Goal: Information Seeking & Learning: Learn about a topic

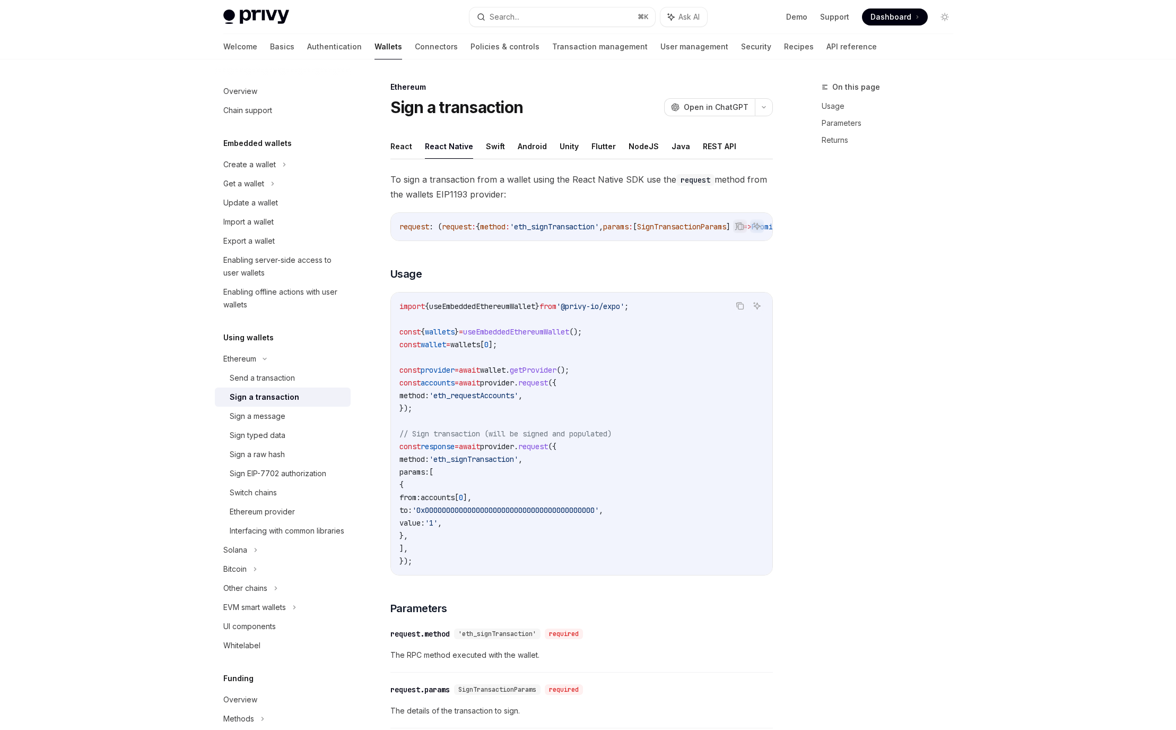
scroll to position [64, 0]
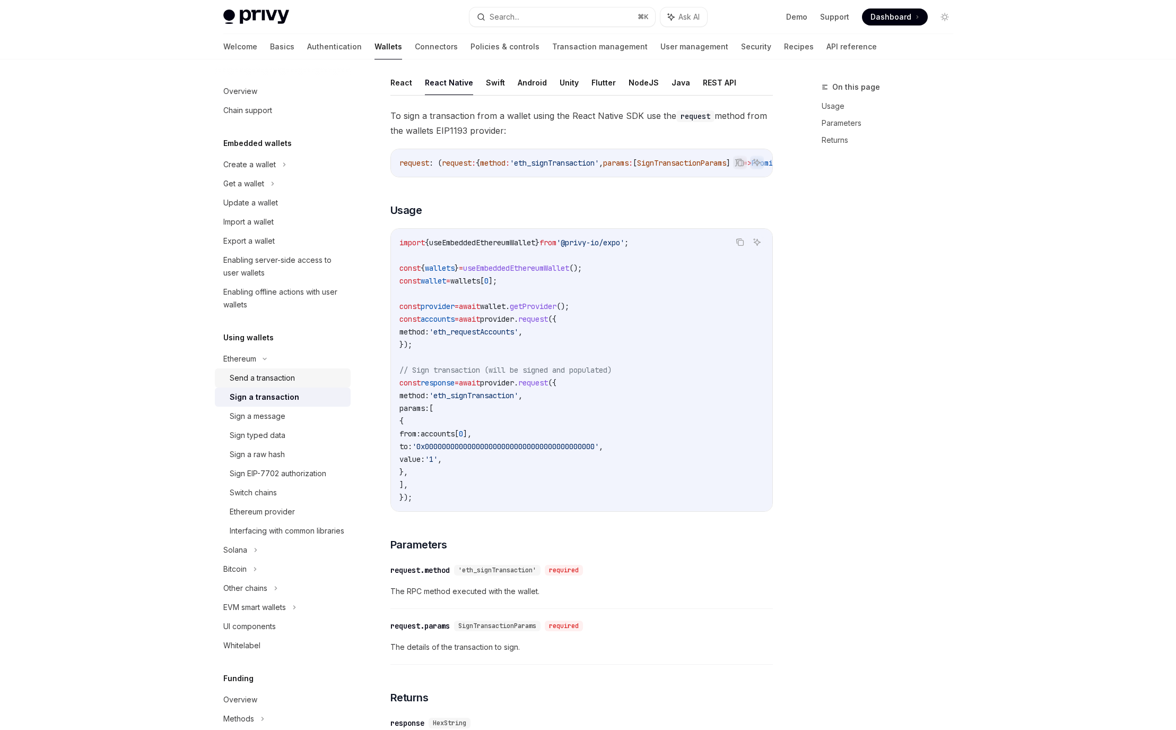
click at [261, 377] on div "Send a transaction" at bounding box center [262, 377] width 65 height 13
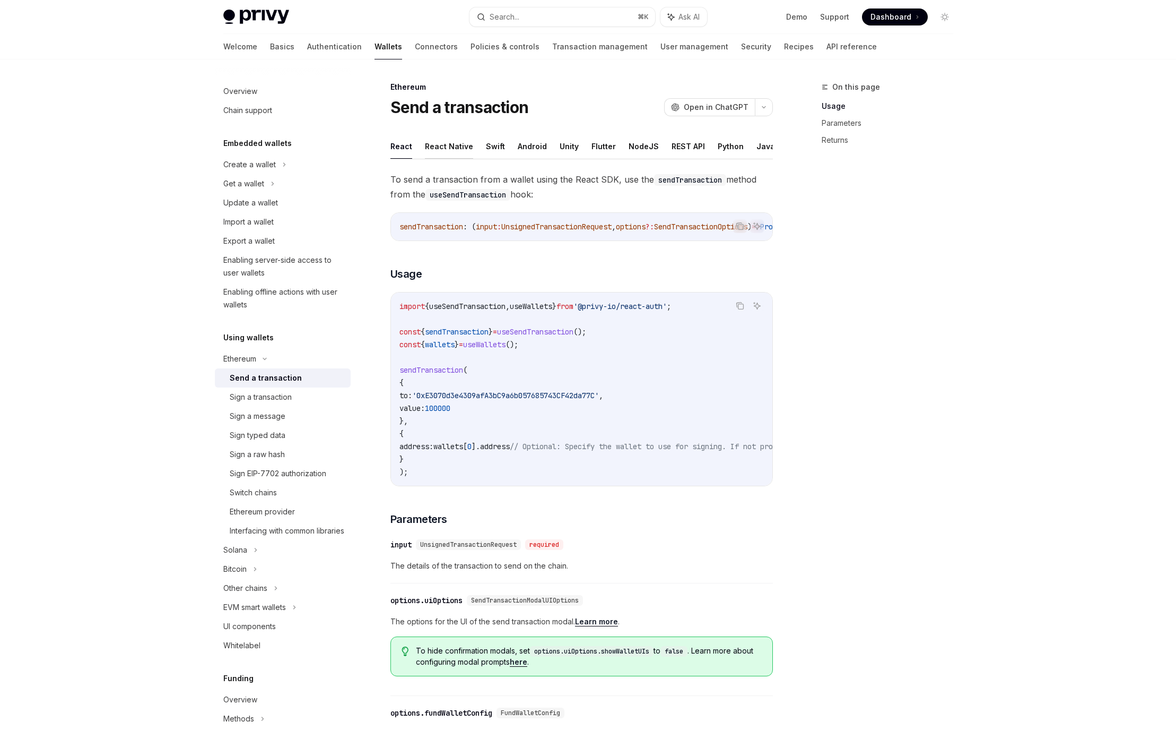
click at [442, 151] on button "React Native" at bounding box center [449, 146] width 48 height 25
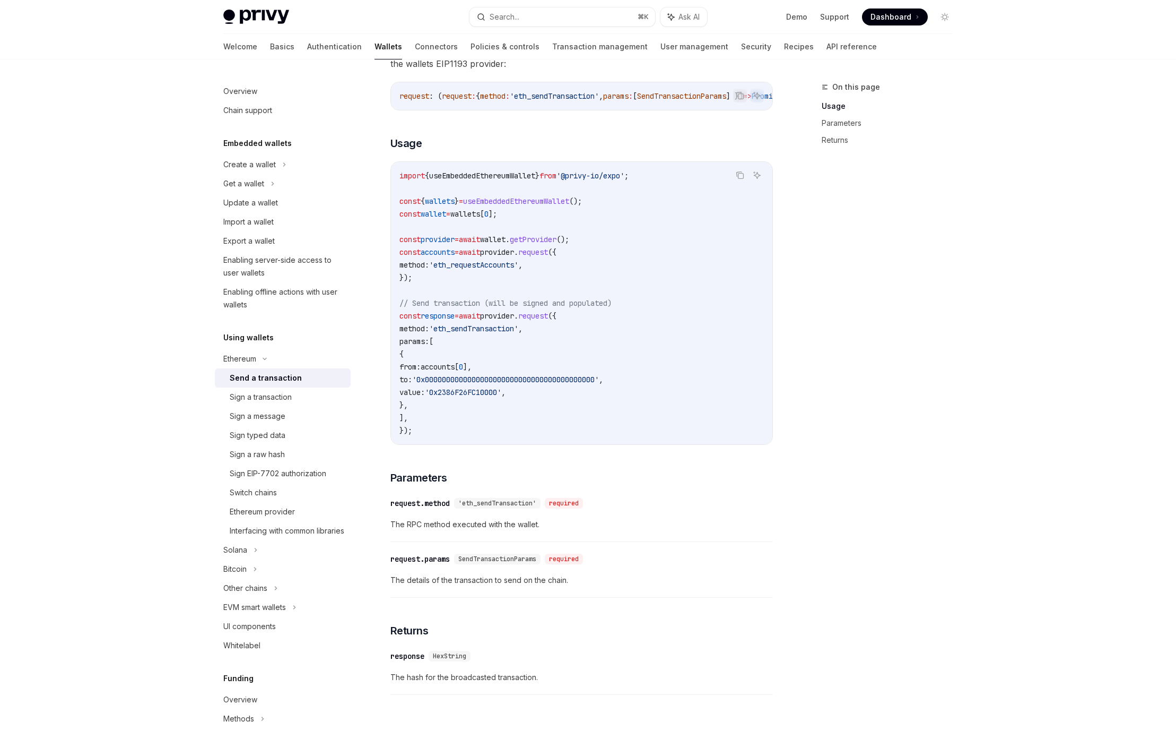
scroll to position [228, 0]
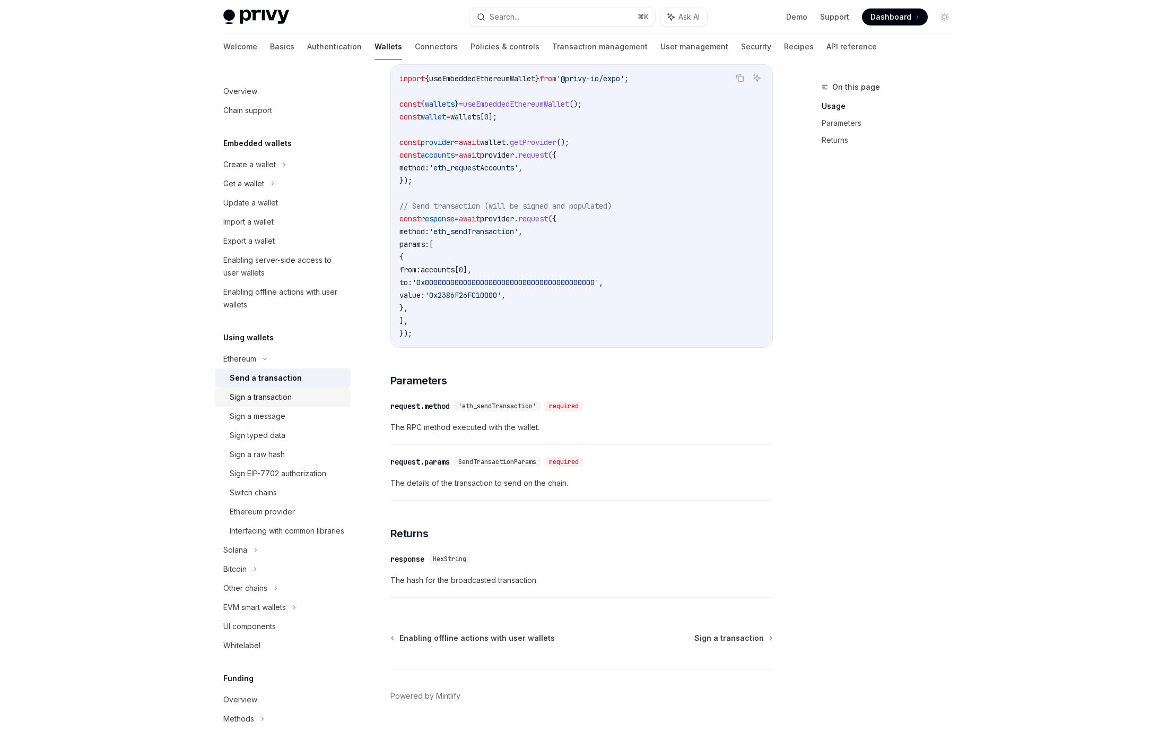
click at [266, 397] on div "Sign a transaction" at bounding box center [261, 397] width 62 height 13
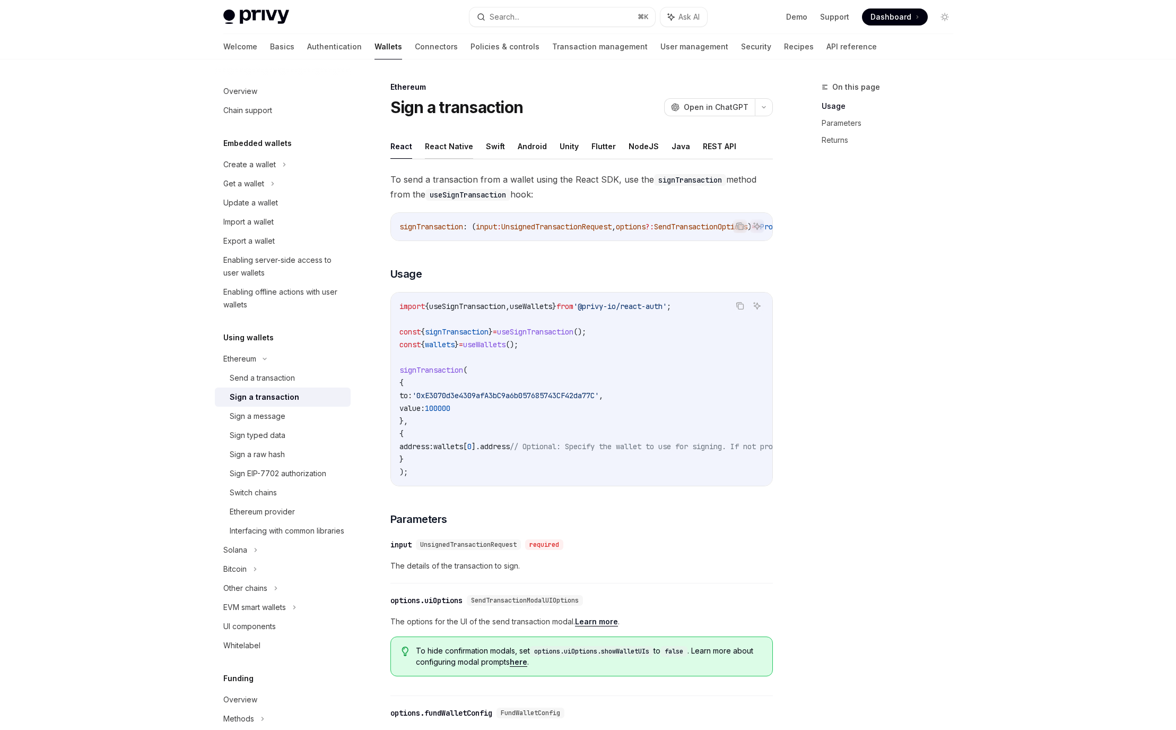
click at [462, 141] on button "React Native" at bounding box center [449, 146] width 48 height 25
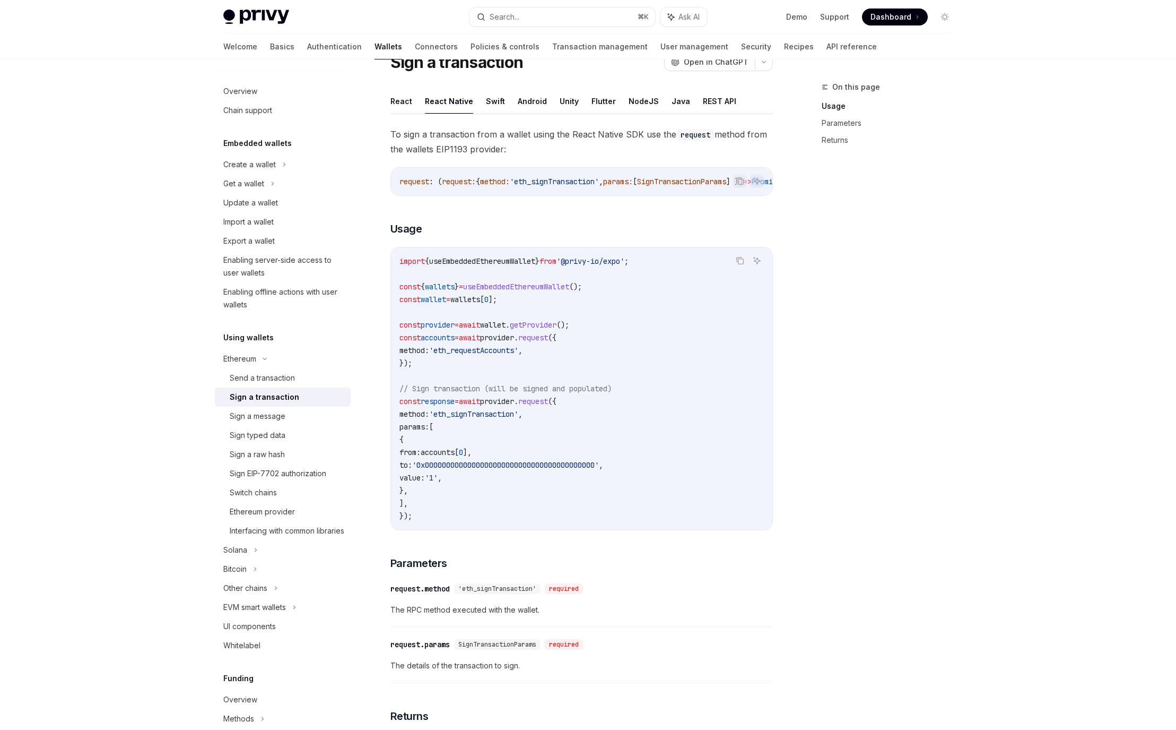
scroll to position [217, 0]
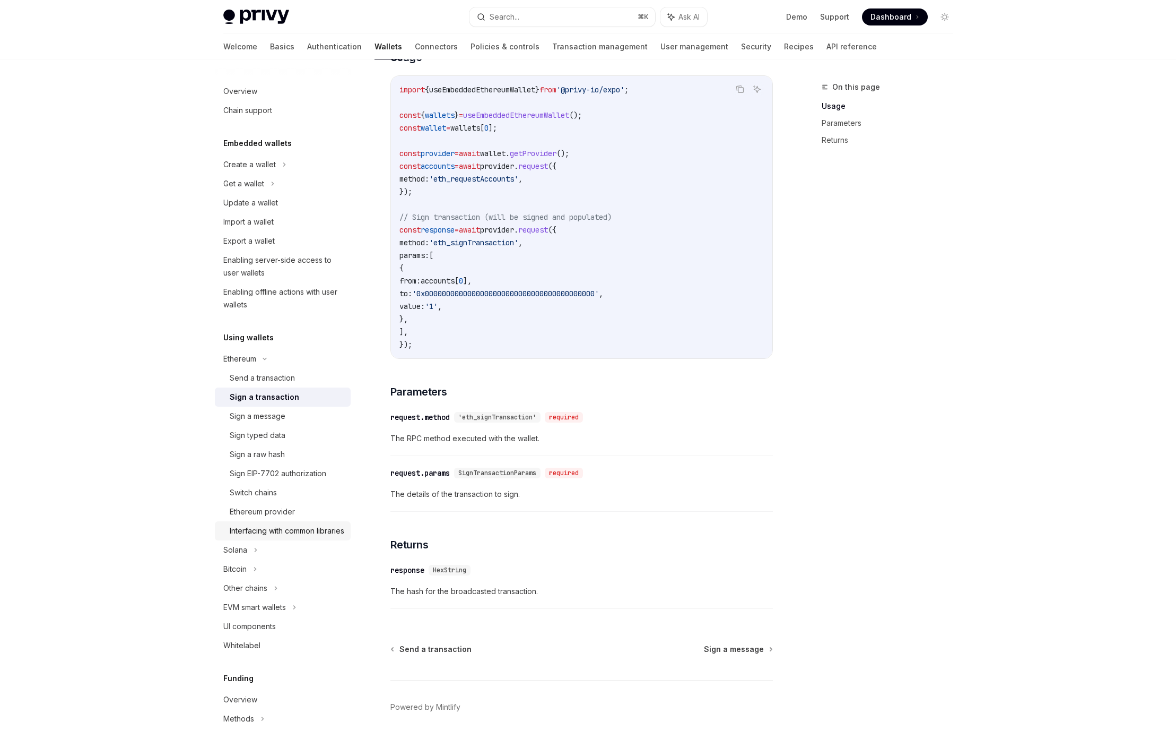
click at [303, 532] on div "Interfacing with common libraries" at bounding box center [287, 530] width 115 height 13
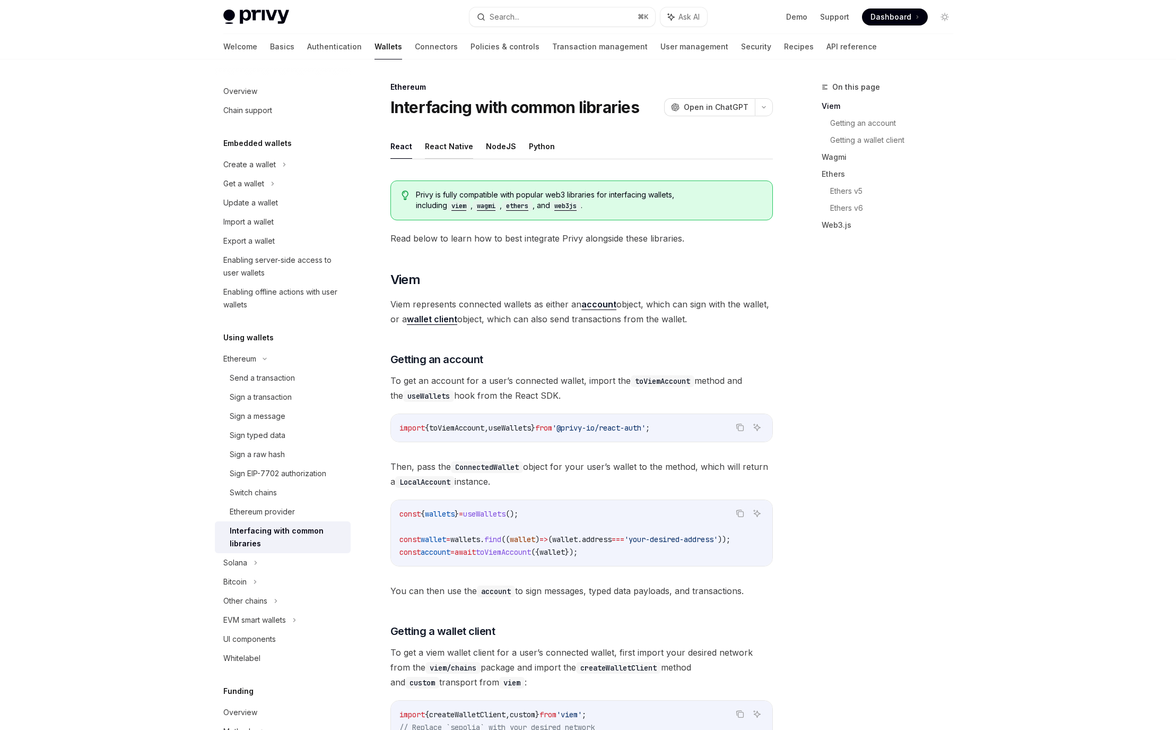
click at [465, 151] on button "React Native" at bounding box center [449, 146] width 48 height 25
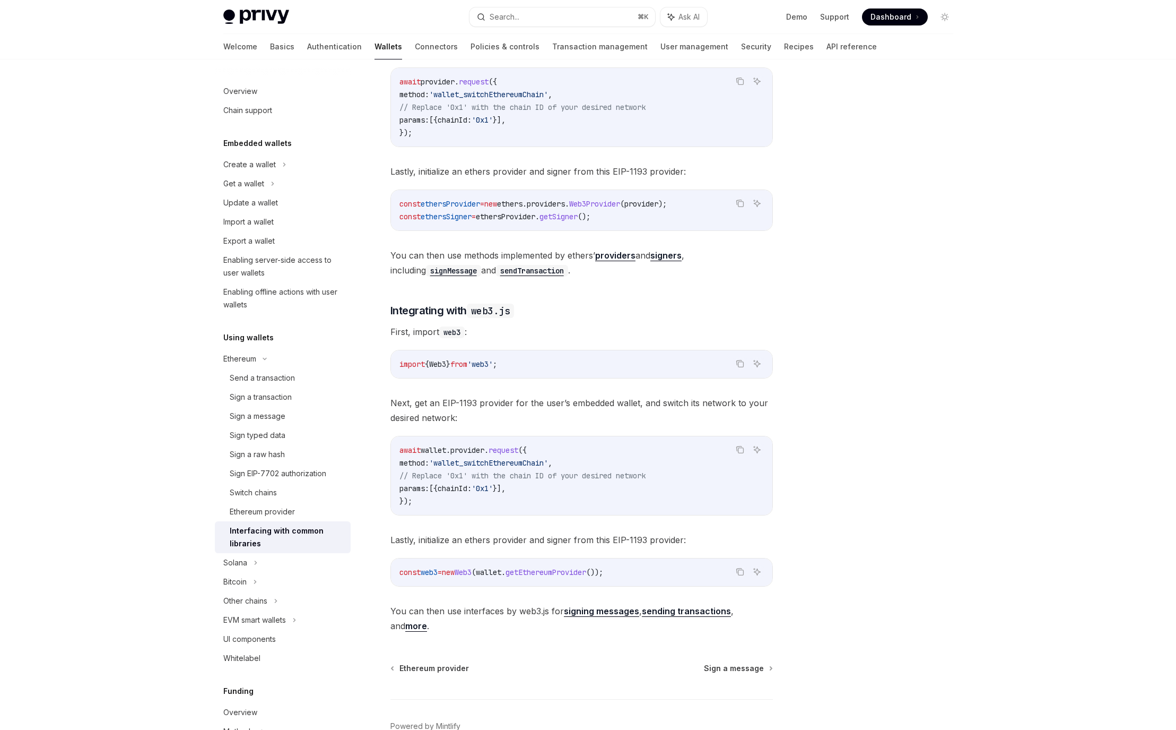
scroll to position [855, 0]
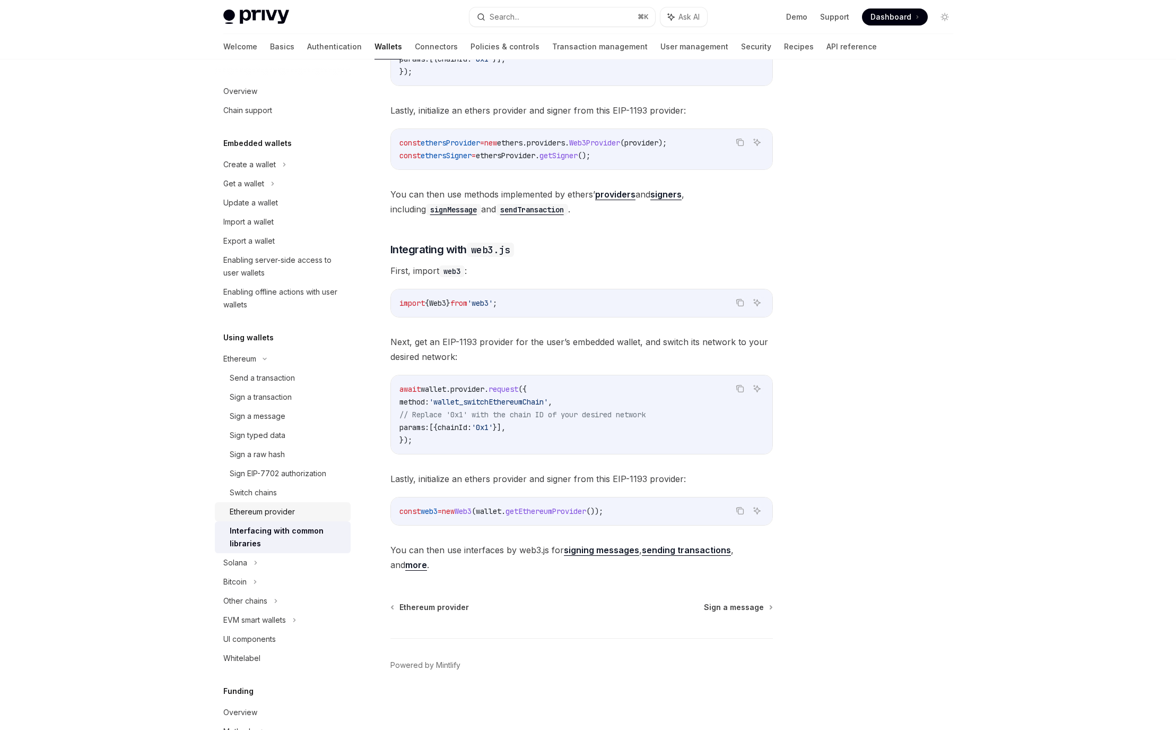
click at [293, 505] on div "Ethereum provider" at bounding box center [262, 511] width 65 height 13
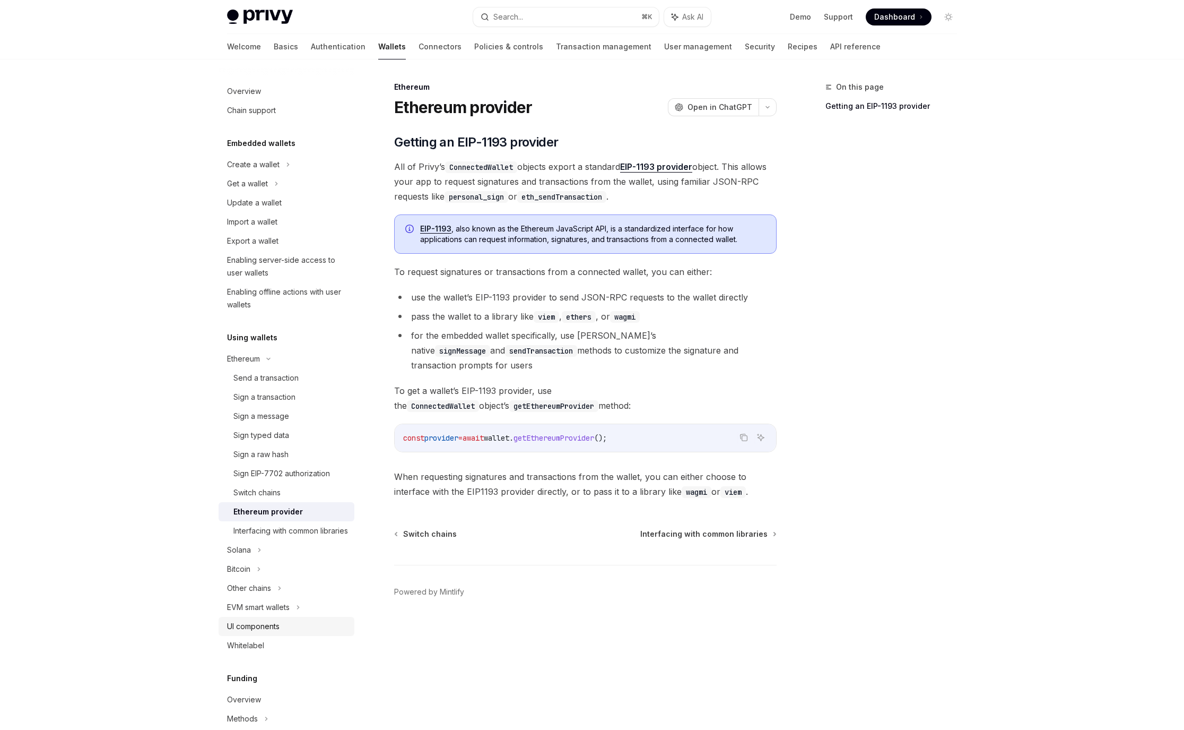
click at [275, 633] on div "UI components" at bounding box center [253, 626] width 53 height 13
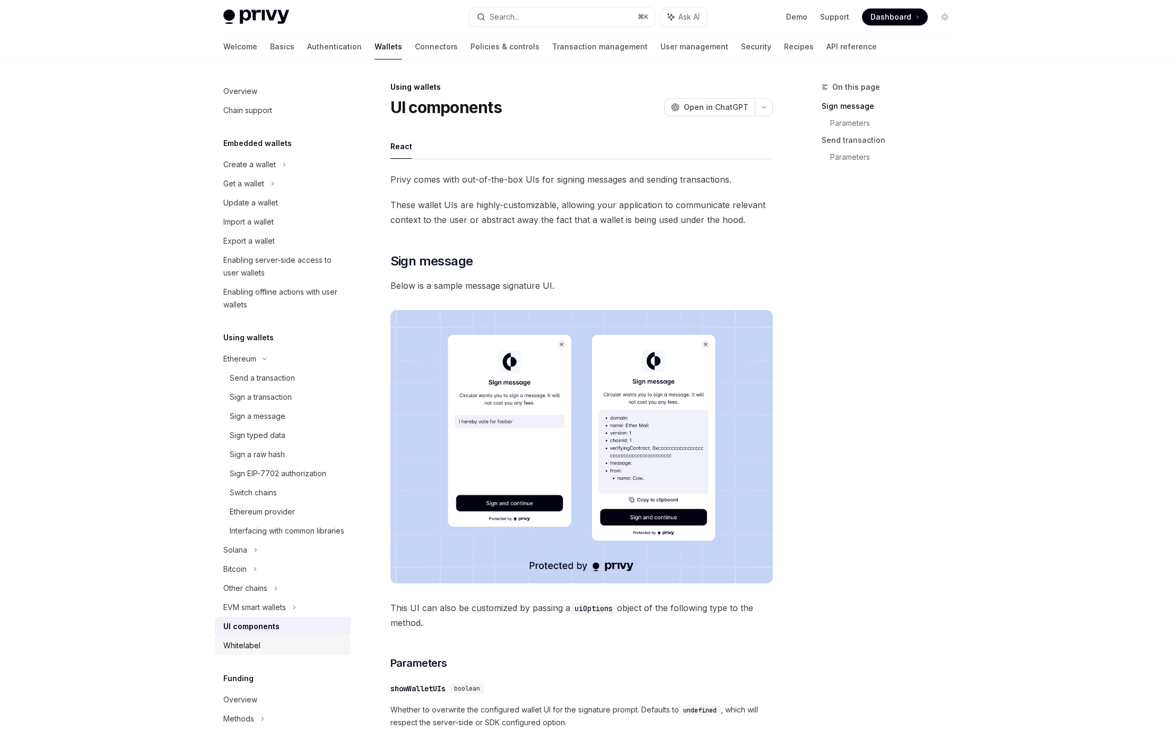
click at [269, 652] on div "Whitelabel" at bounding box center [283, 645] width 121 height 13
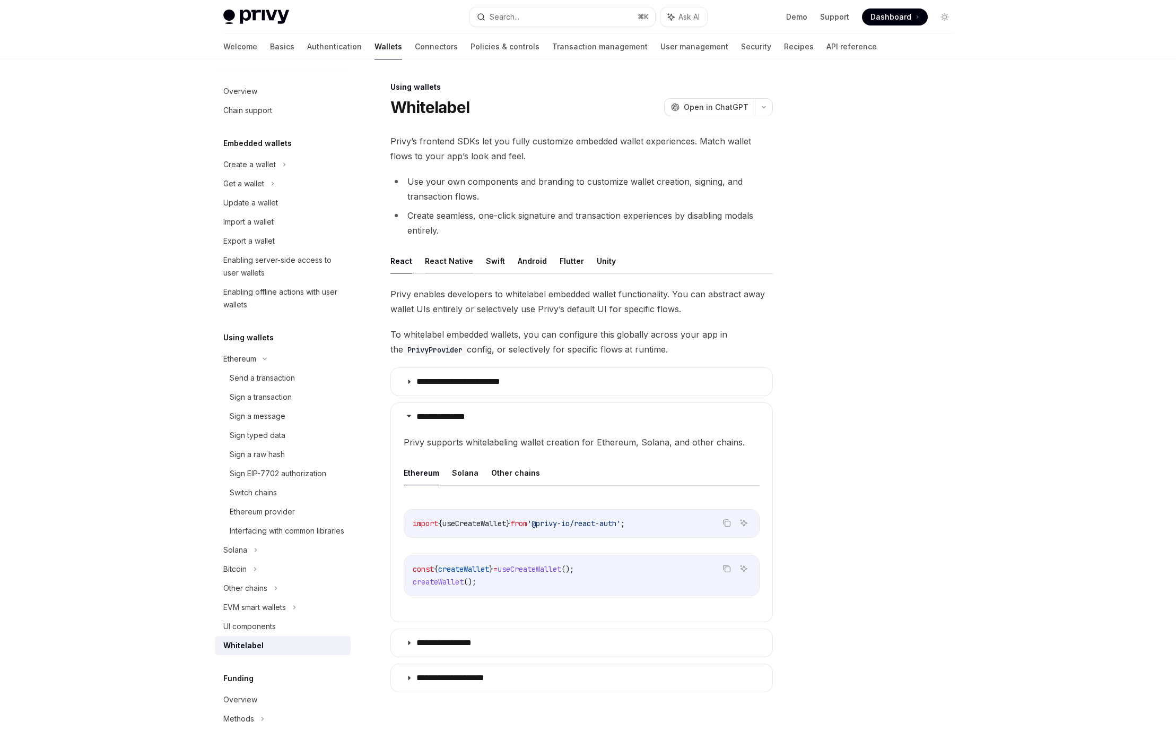
click at [444, 262] on button "React Native" at bounding box center [449, 260] width 48 height 25
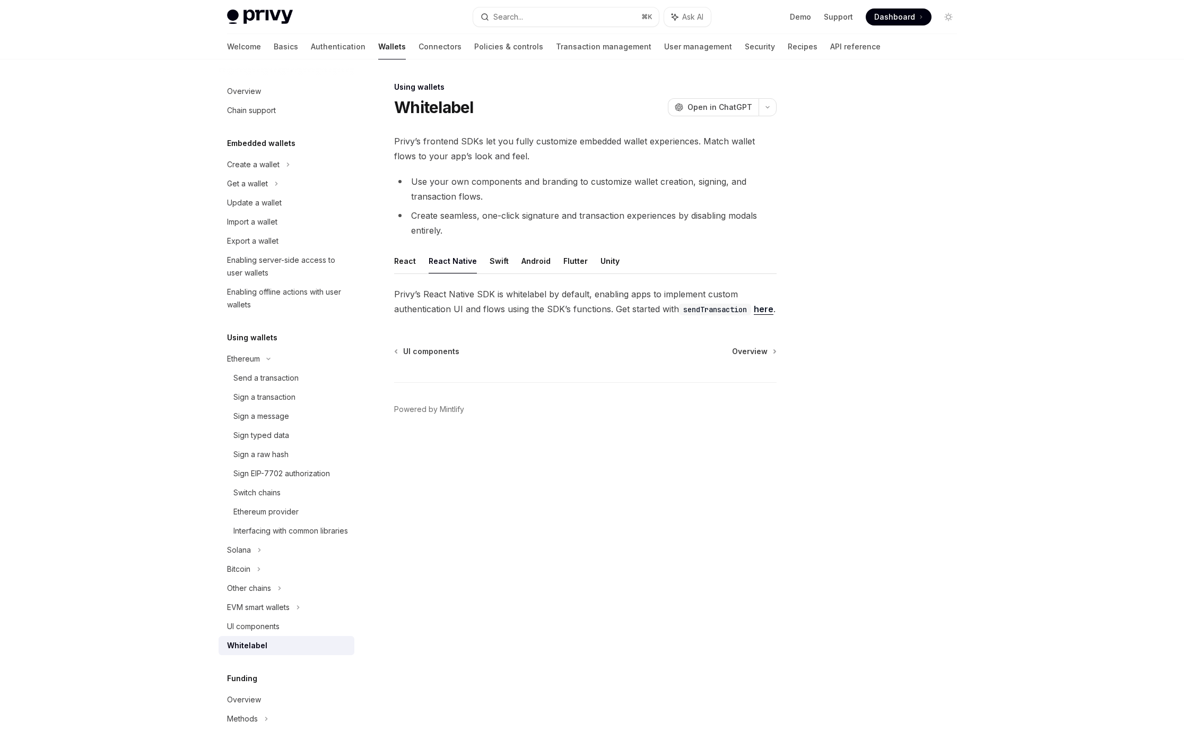
click at [754, 315] on link "here" at bounding box center [764, 309] width 20 height 11
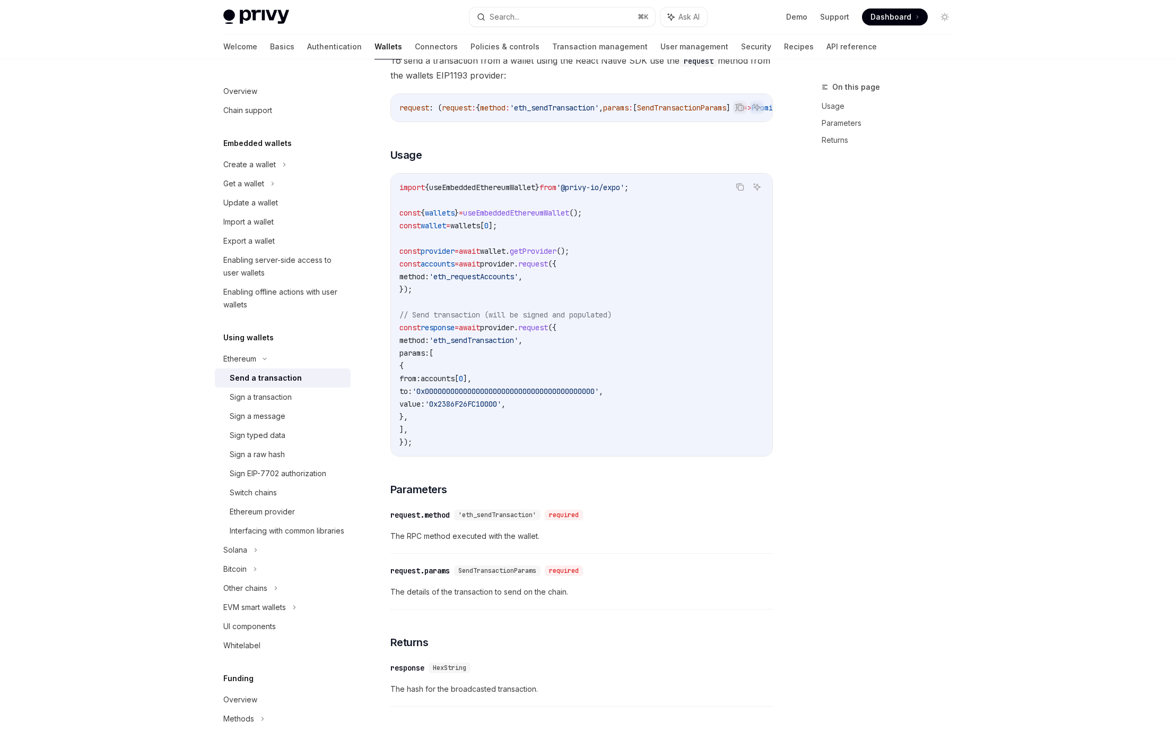
scroll to position [264, 0]
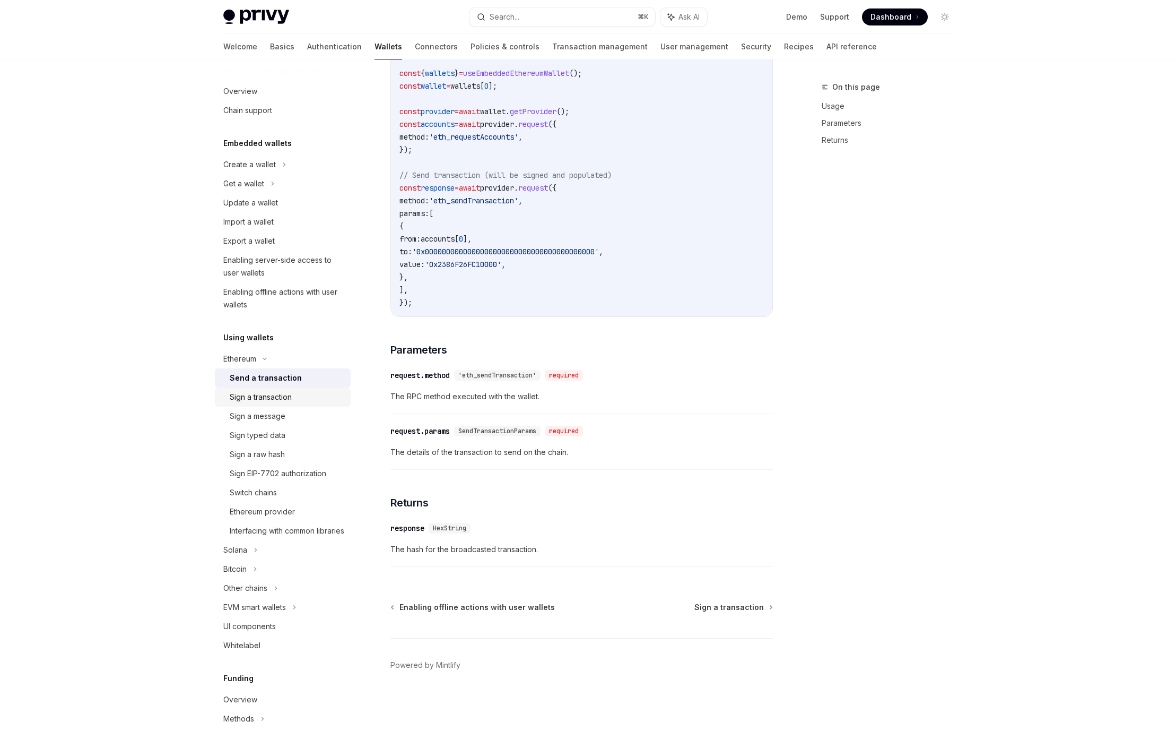
click at [295, 396] on div "Sign a transaction" at bounding box center [287, 397] width 115 height 13
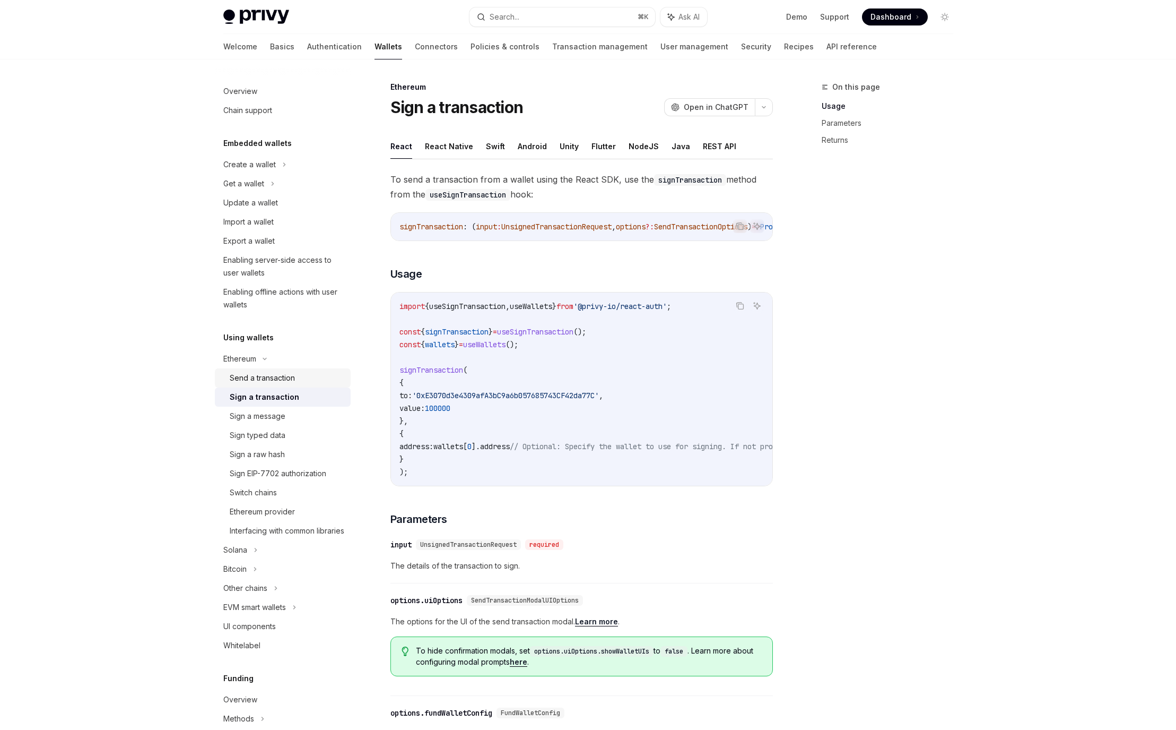
click at [291, 382] on div "Send a transaction" at bounding box center [262, 377] width 65 height 13
click at [453, 142] on button "React Native" at bounding box center [449, 146] width 48 height 25
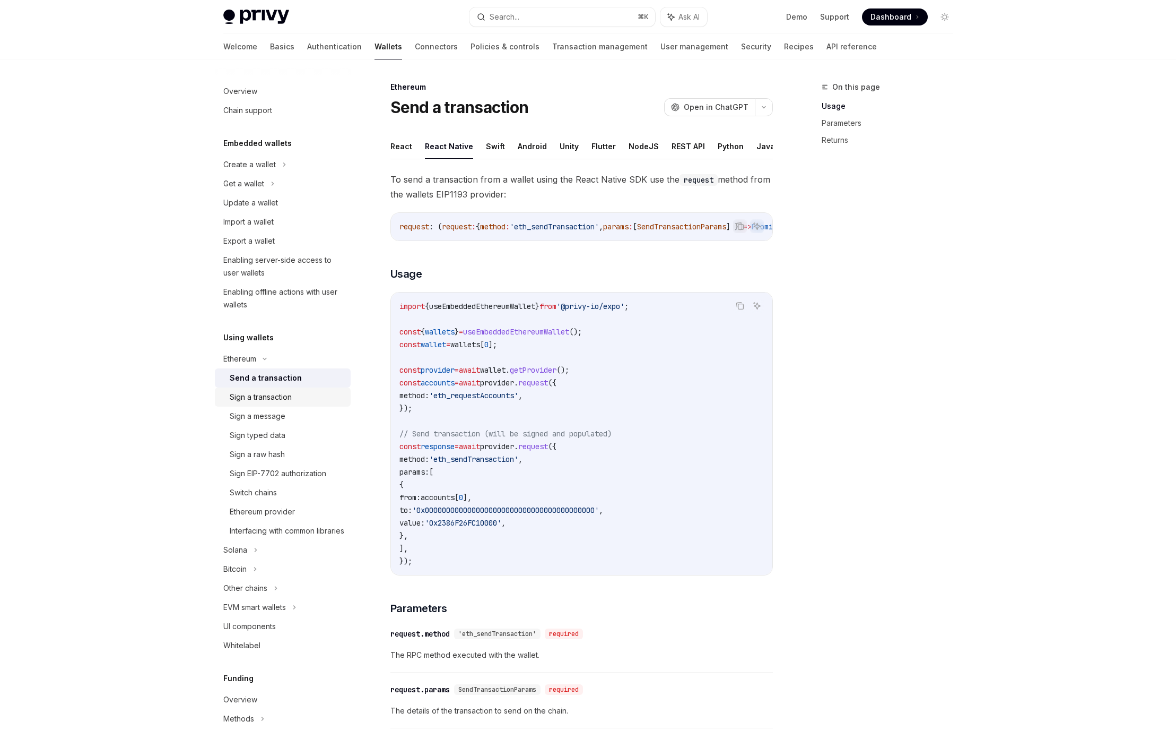
click at [274, 400] on div "Sign a transaction" at bounding box center [261, 397] width 62 height 13
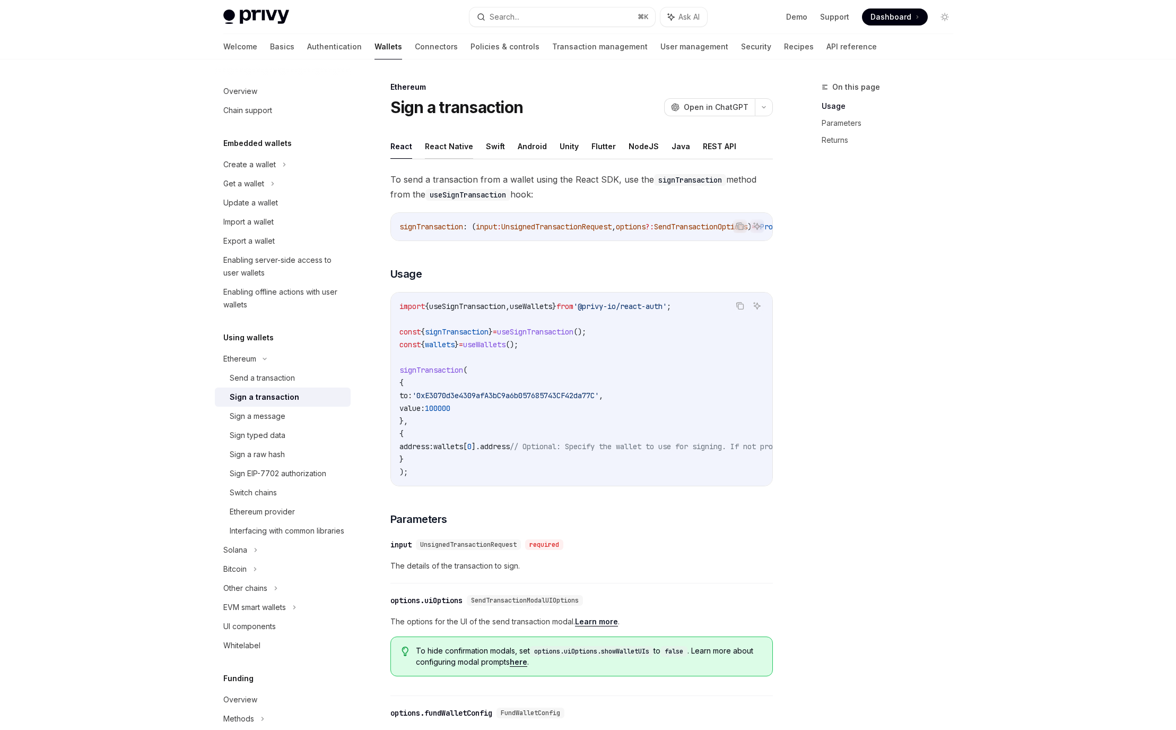
click at [444, 142] on button "React Native" at bounding box center [449, 146] width 48 height 25
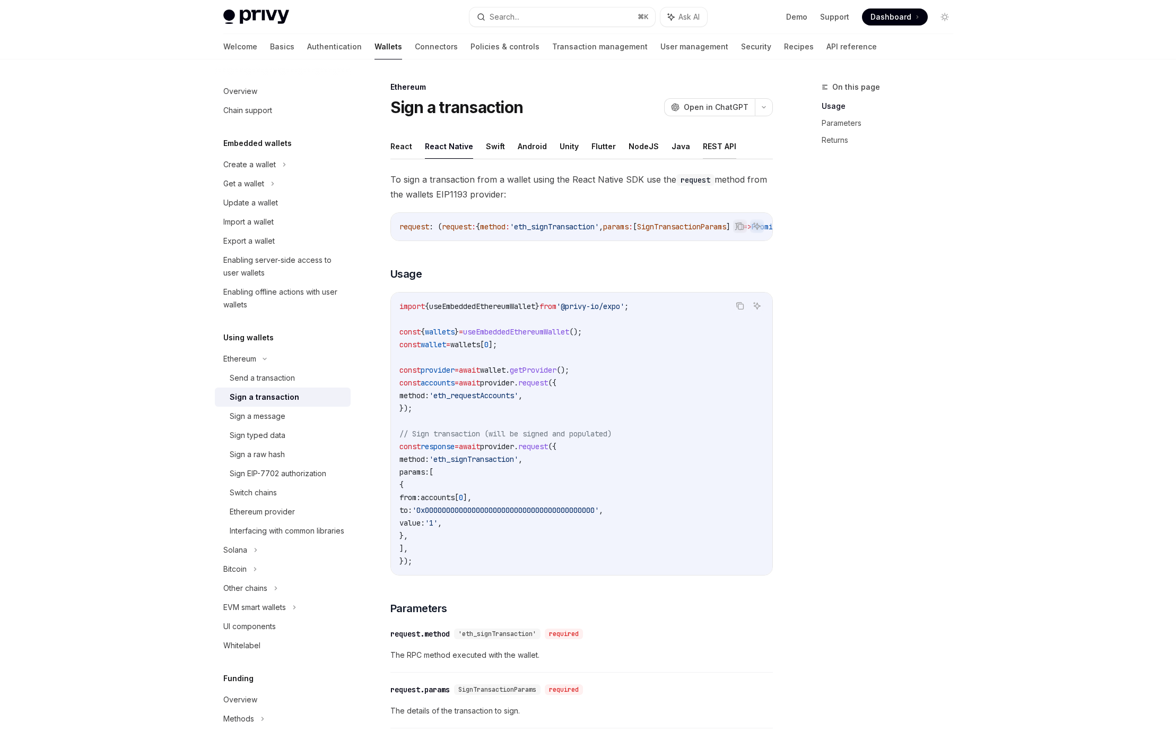
click at [707, 145] on button "REST API" at bounding box center [719, 146] width 33 height 25
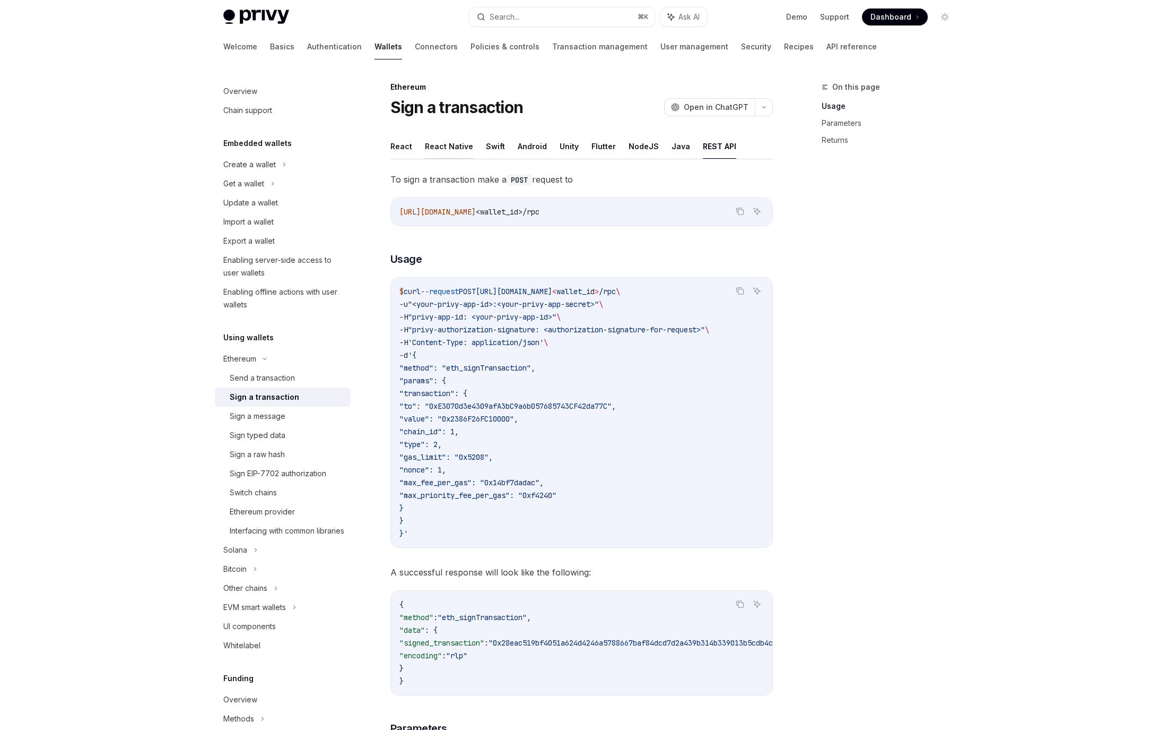
click at [448, 150] on button "React Native" at bounding box center [449, 146] width 48 height 25
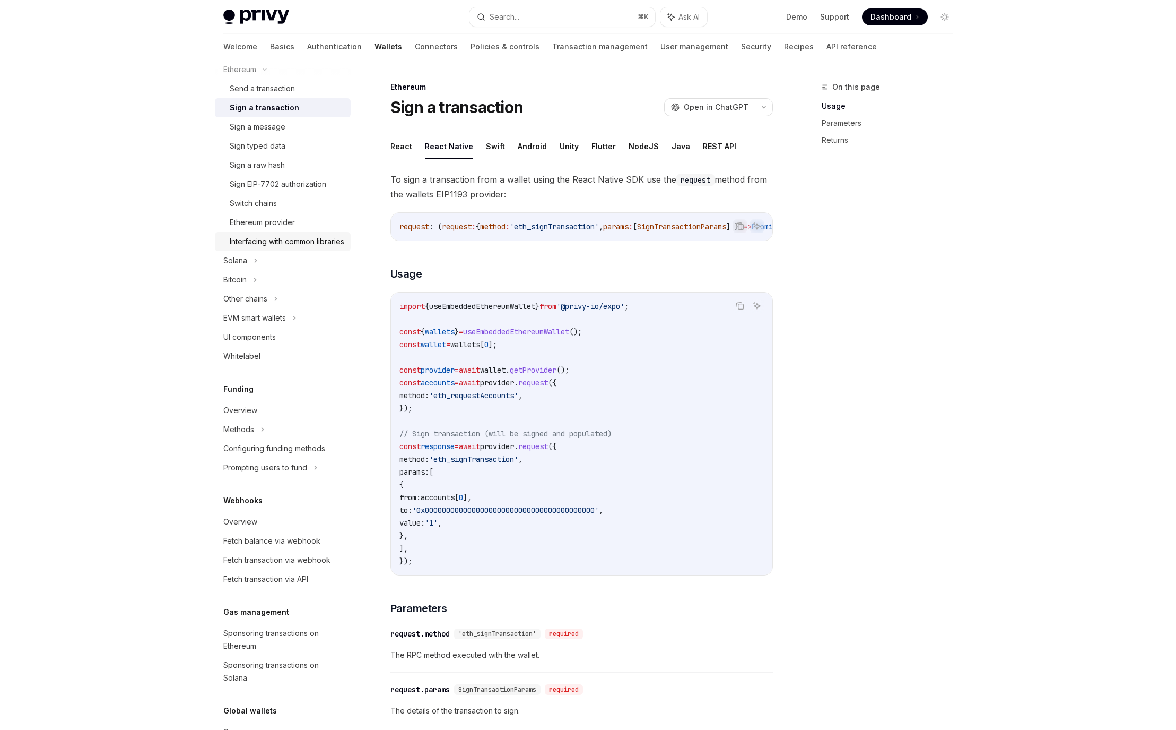
scroll to position [283, 0]
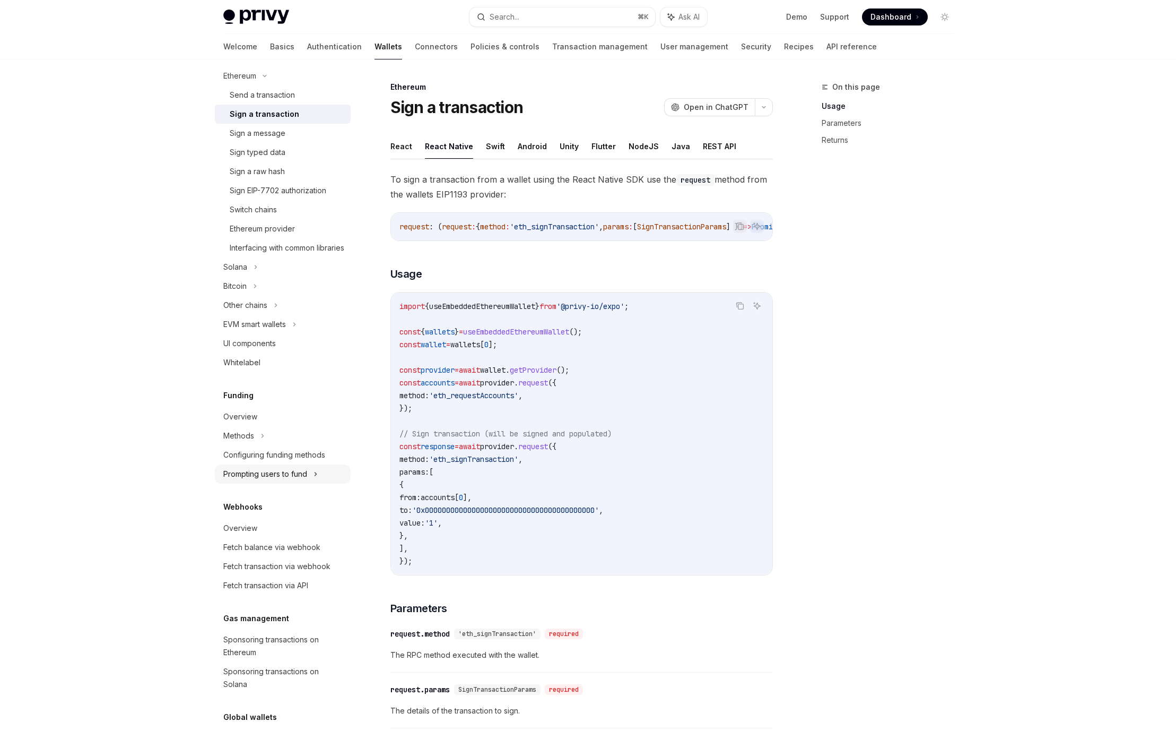
click at [278, 311] on icon at bounding box center [276, 305] width 4 height 13
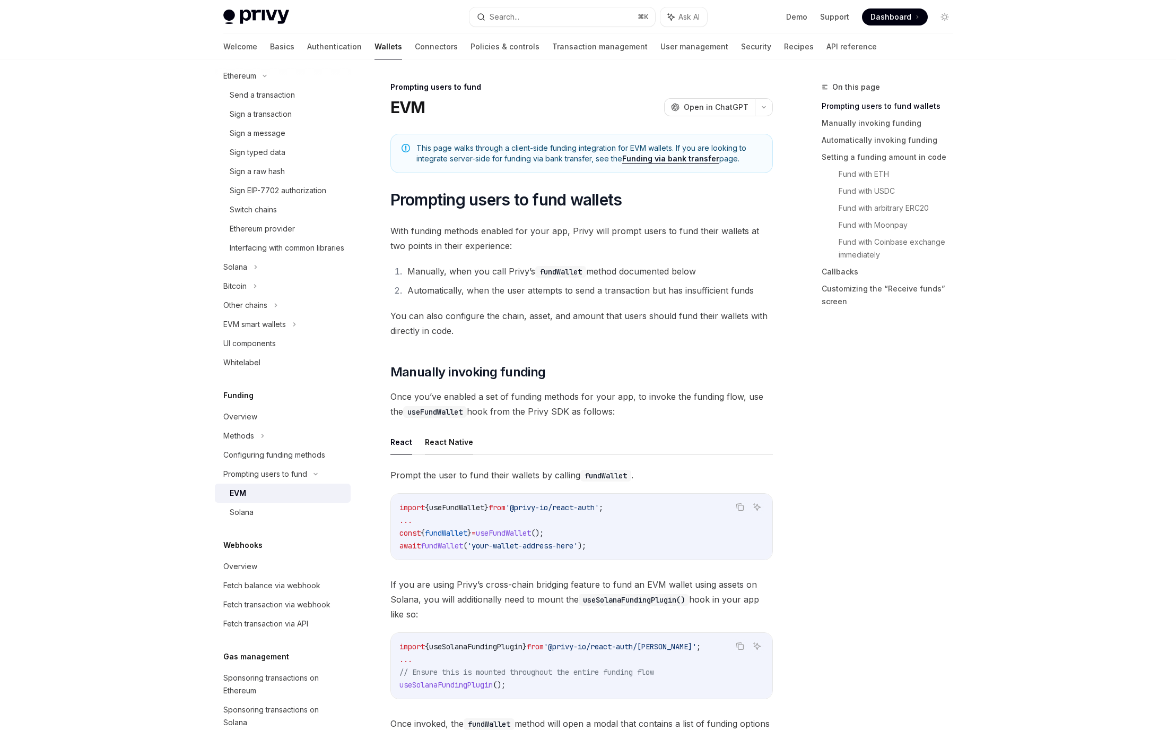
click at [449, 443] on button "React Native" at bounding box center [449, 441] width 48 height 25
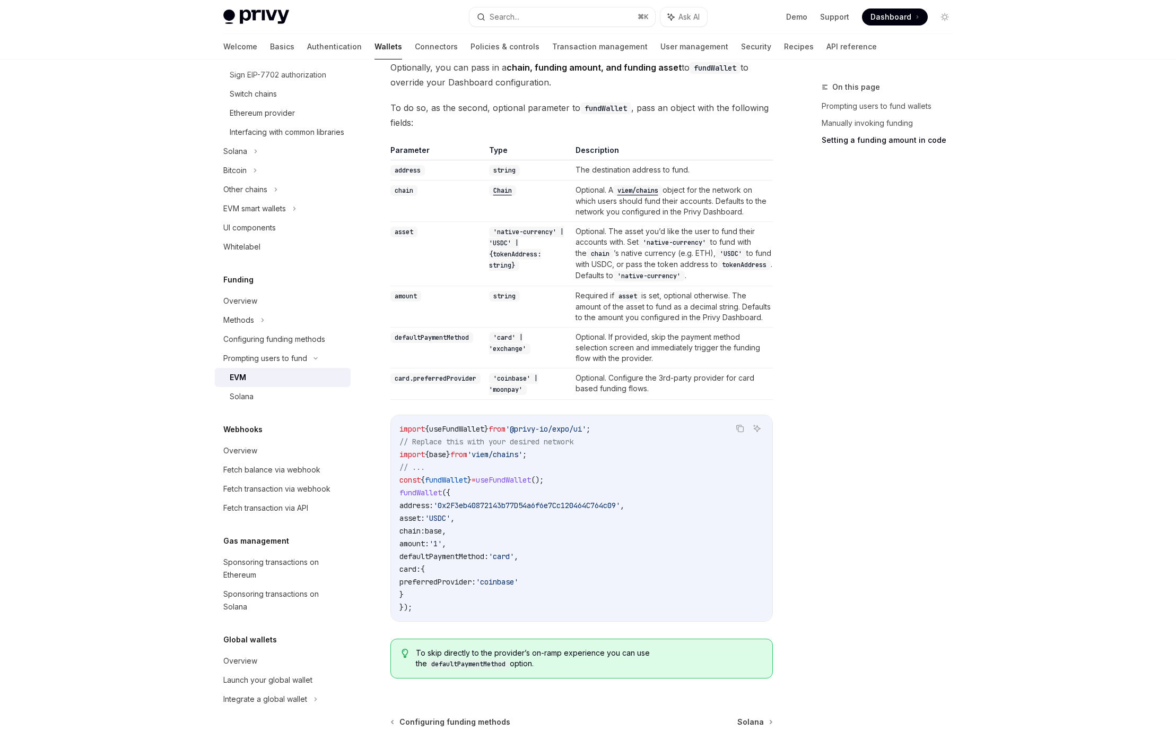
scroll to position [411, 0]
click at [283, 573] on div "Sponsoring transactions on Ethereum" at bounding box center [283, 568] width 121 height 25
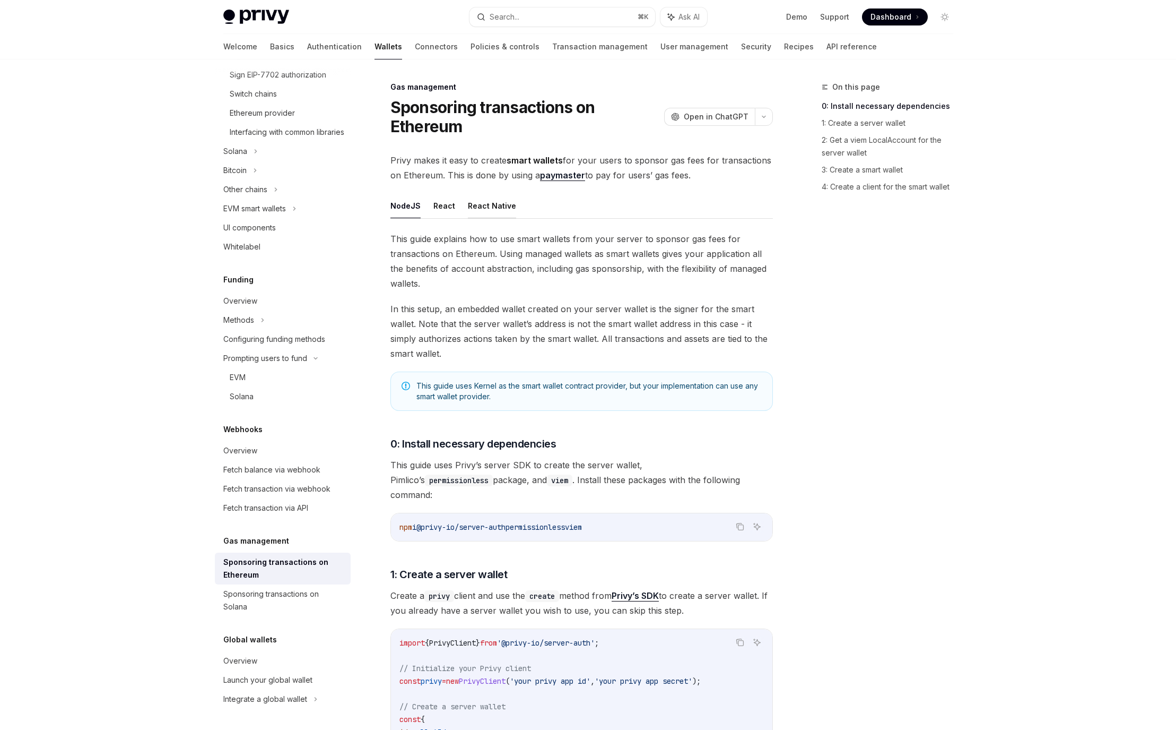
click at [489, 207] on button "React Native" at bounding box center [492, 205] width 48 height 25
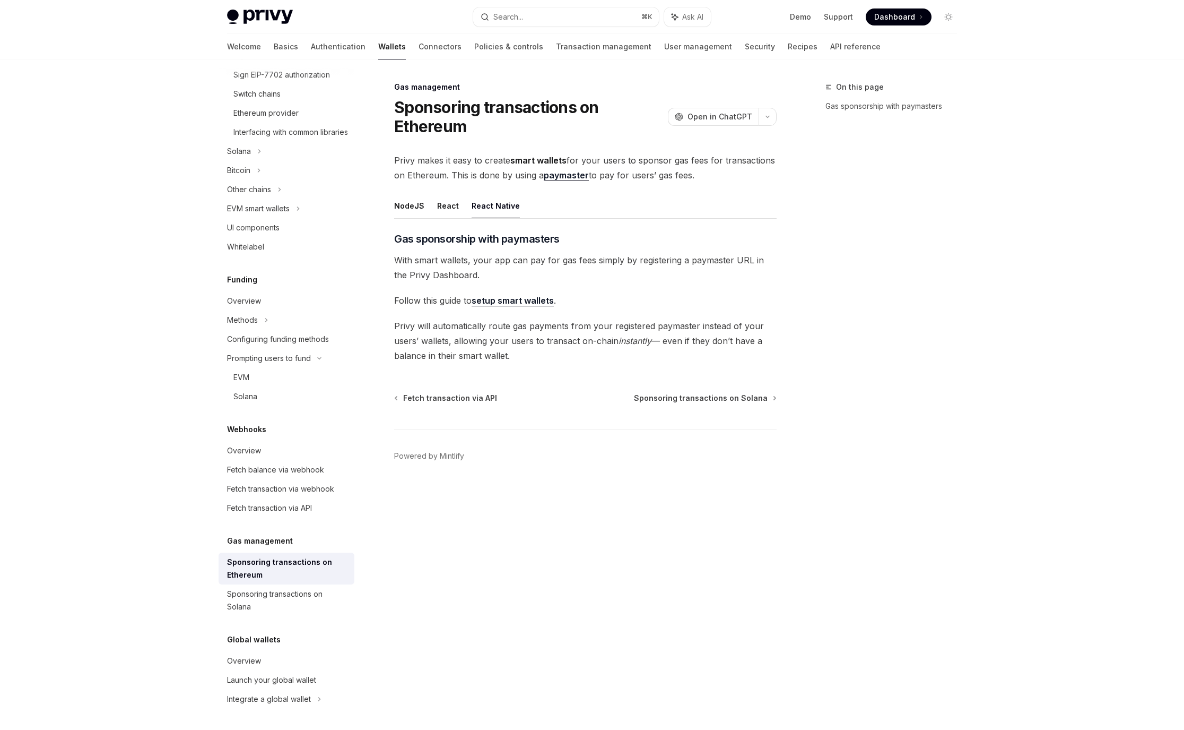
click at [533, 302] on link "setup smart wallets" at bounding box center [513, 300] width 82 height 11
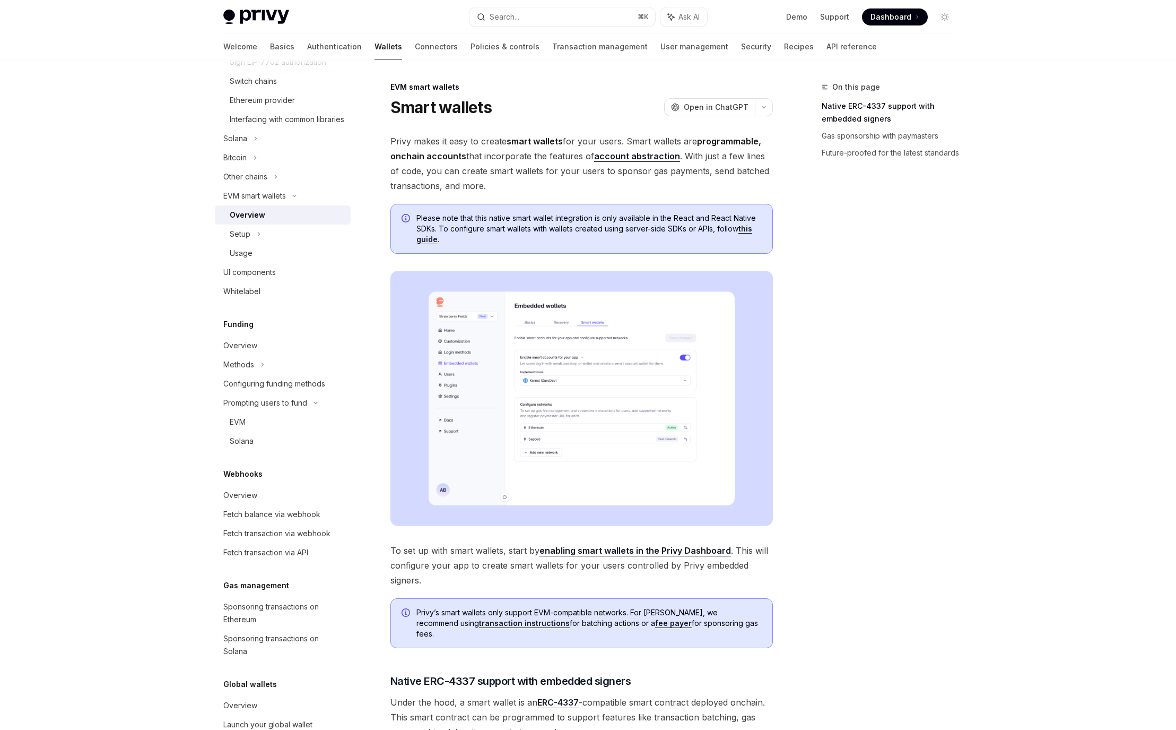
click at [560, 361] on img at bounding box center [582, 398] width 383 height 255
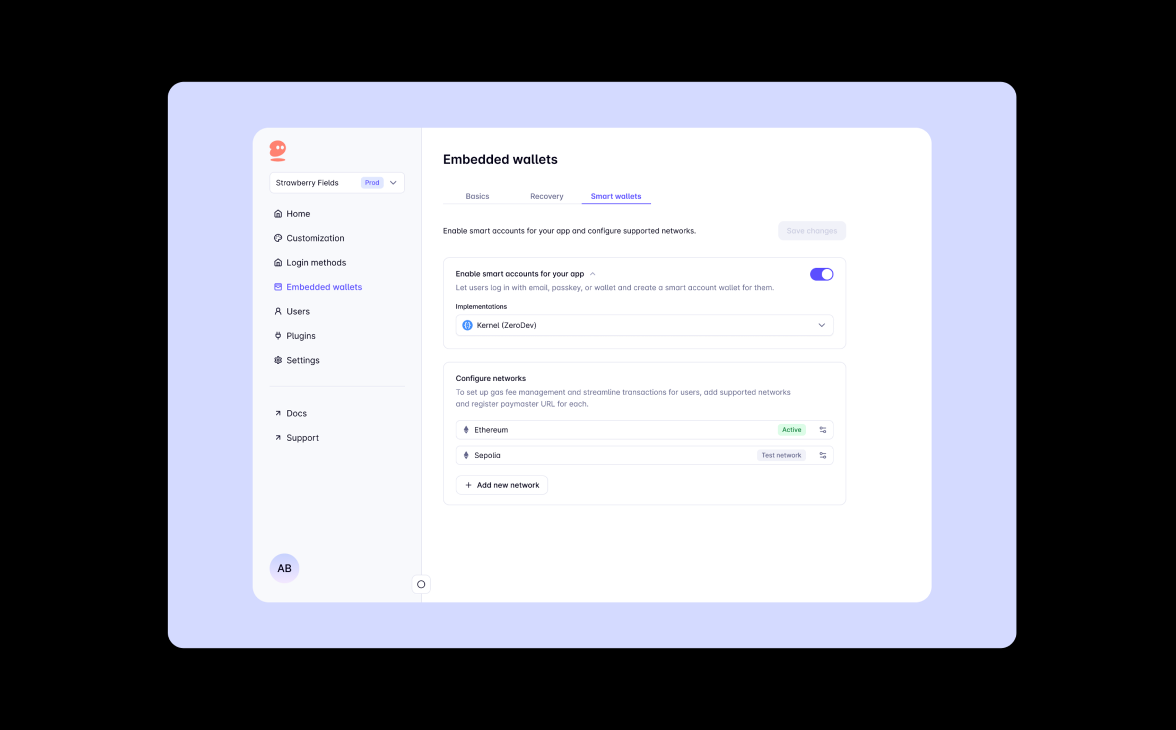
scroll to position [411, 0]
click at [560, 361] on img at bounding box center [592, 365] width 849 height 567
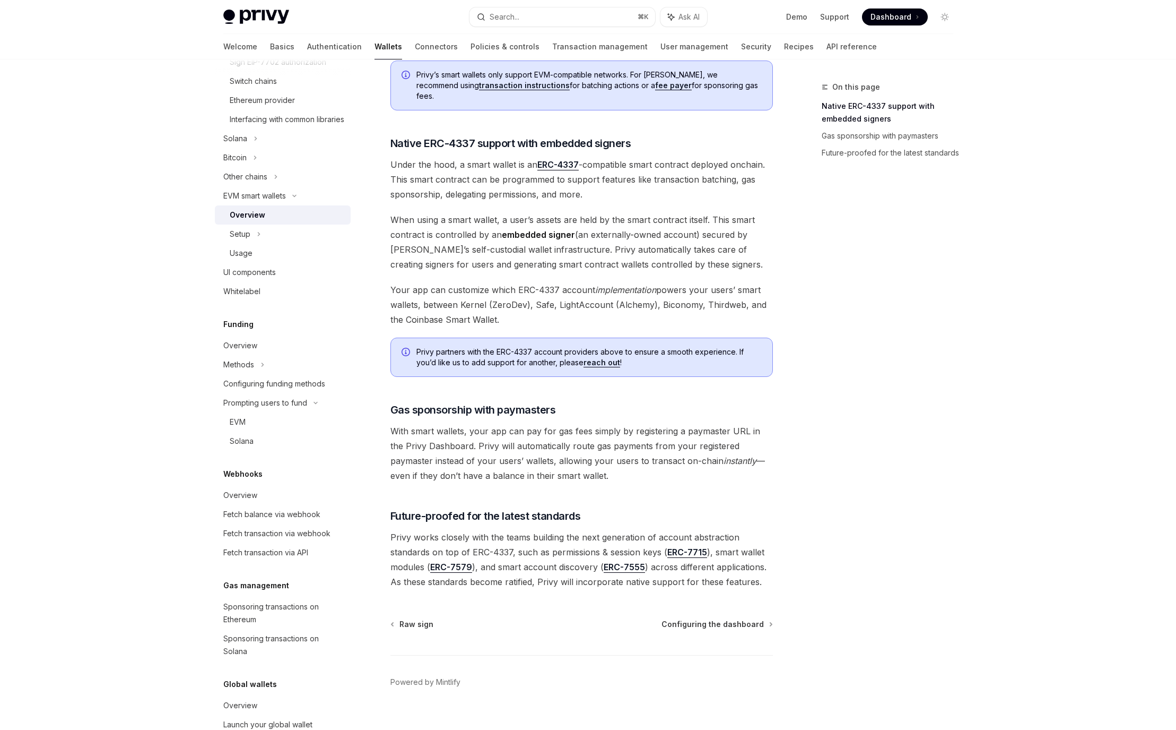
scroll to position [544, 0]
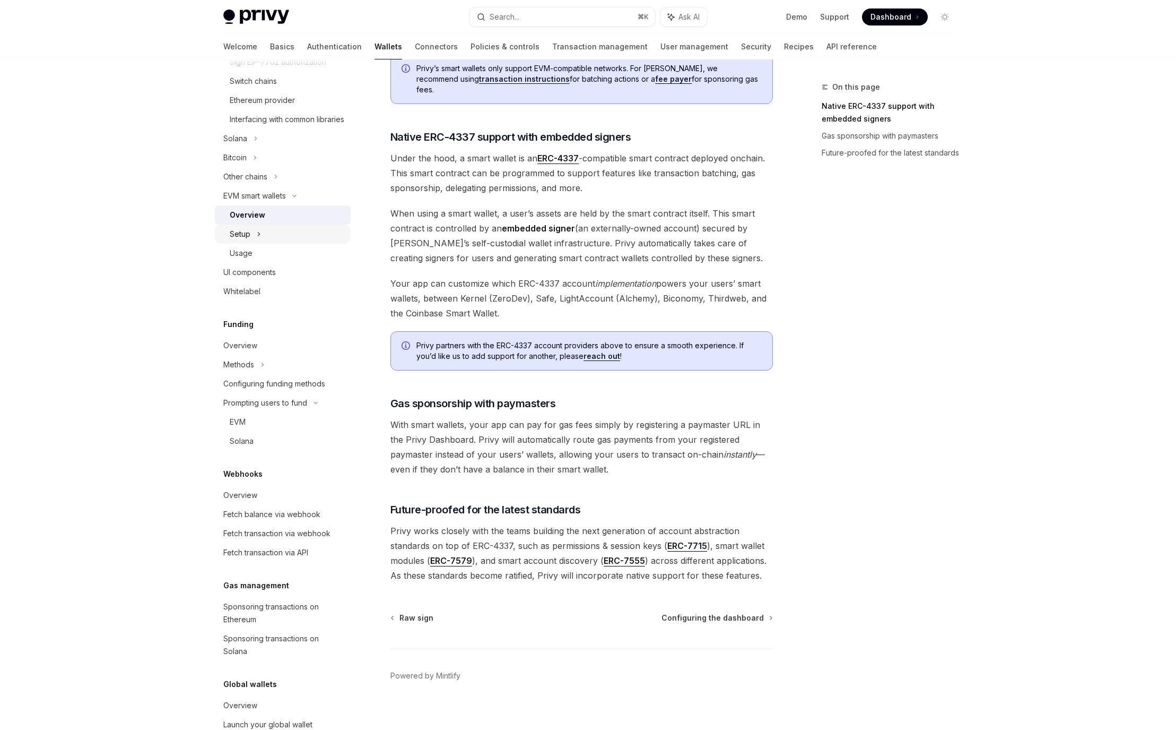
click at [266, 244] on div "Setup" at bounding box center [283, 233] width 136 height 19
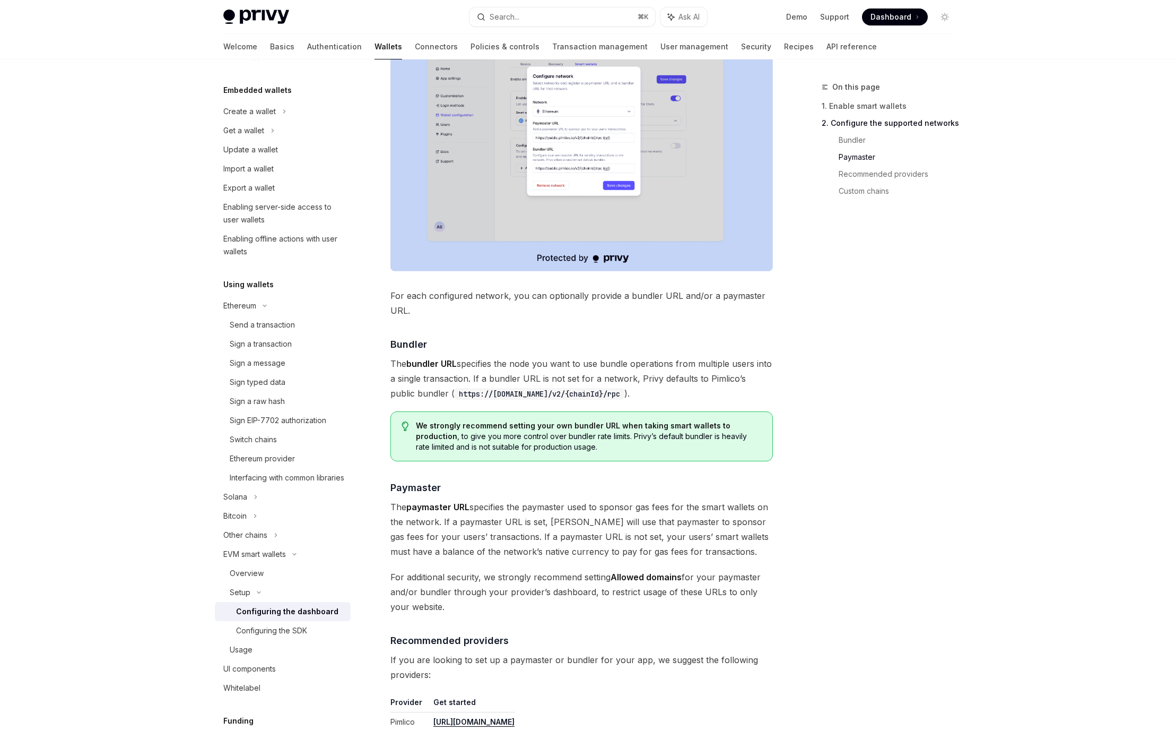
scroll to position [46, 0]
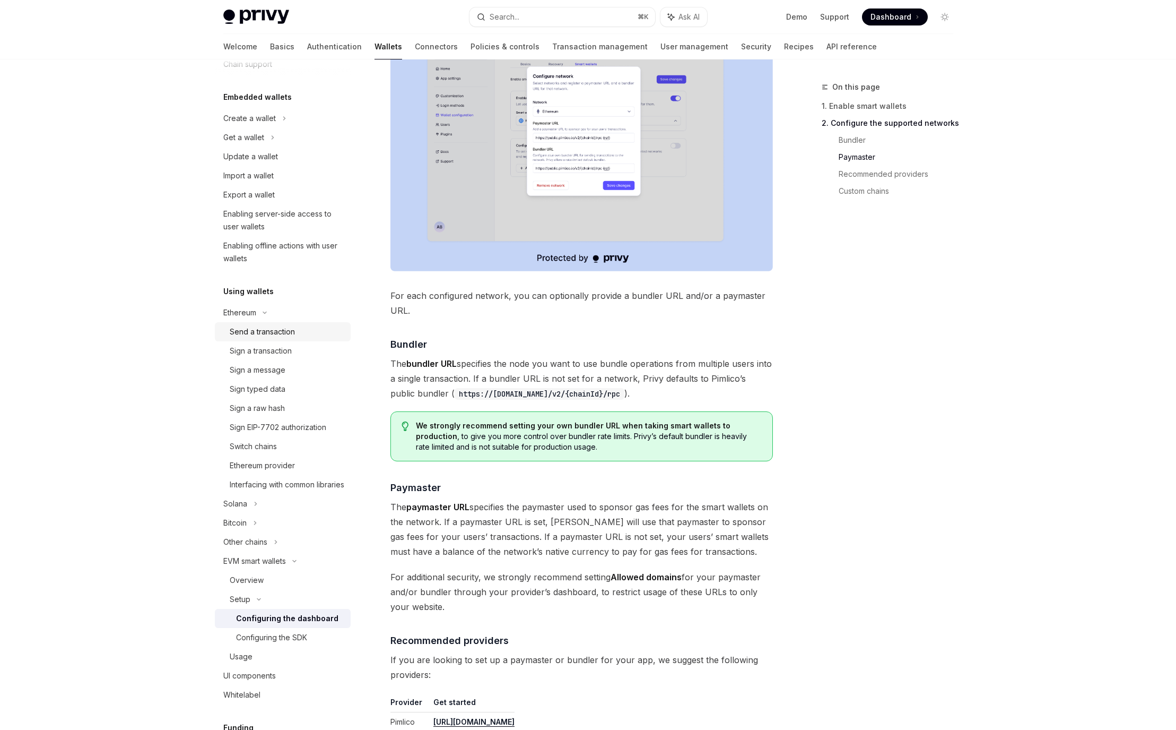
click at [265, 331] on div "Send a transaction" at bounding box center [262, 331] width 65 height 13
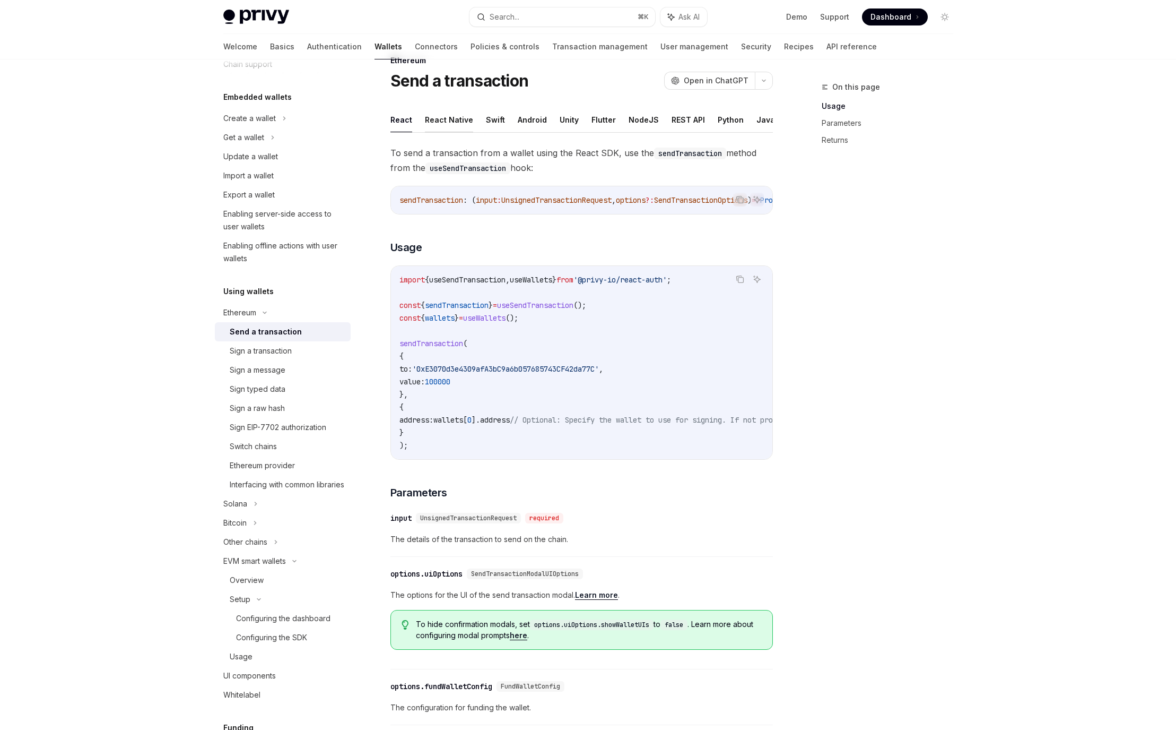
click at [453, 122] on button "React Native" at bounding box center [449, 119] width 48 height 25
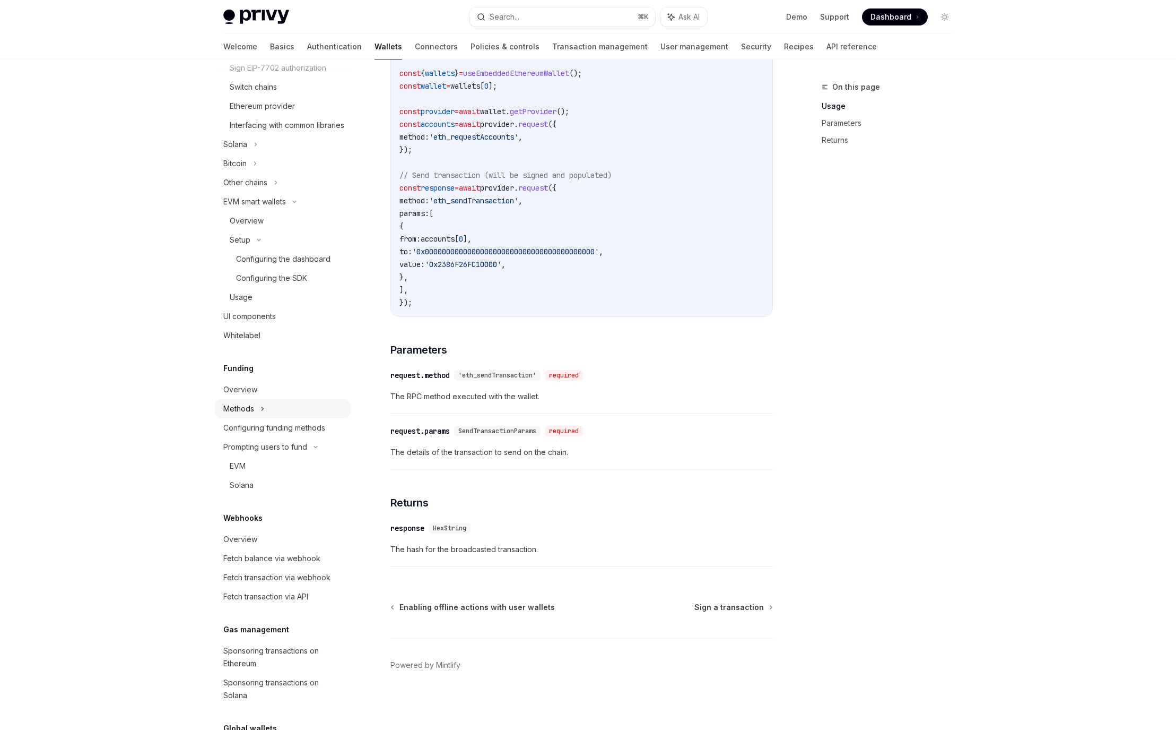
scroll to position [243, 0]
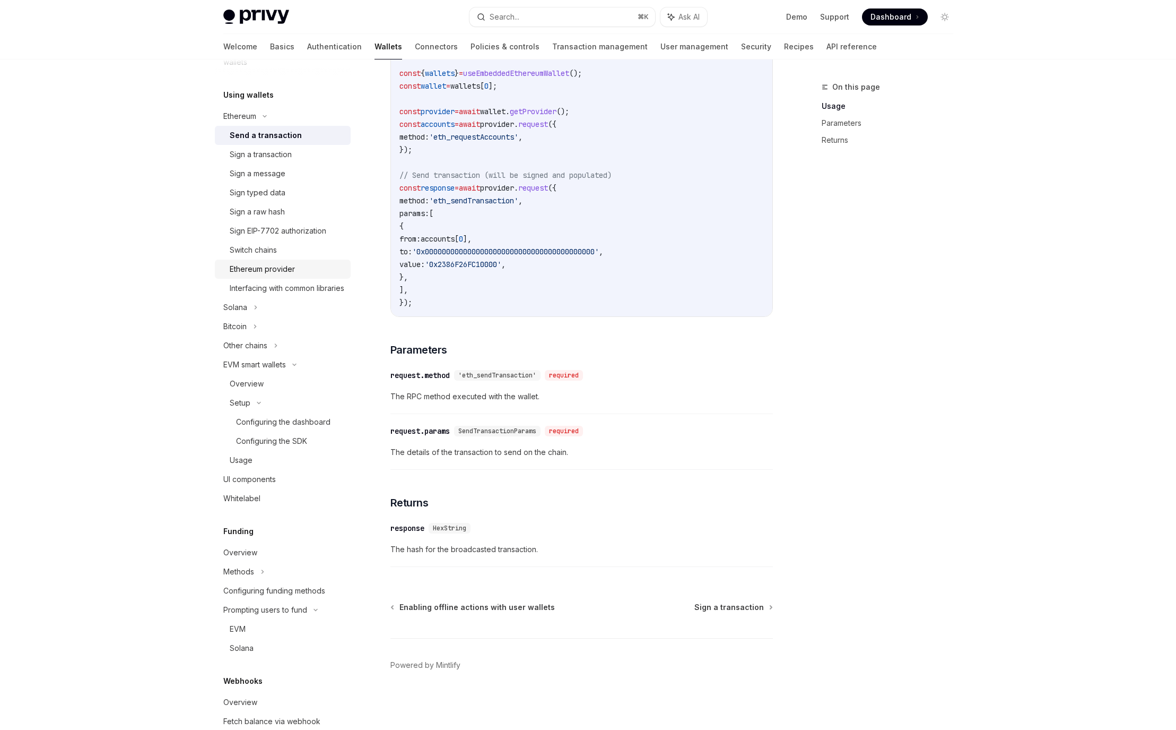
click at [277, 271] on div "Ethereum provider" at bounding box center [262, 269] width 65 height 13
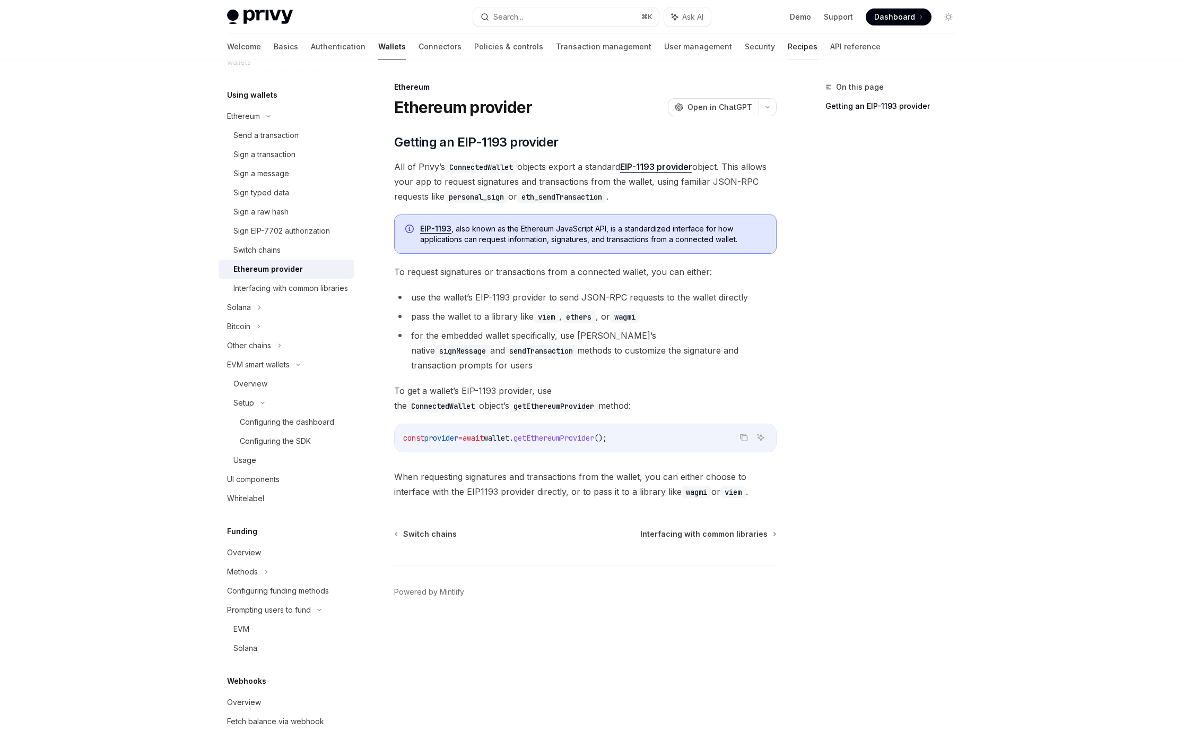
click at [788, 44] on link "Recipes" at bounding box center [803, 46] width 30 height 25
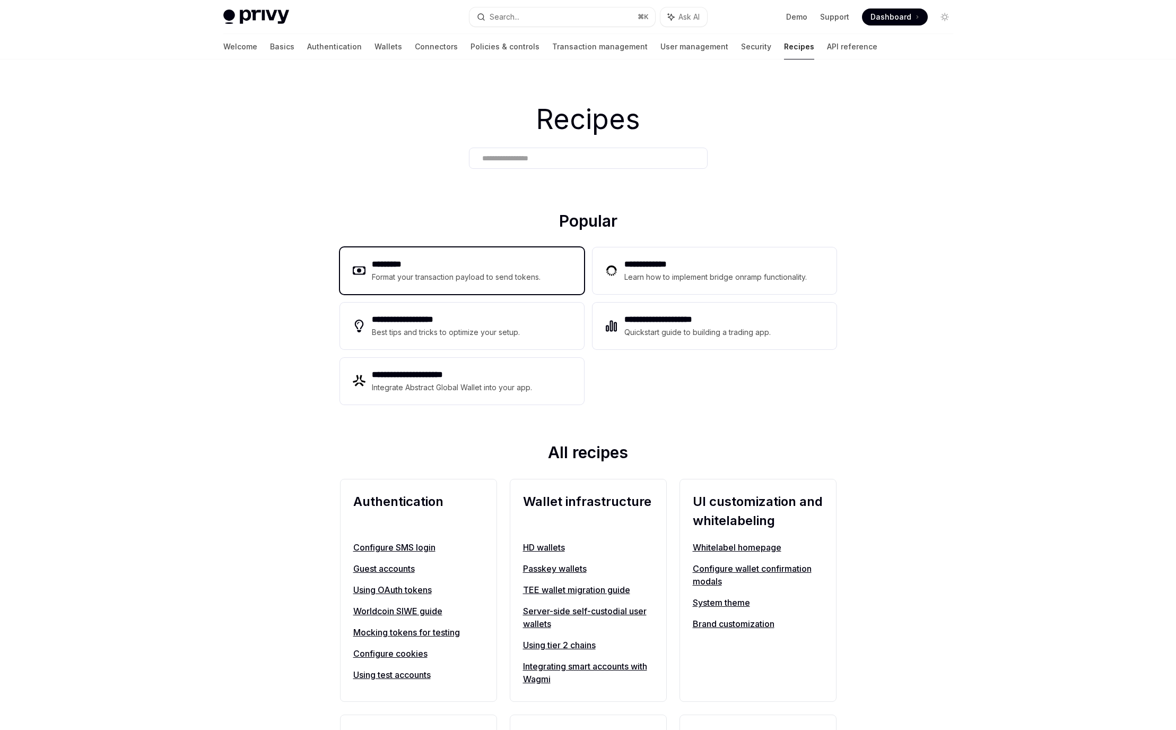
click at [523, 268] on h2 "*********" at bounding box center [456, 264] width 169 height 13
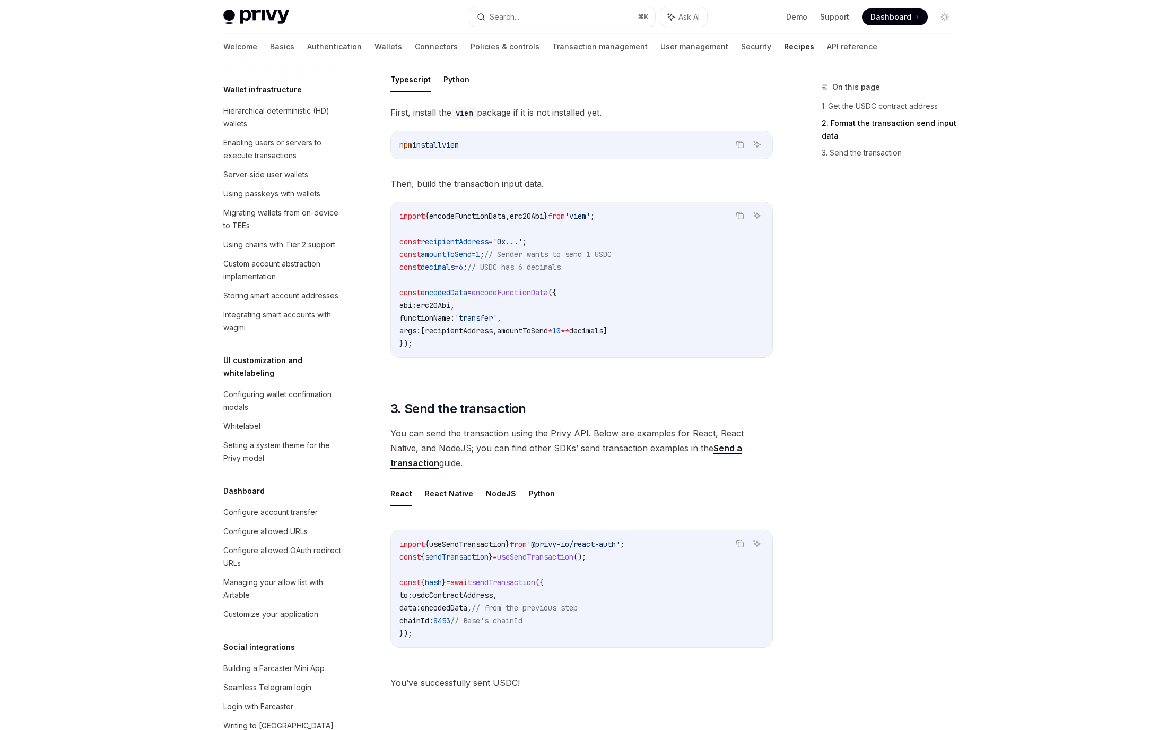
scroll to position [498, 0]
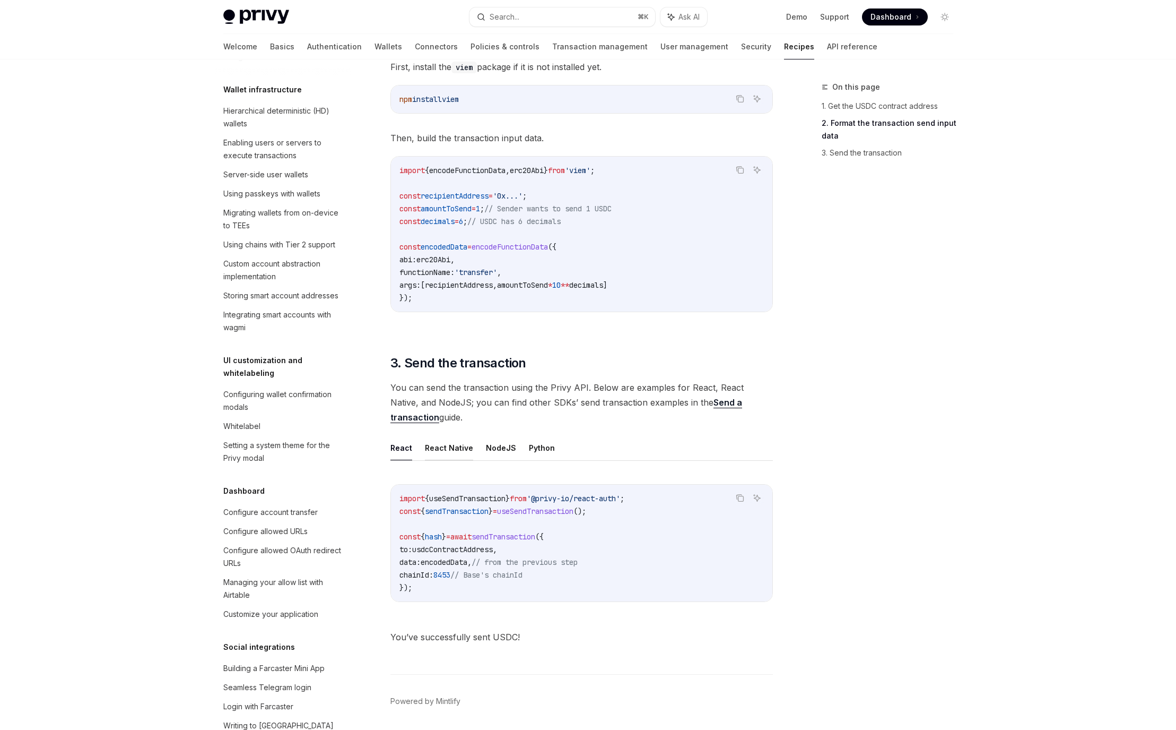
click at [461, 446] on button "React Native" at bounding box center [449, 447] width 48 height 25
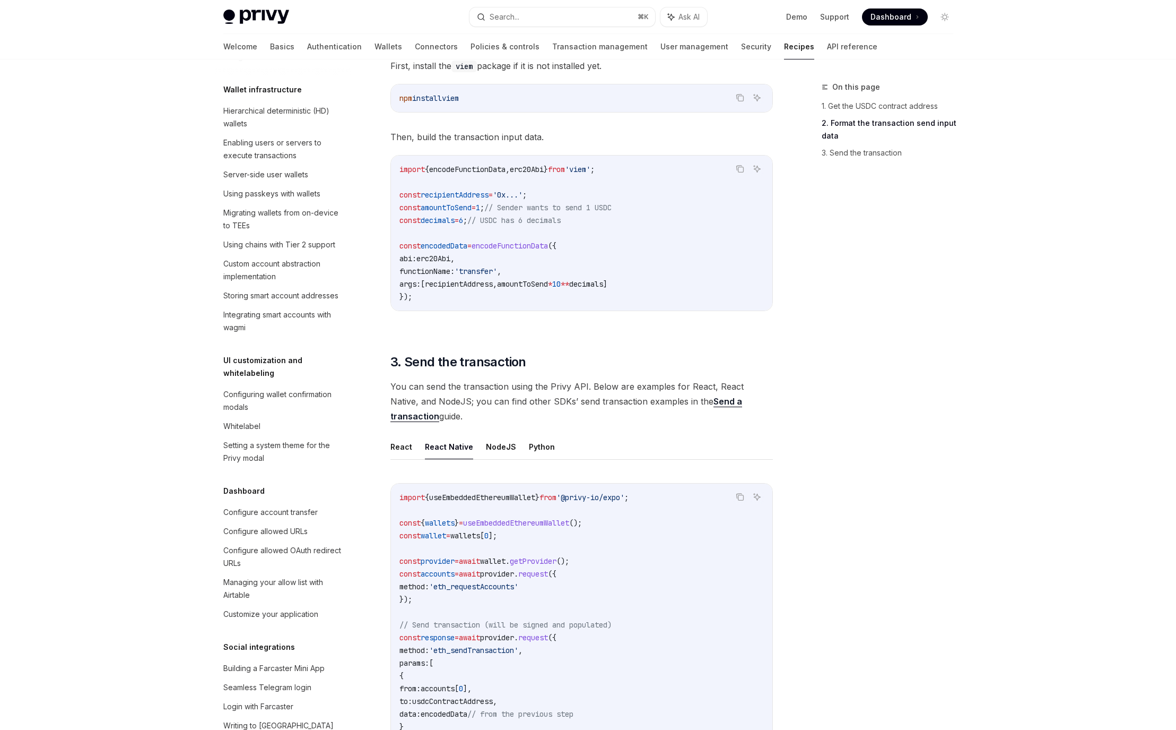
scroll to position [438, 0]
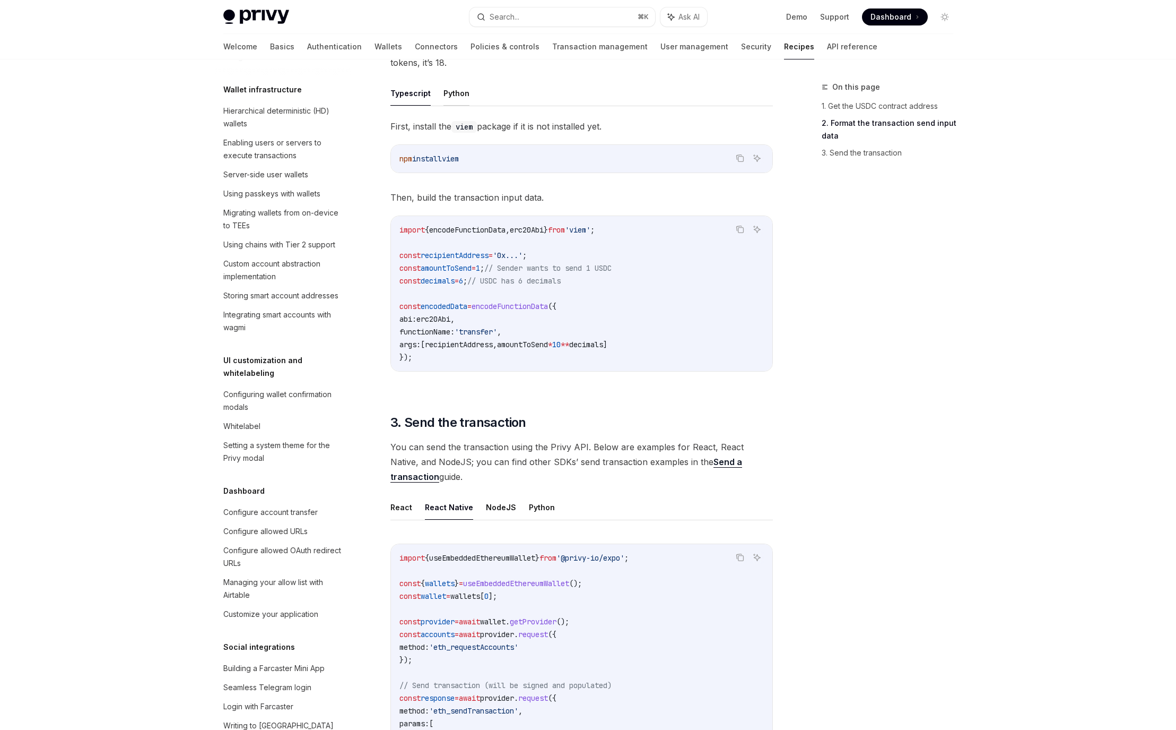
click at [458, 92] on button "Python" at bounding box center [457, 93] width 26 height 25
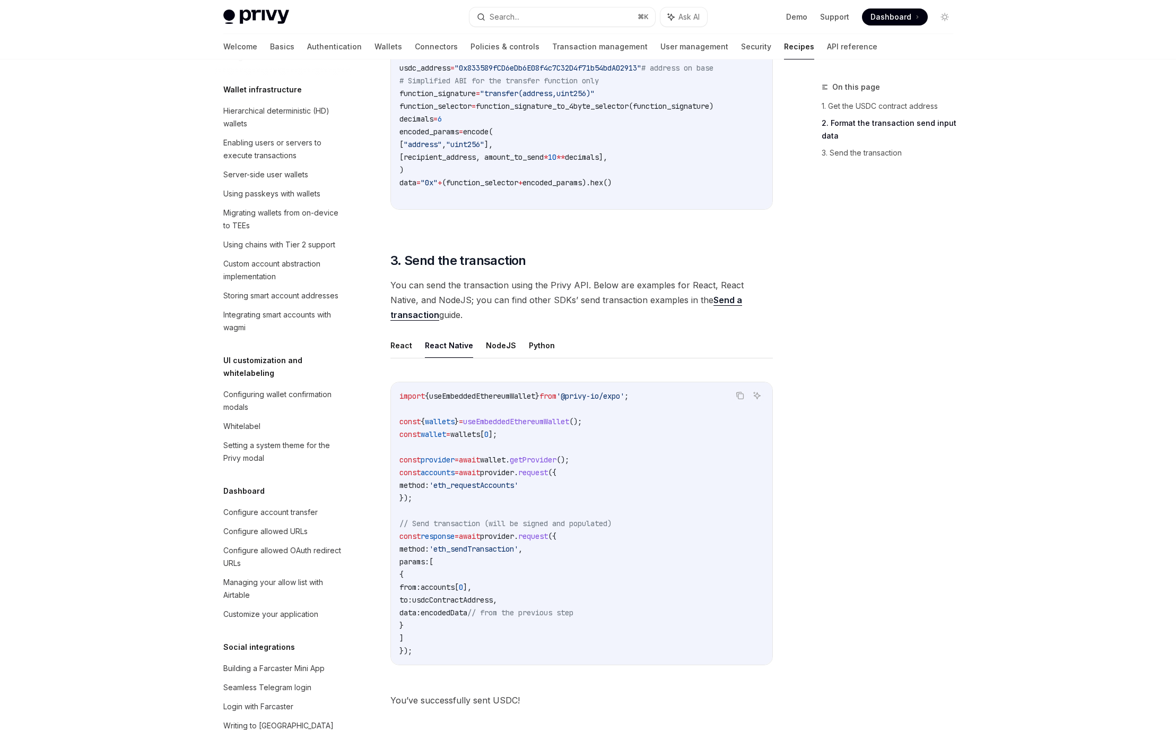
scroll to position [738, 0]
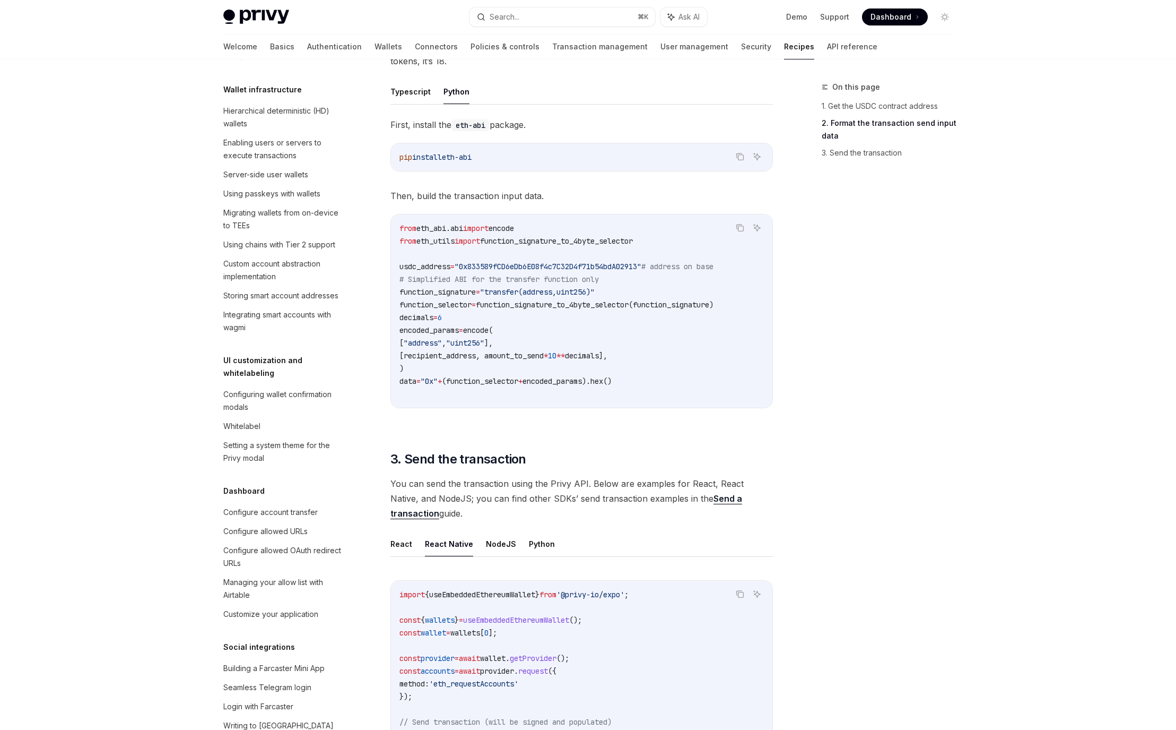
scroll to position [438, 0]
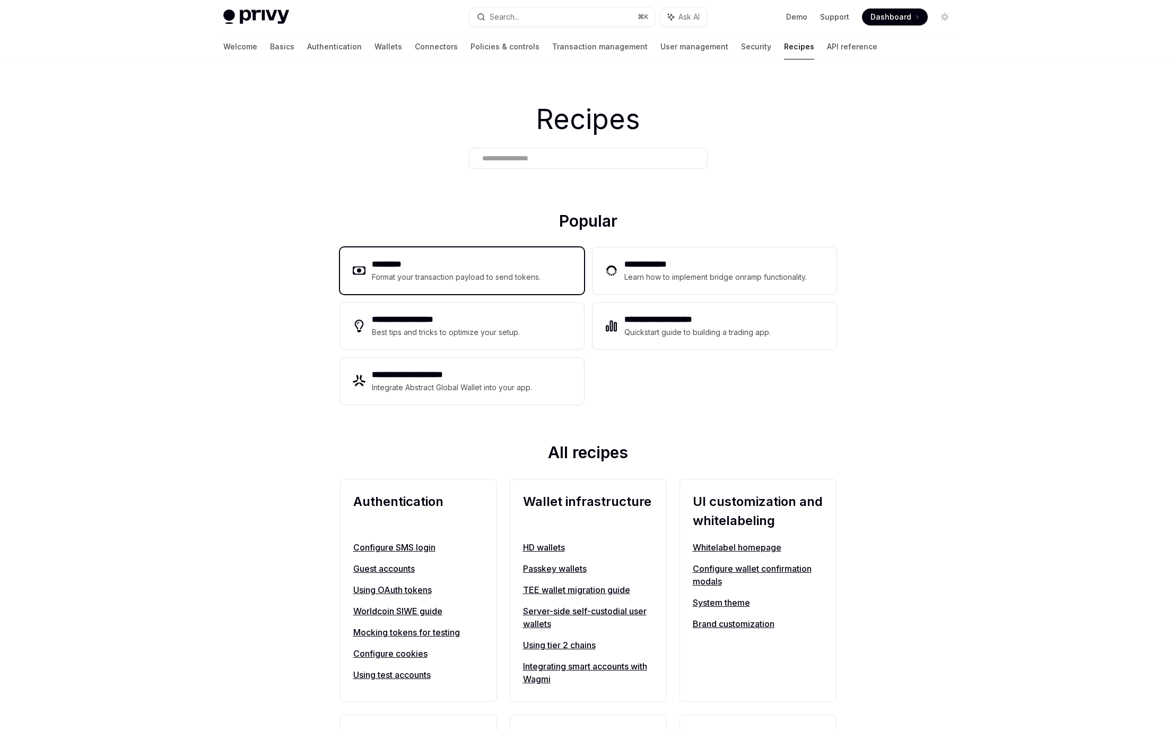
click at [461, 261] on h2 "*********" at bounding box center [456, 264] width 169 height 13
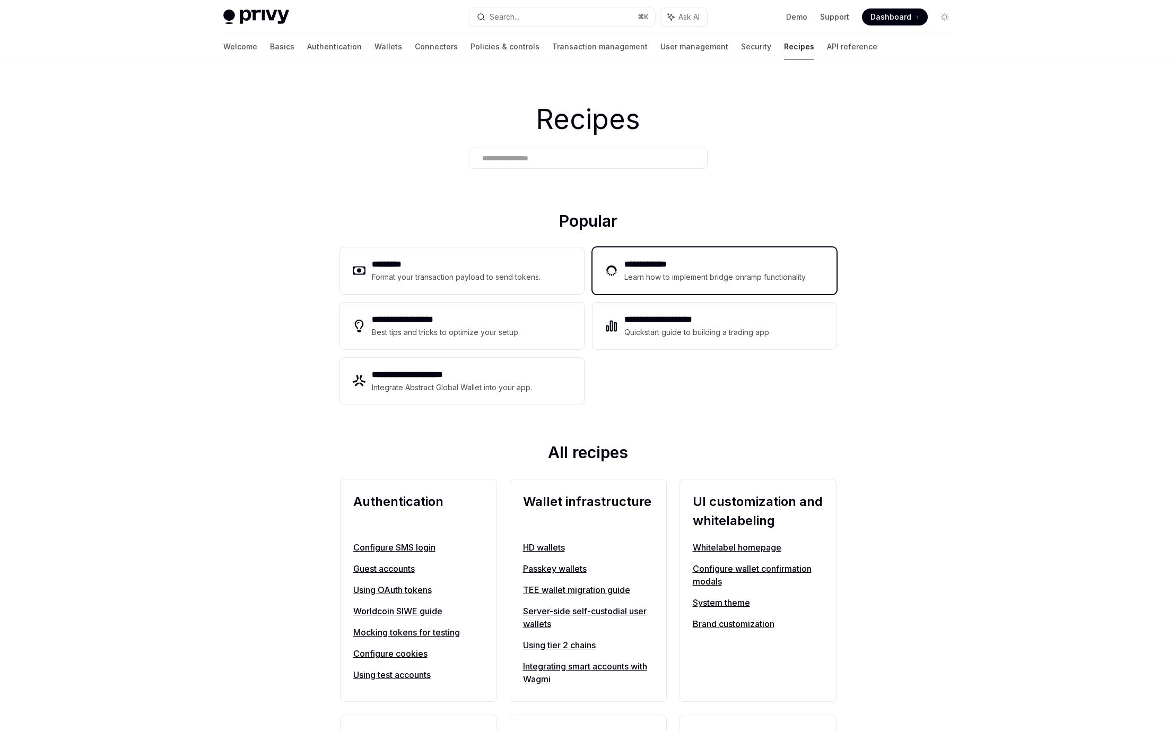
click at [724, 277] on div "Learn how to implement bridge onramp functionality." at bounding box center [718, 277] width 186 height 13
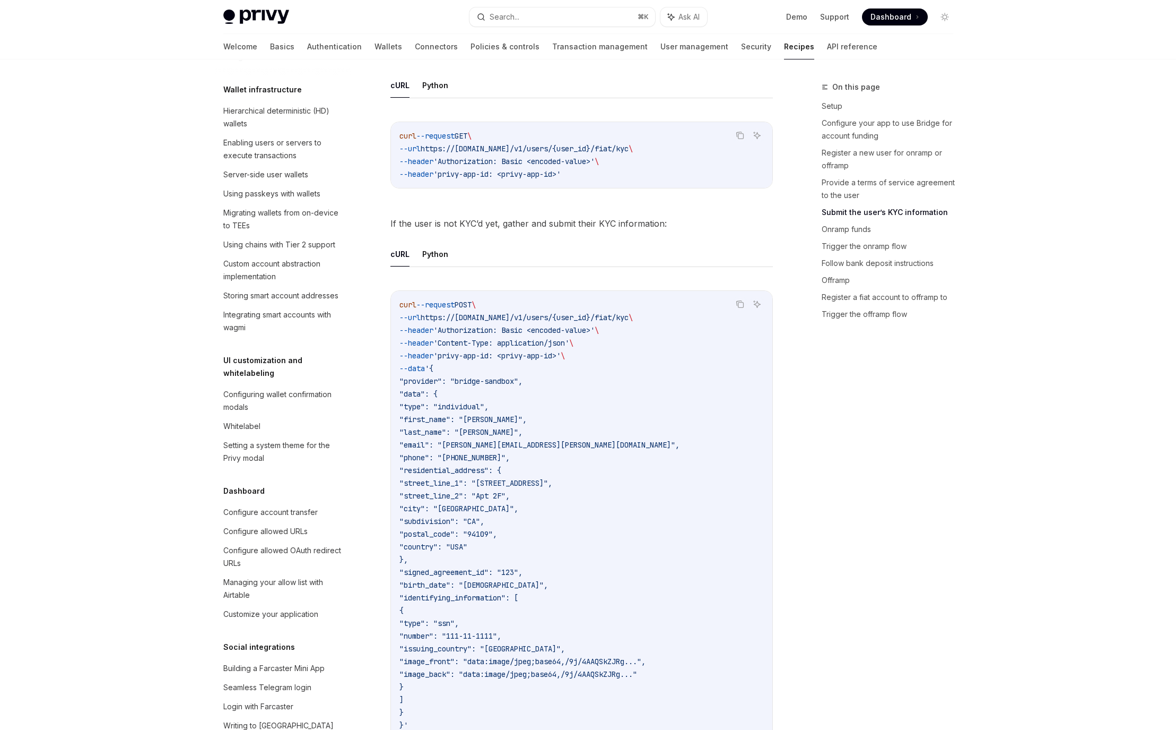
scroll to position [1222, 0]
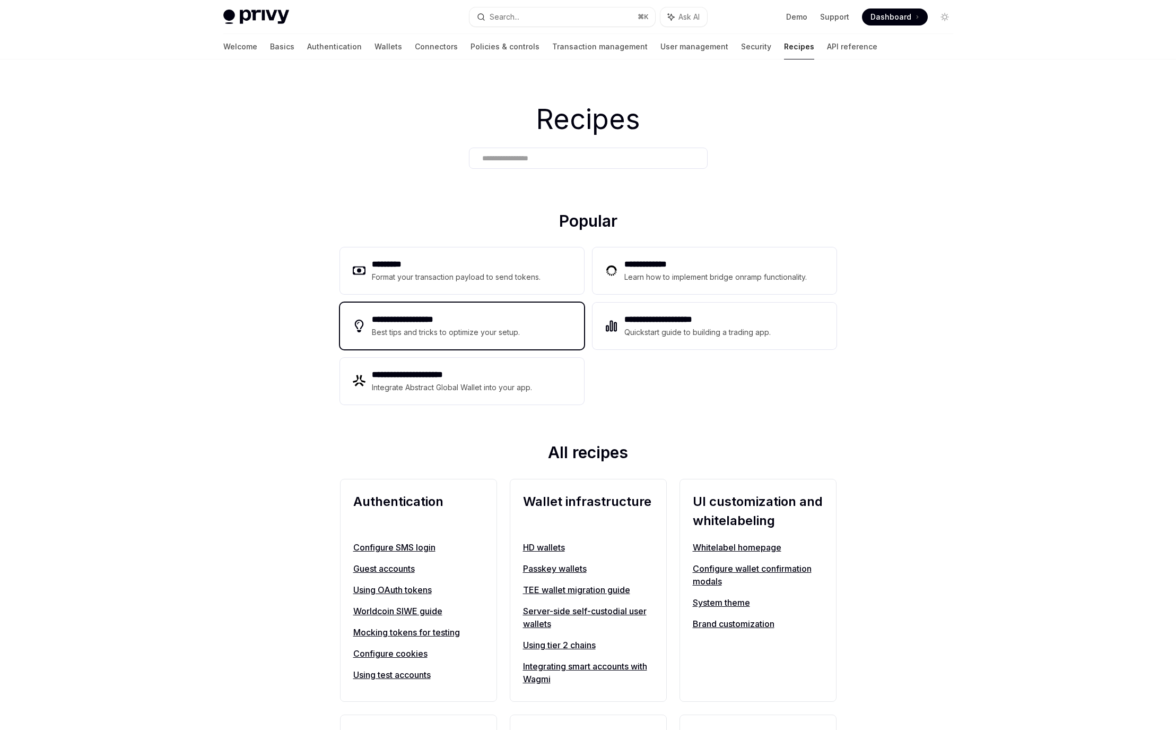
click at [527, 325] on div "**********" at bounding box center [462, 325] width 244 height 47
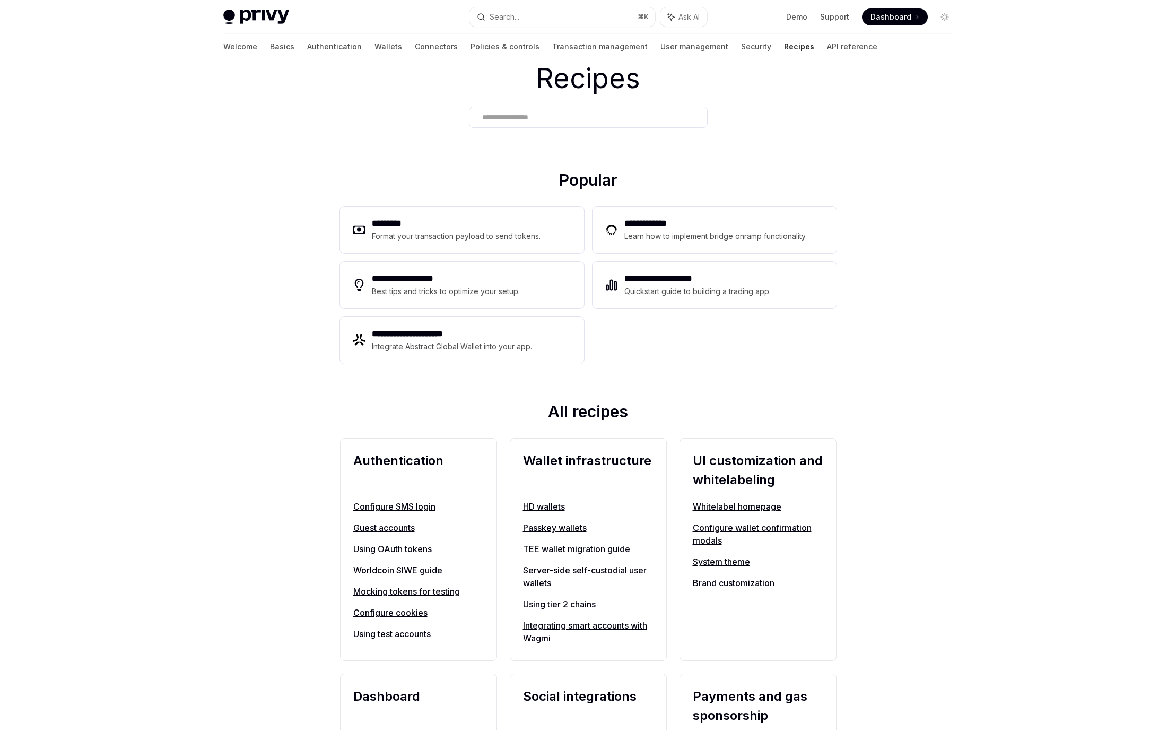
scroll to position [55, 0]
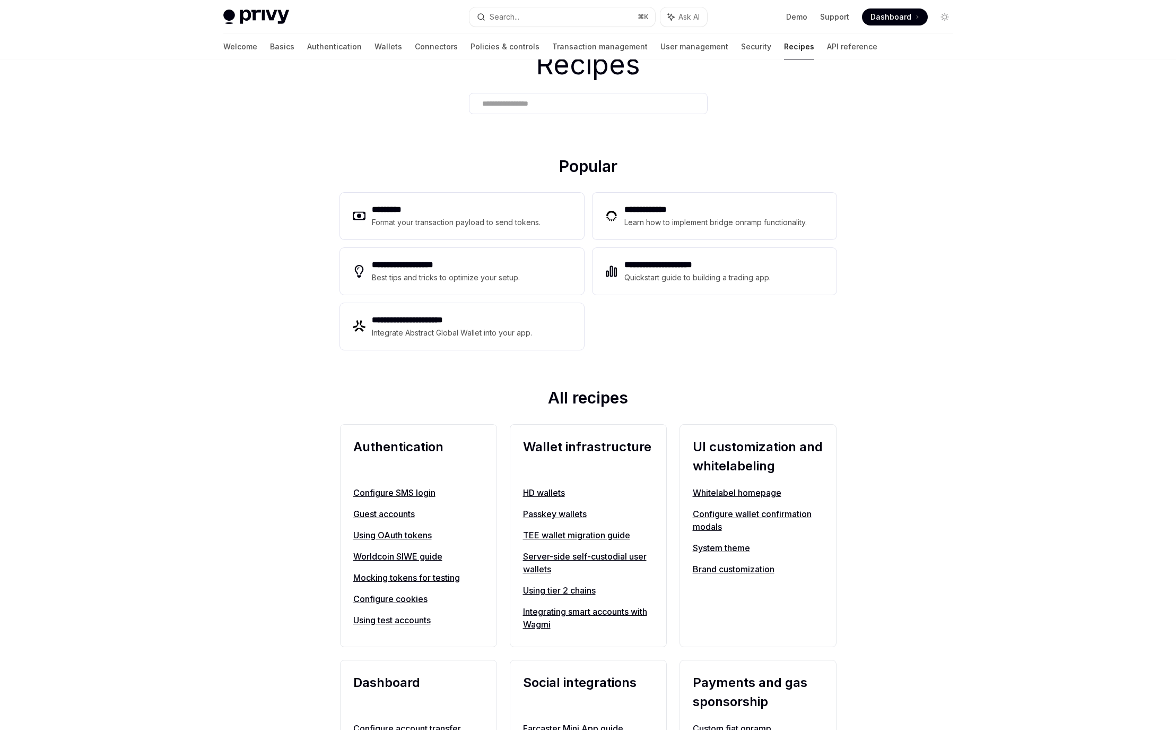
click at [576, 515] on link "Passkey wallets" at bounding box center [588, 513] width 131 height 13
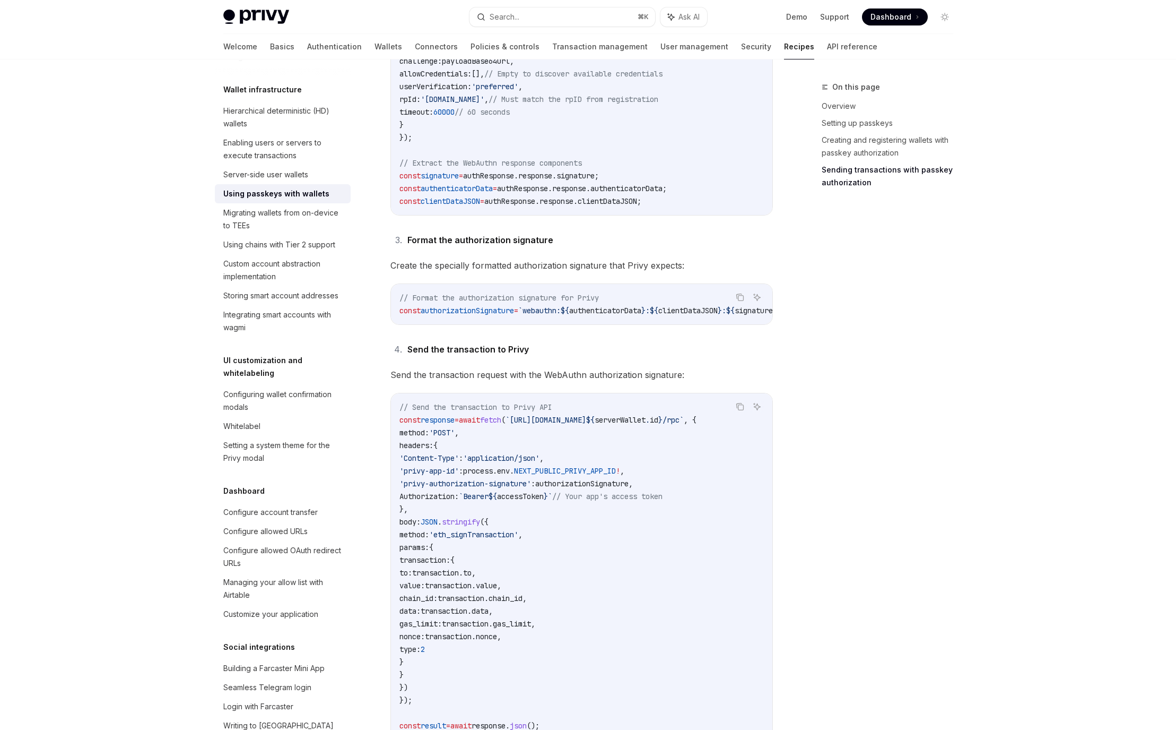
scroll to position [1822, 0]
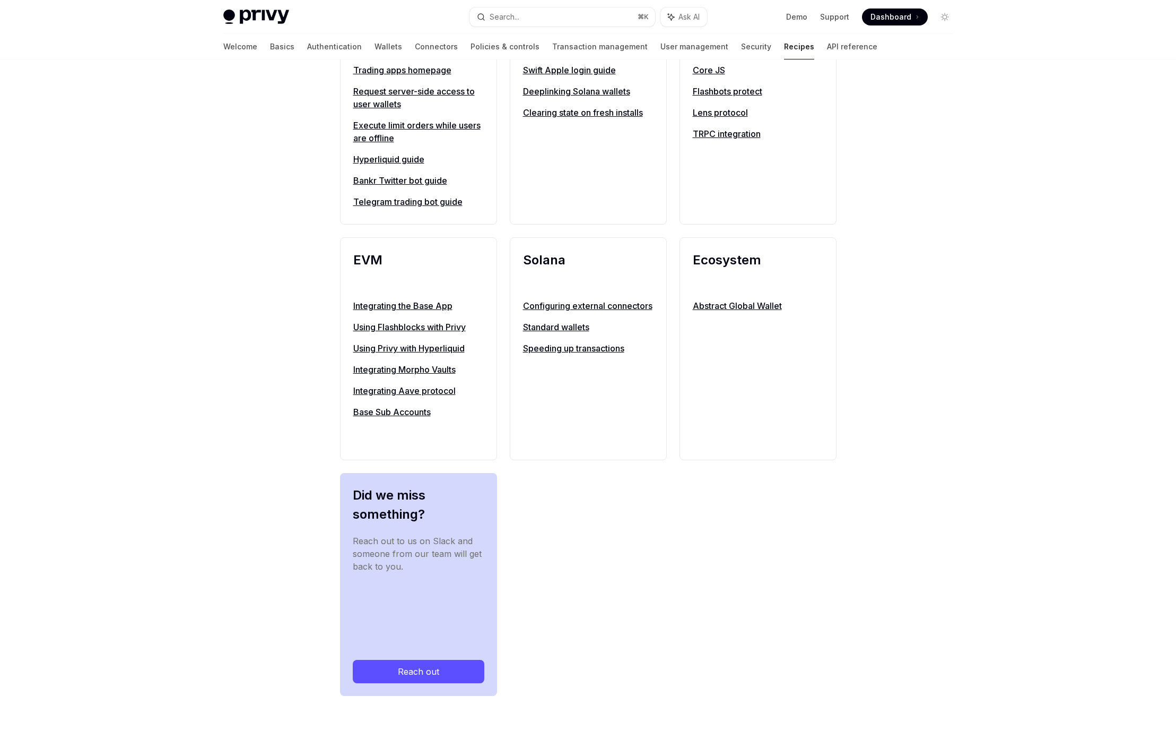
scroll to position [55, 0]
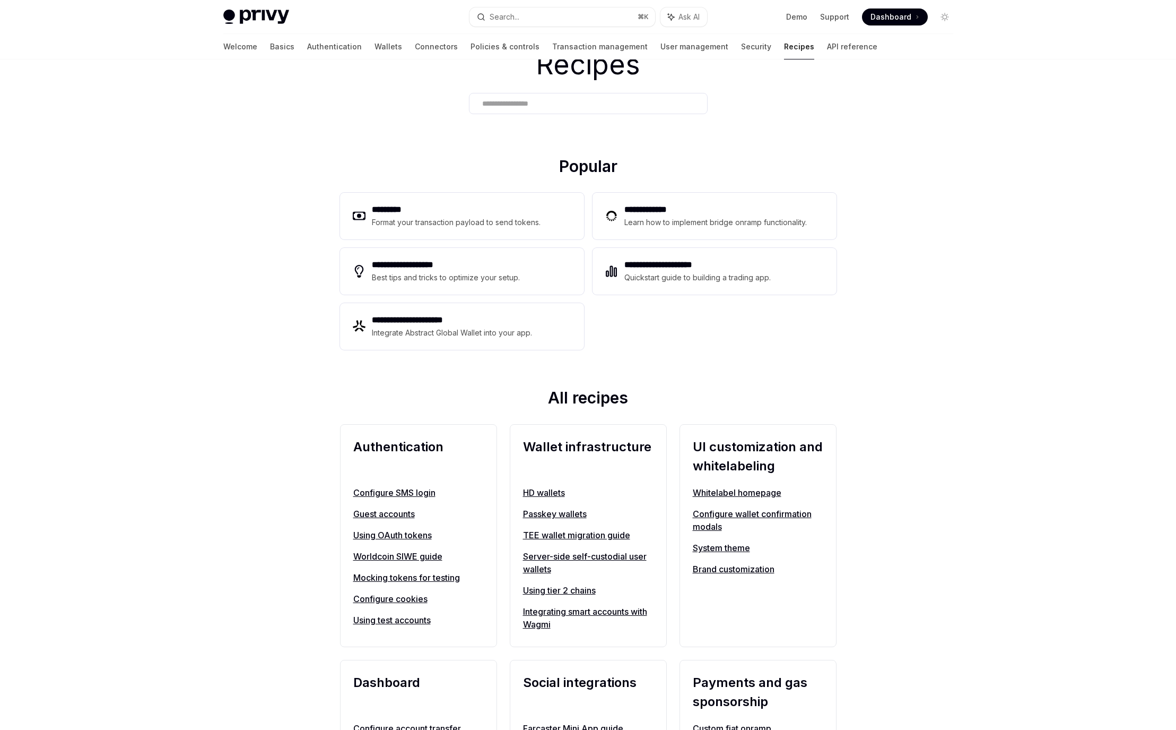
click at [591, 558] on link "Server-side self-custodial user wallets" at bounding box center [588, 562] width 131 height 25
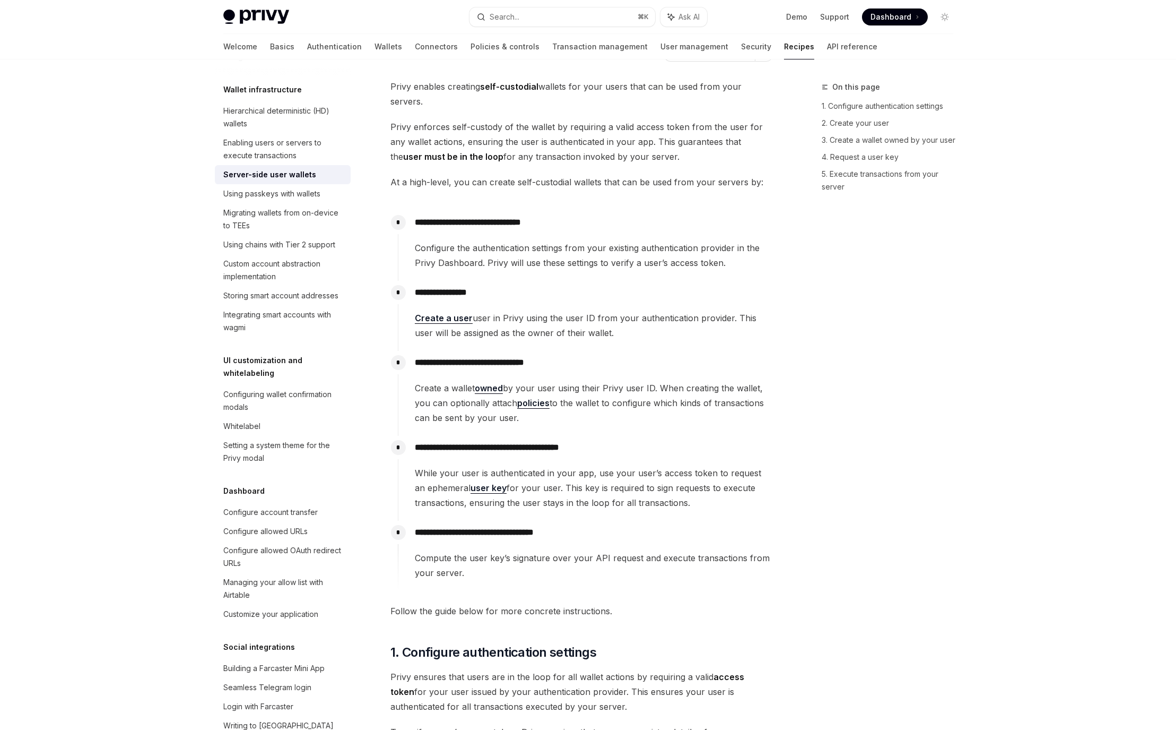
scroll to position [243, 0]
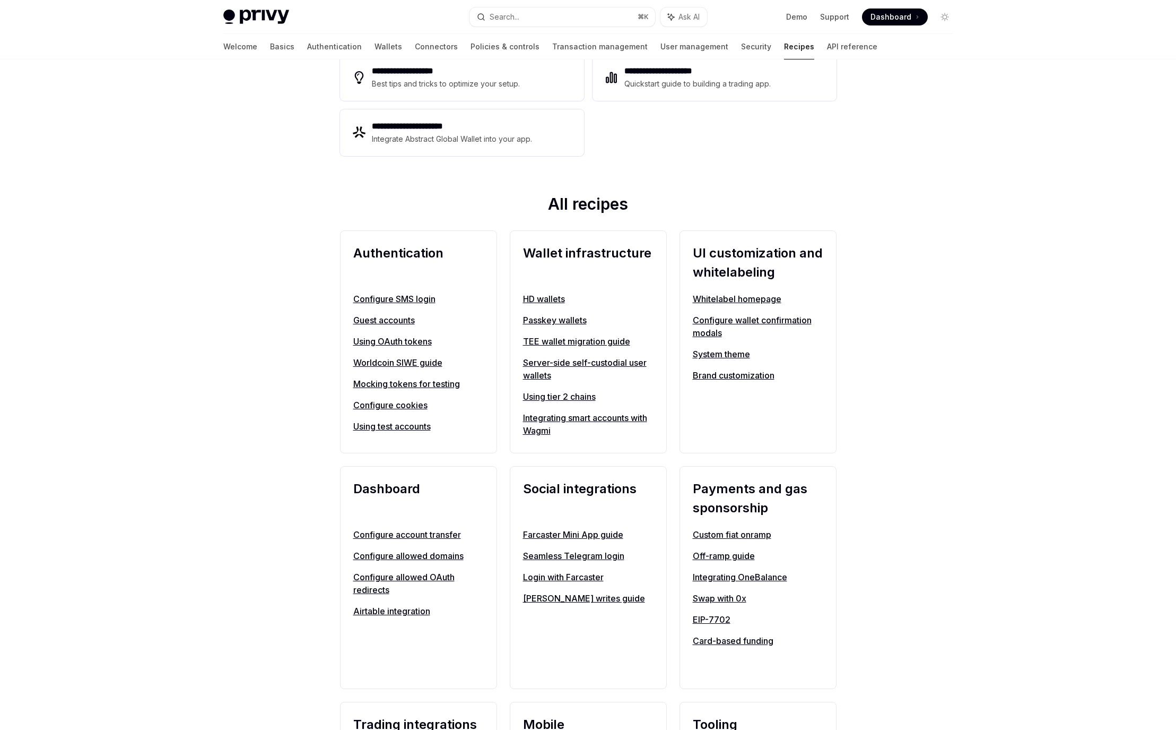
scroll to position [262, 0]
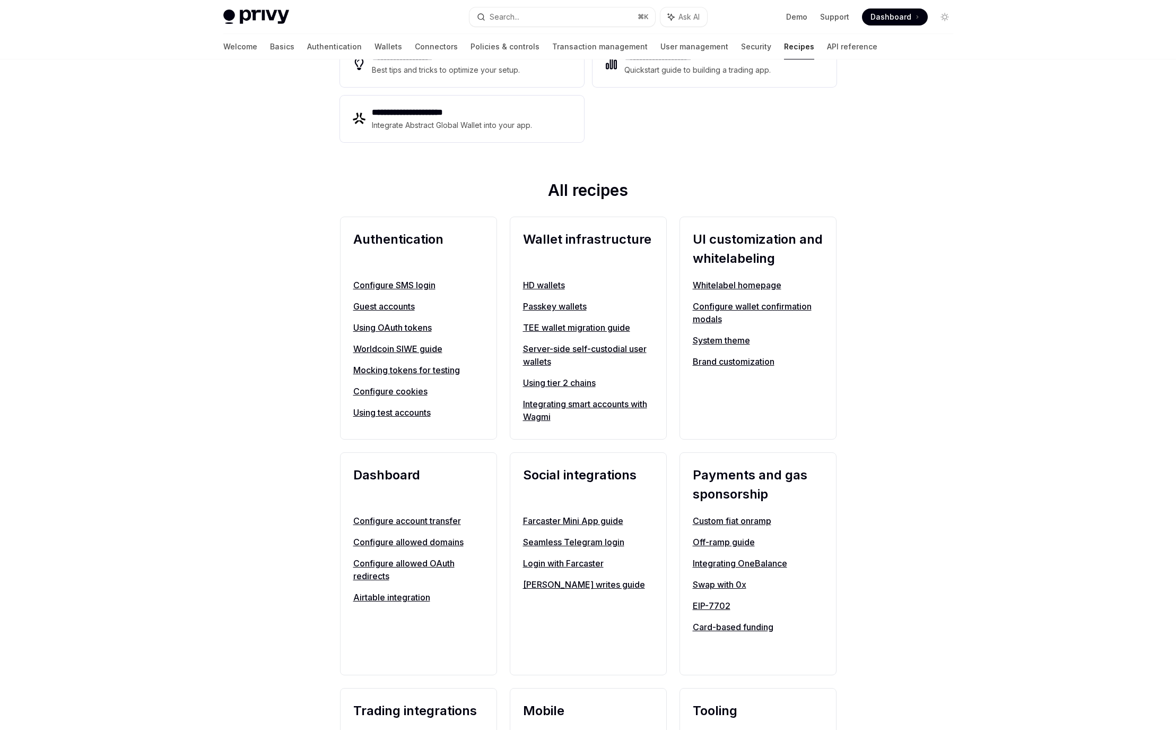
click at [747, 627] on link "Card-based funding" at bounding box center [758, 626] width 131 height 13
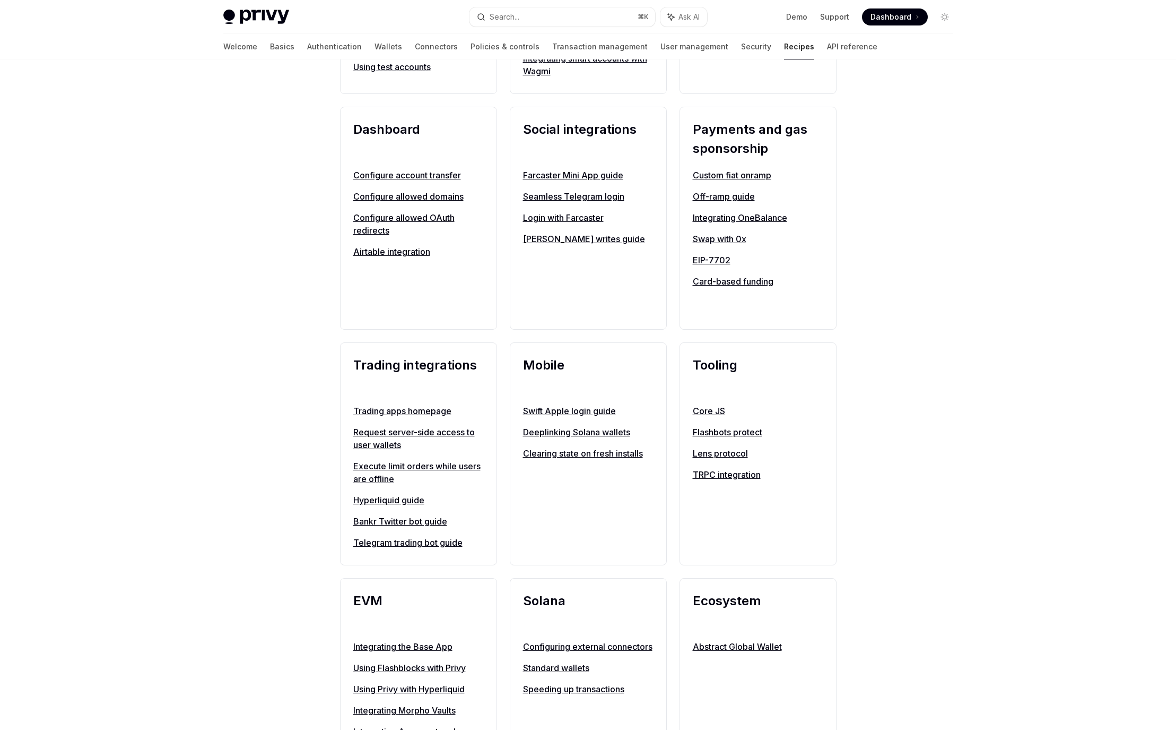
scroll to position [729, 0]
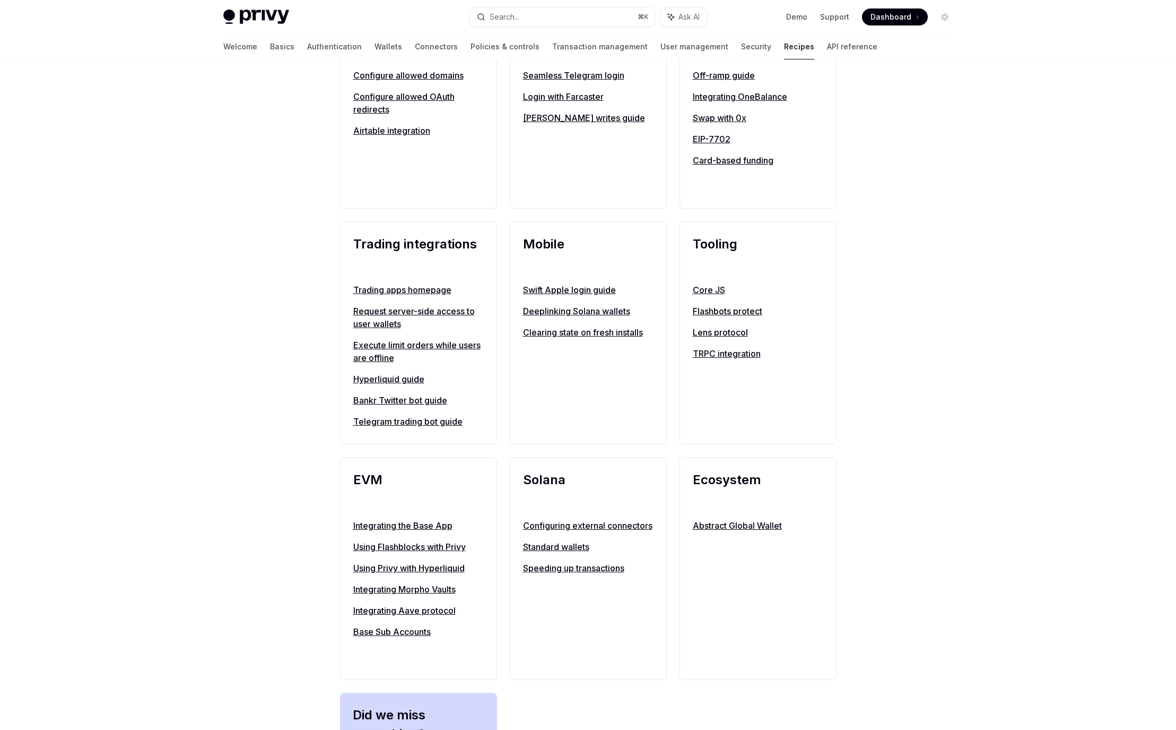
click at [425, 523] on link "Integrating the Base App" at bounding box center [418, 525] width 131 height 13
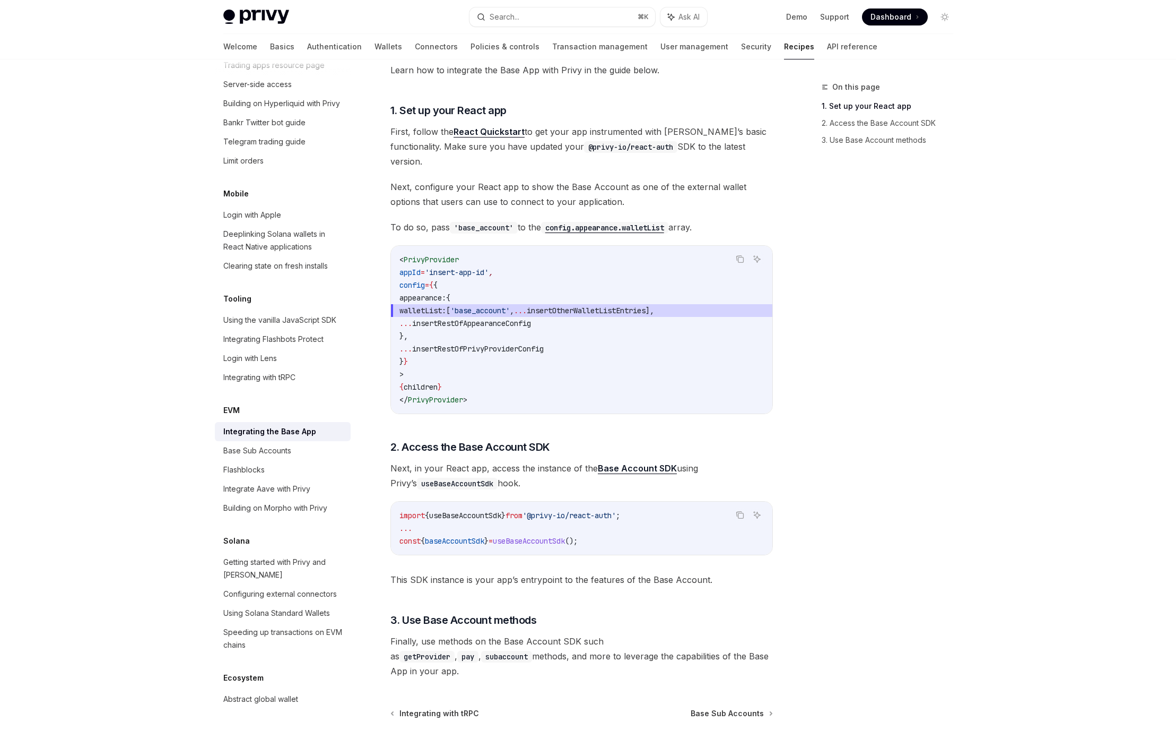
scroll to position [142, 0]
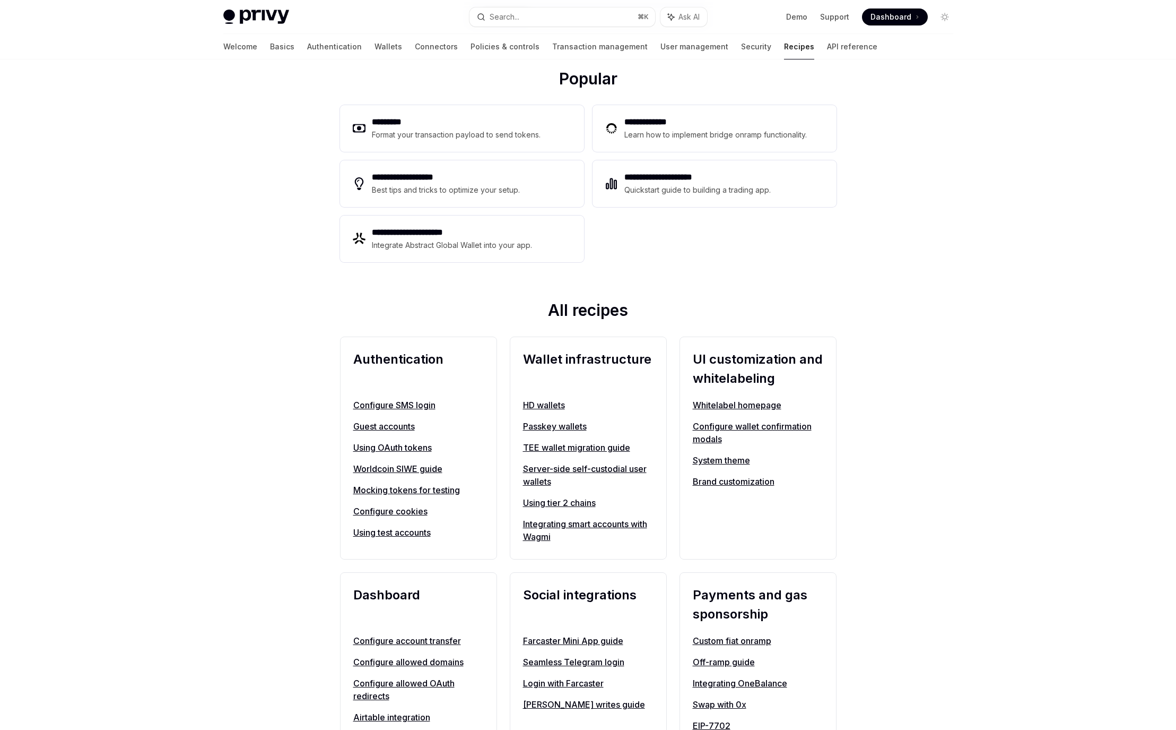
scroll to position [729, 0]
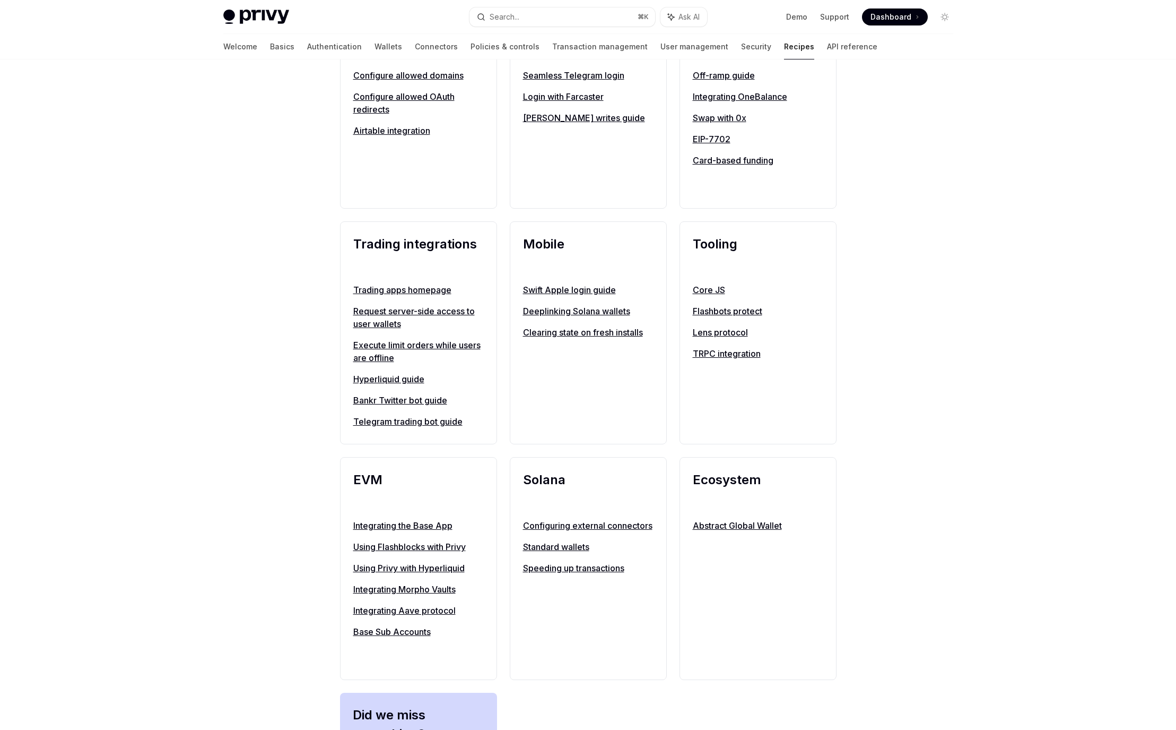
click at [449, 549] on link "Using Flashblocks with Privy" at bounding box center [418, 546] width 131 height 13
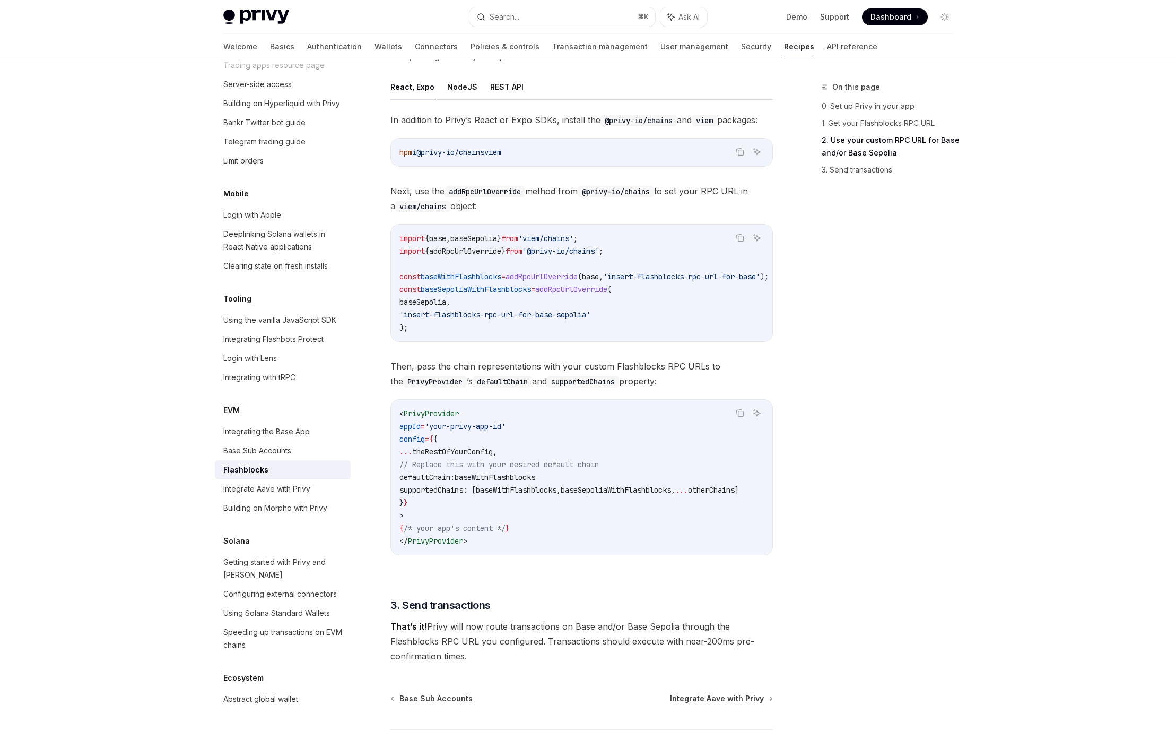
scroll to position [538, 0]
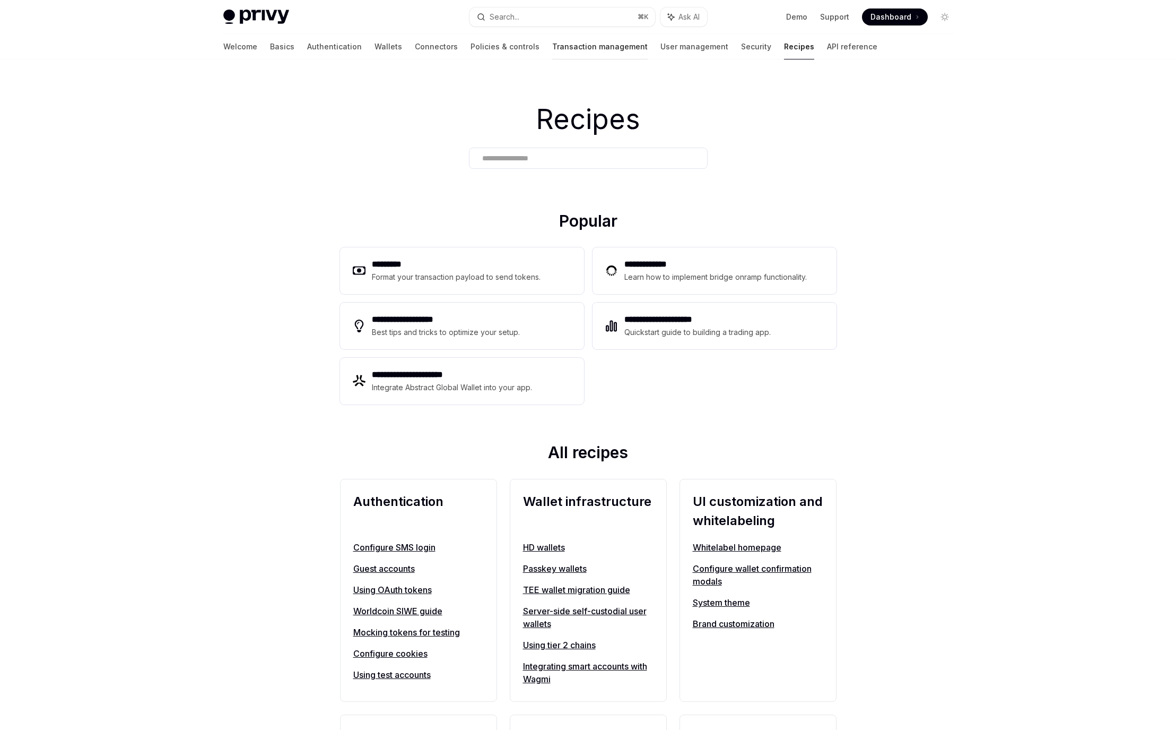
click at [552, 45] on link "Transaction management" at bounding box center [600, 46] width 96 height 25
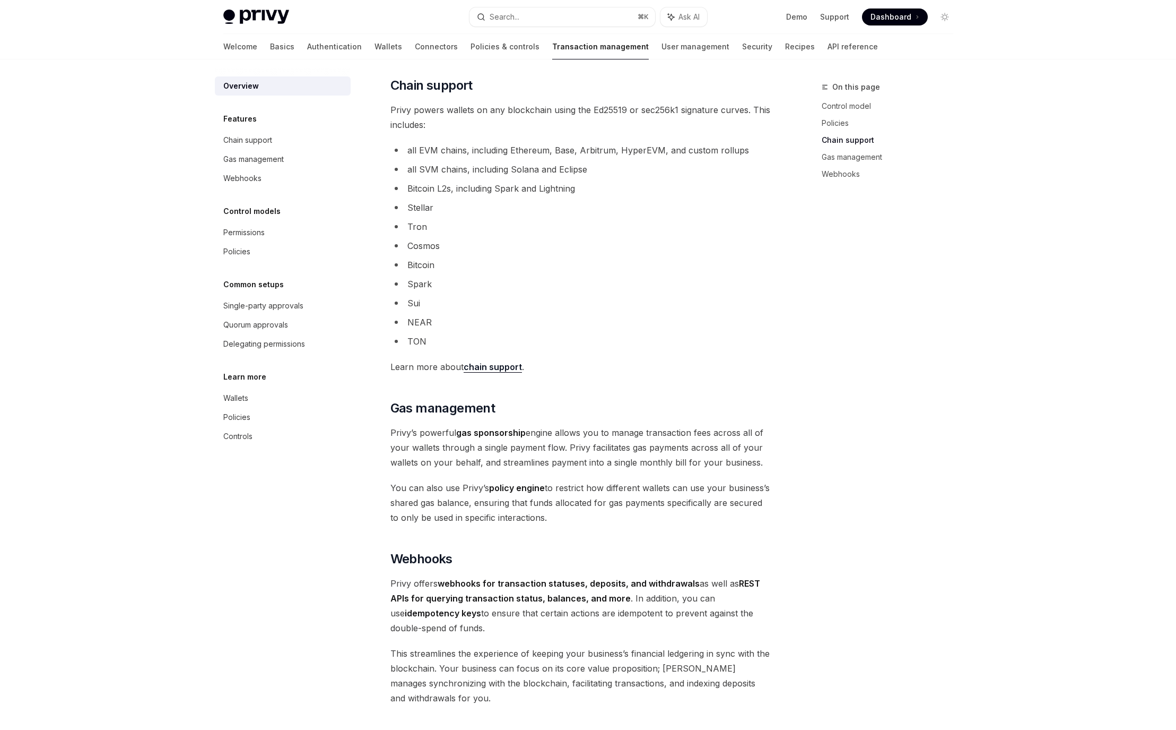
scroll to position [703, 0]
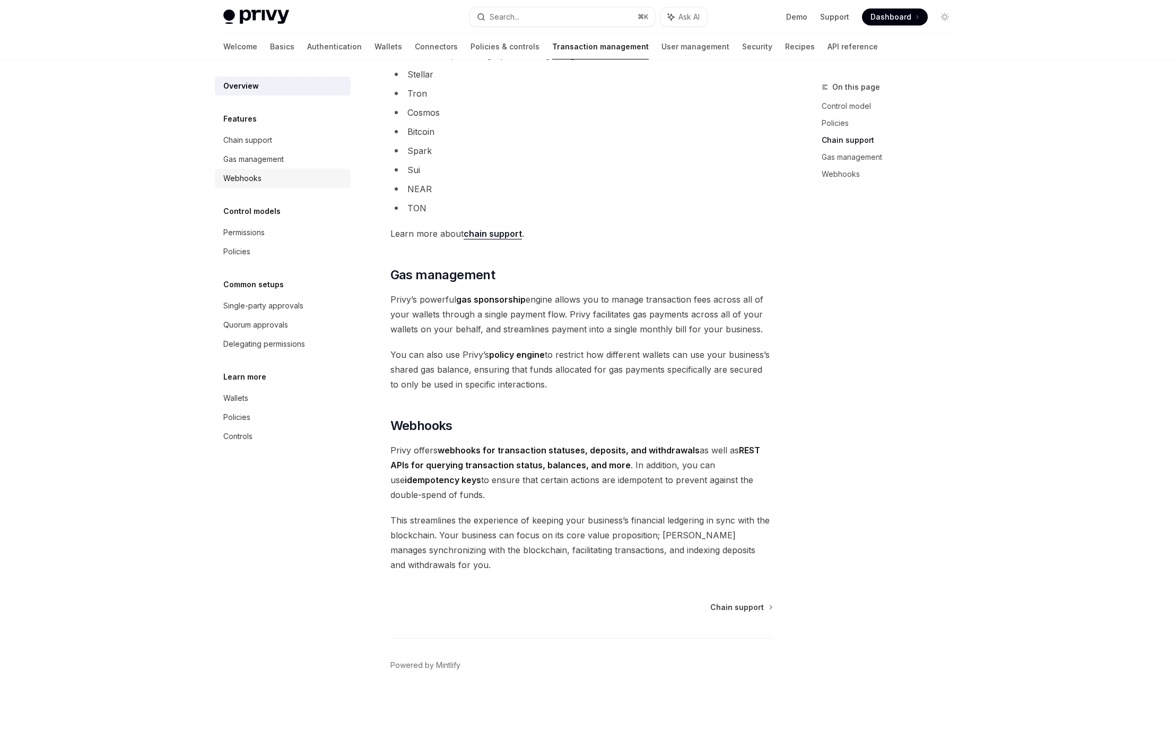
click at [266, 176] on div "Webhooks" at bounding box center [283, 178] width 121 height 13
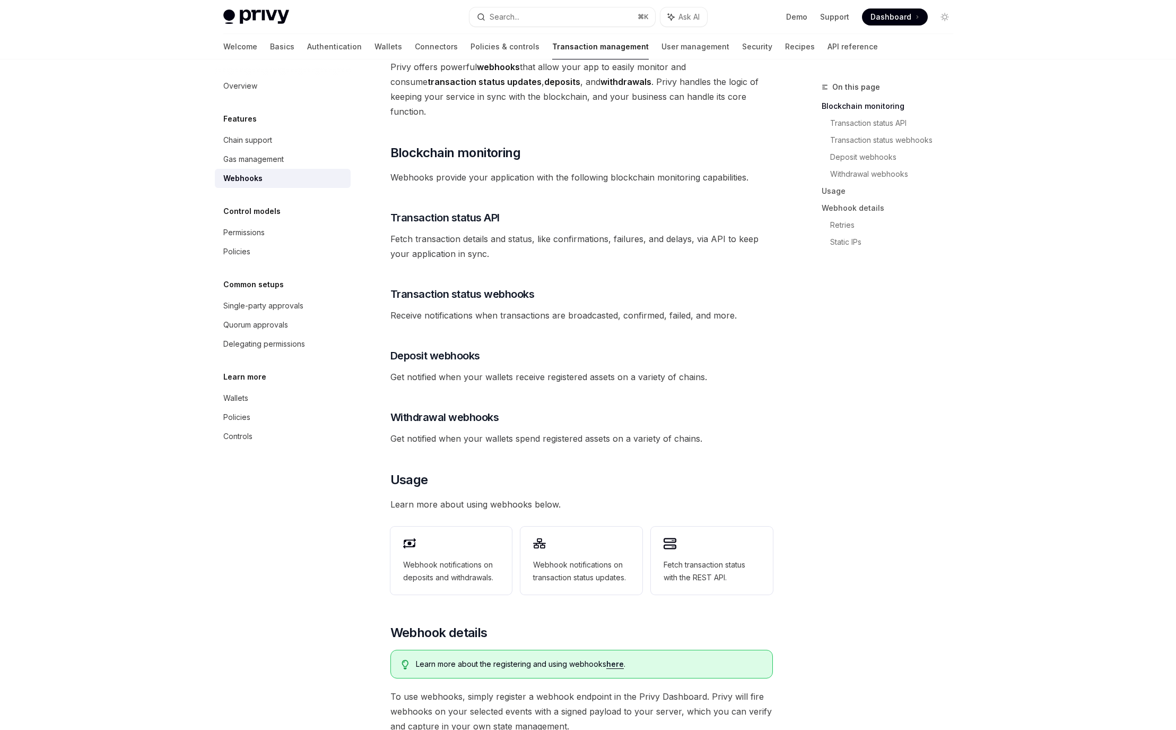
scroll to position [195, 0]
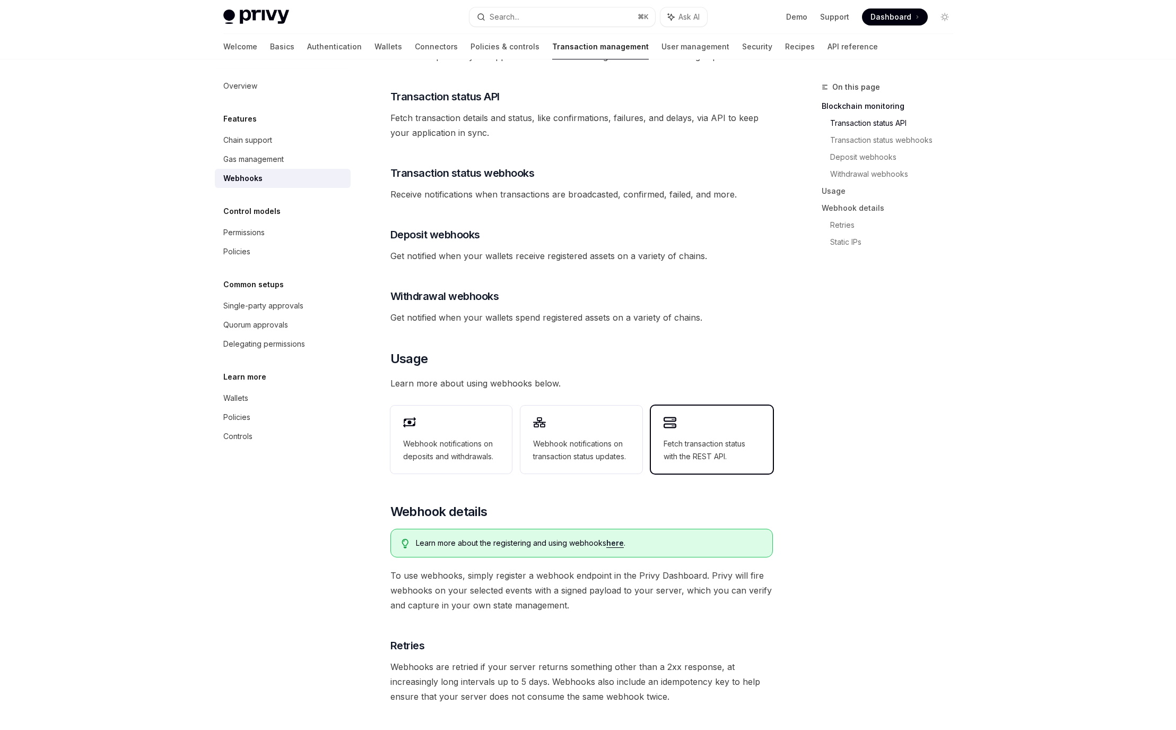
click at [705, 437] on span "Fetch transaction status with the REST API." at bounding box center [712, 449] width 97 height 25
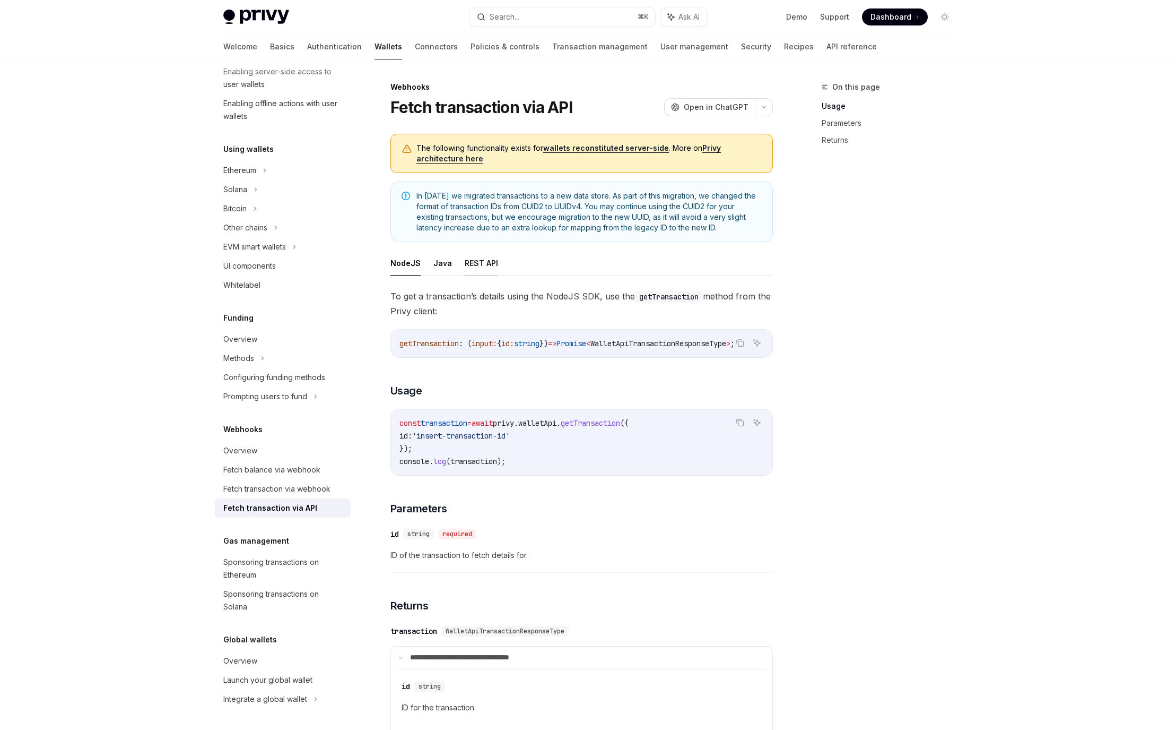
click at [478, 266] on button "REST API" at bounding box center [481, 262] width 33 height 25
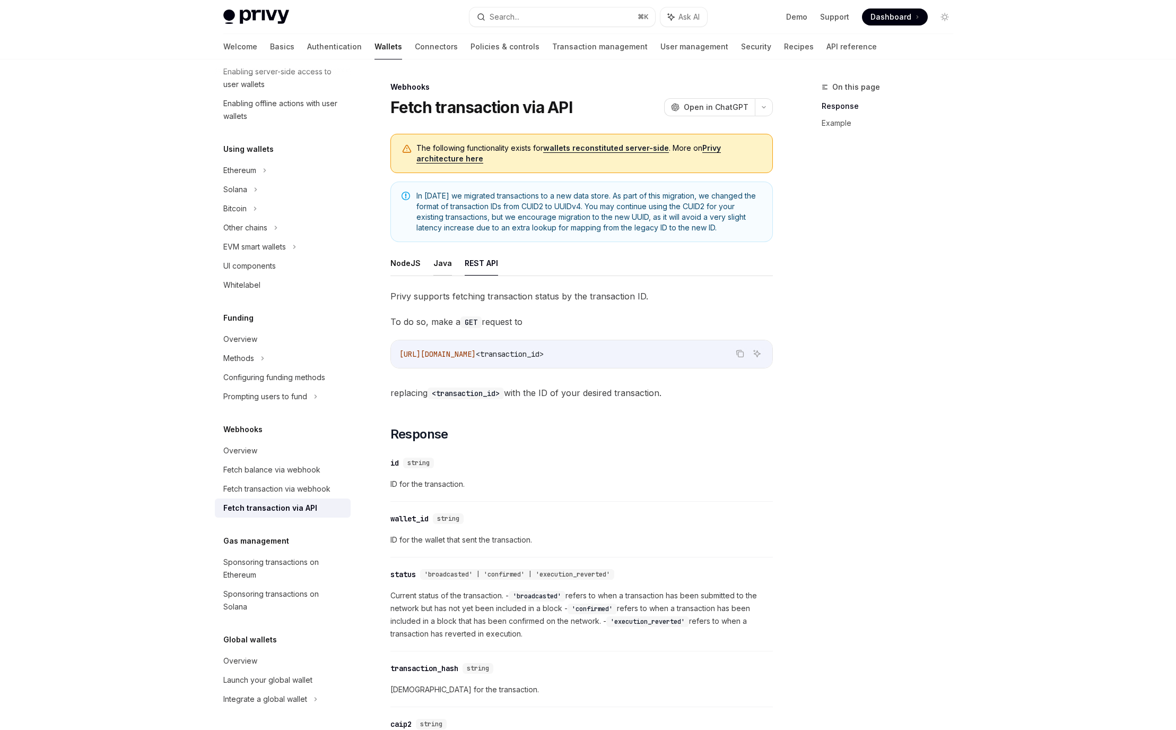
click at [437, 266] on button "Java" at bounding box center [443, 262] width 19 height 25
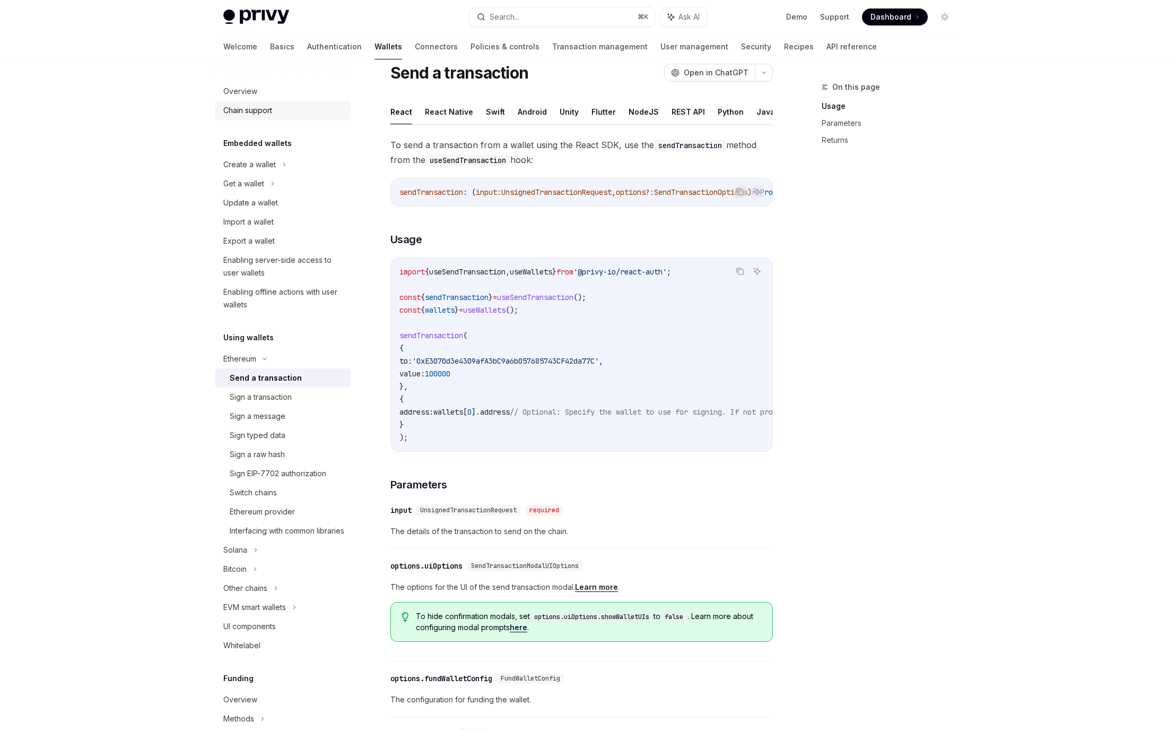
click at [256, 109] on div "Chain support" at bounding box center [247, 110] width 49 height 13
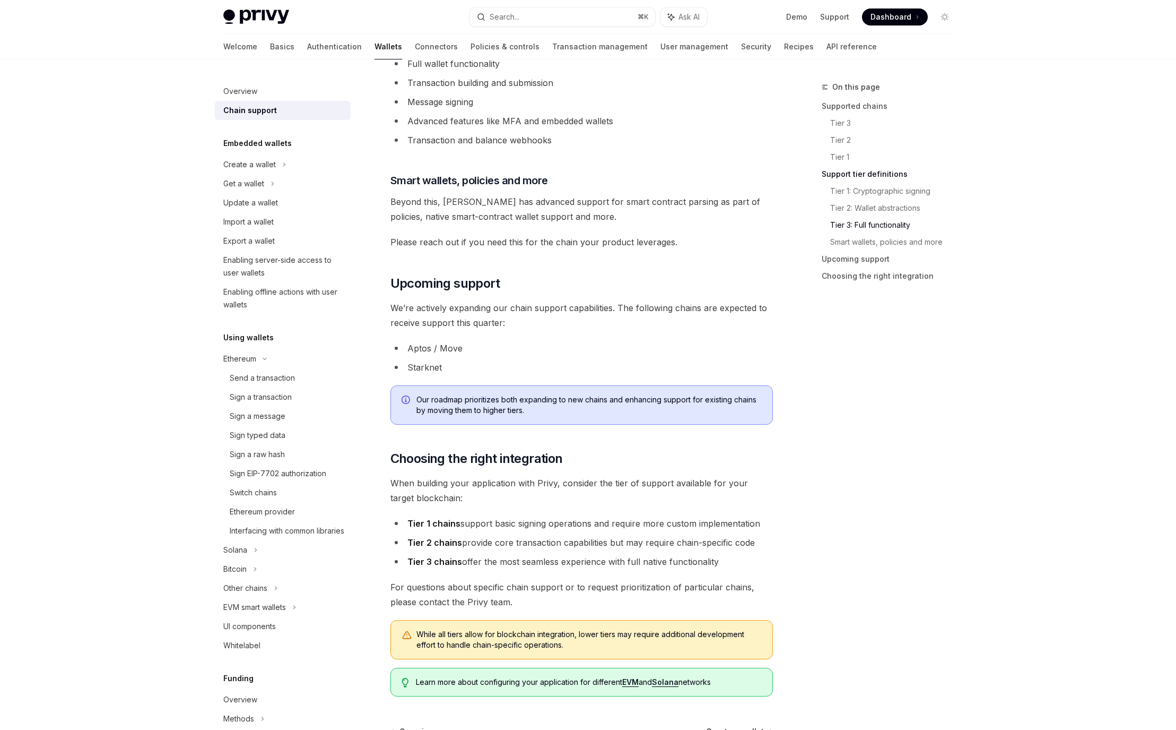
scroll to position [1002, 0]
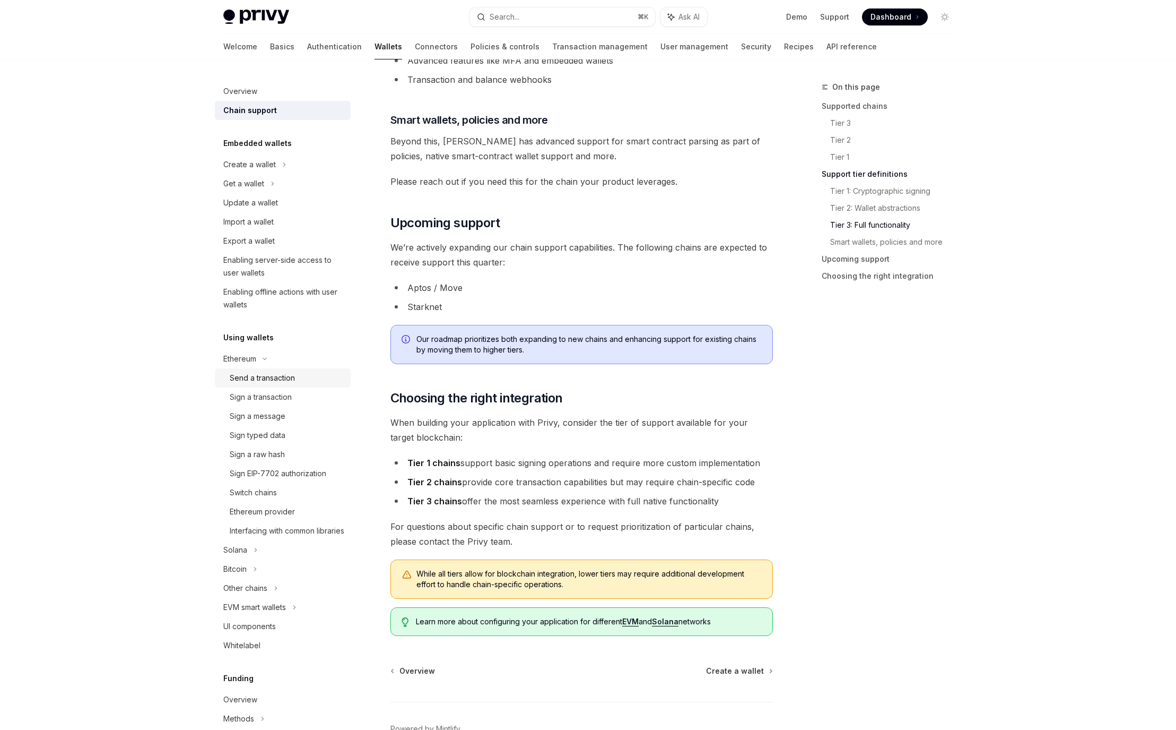
click at [291, 375] on div "Send a transaction" at bounding box center [262, 377] width 65 height 13
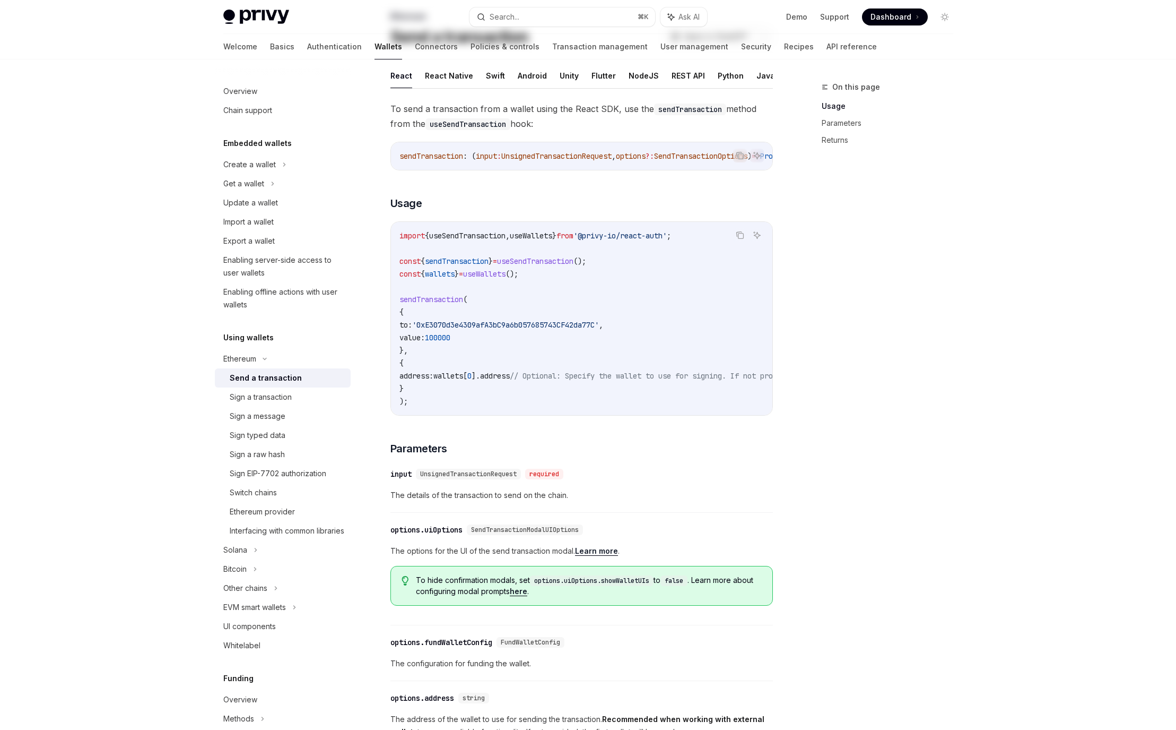
scroll to position [10, 0]
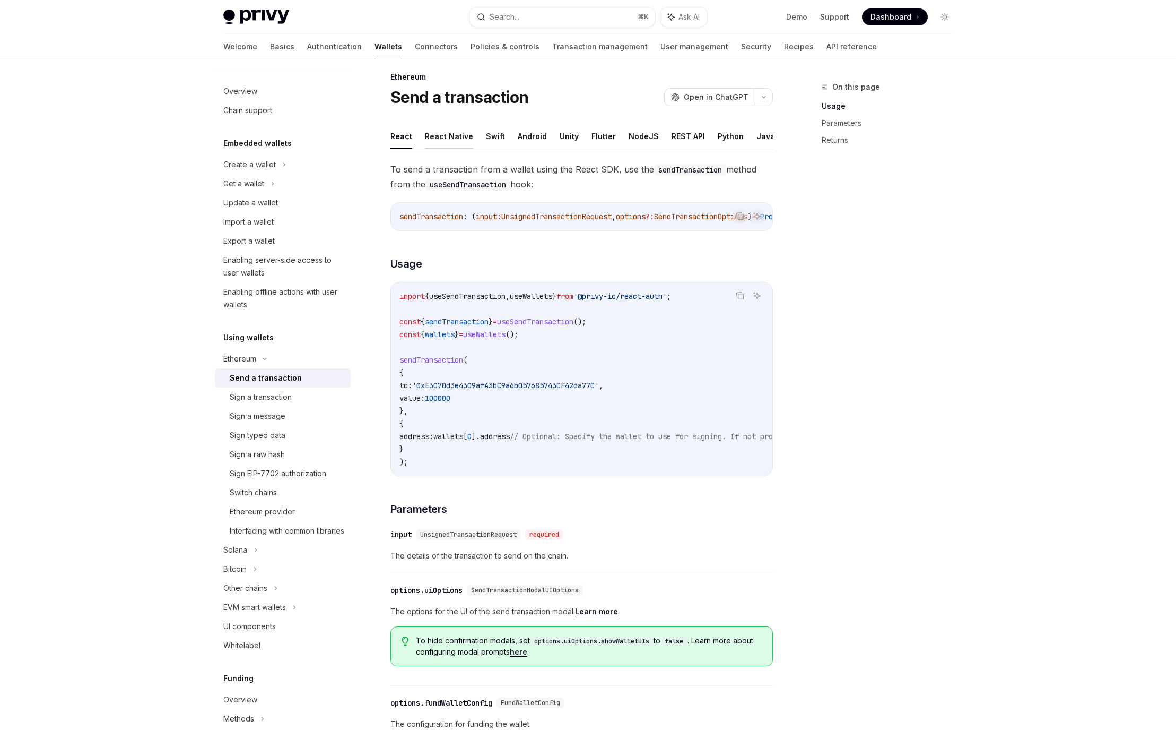
click at [444, 136] on button "React Native" at bounding box center [449, 136] width 48 height 25
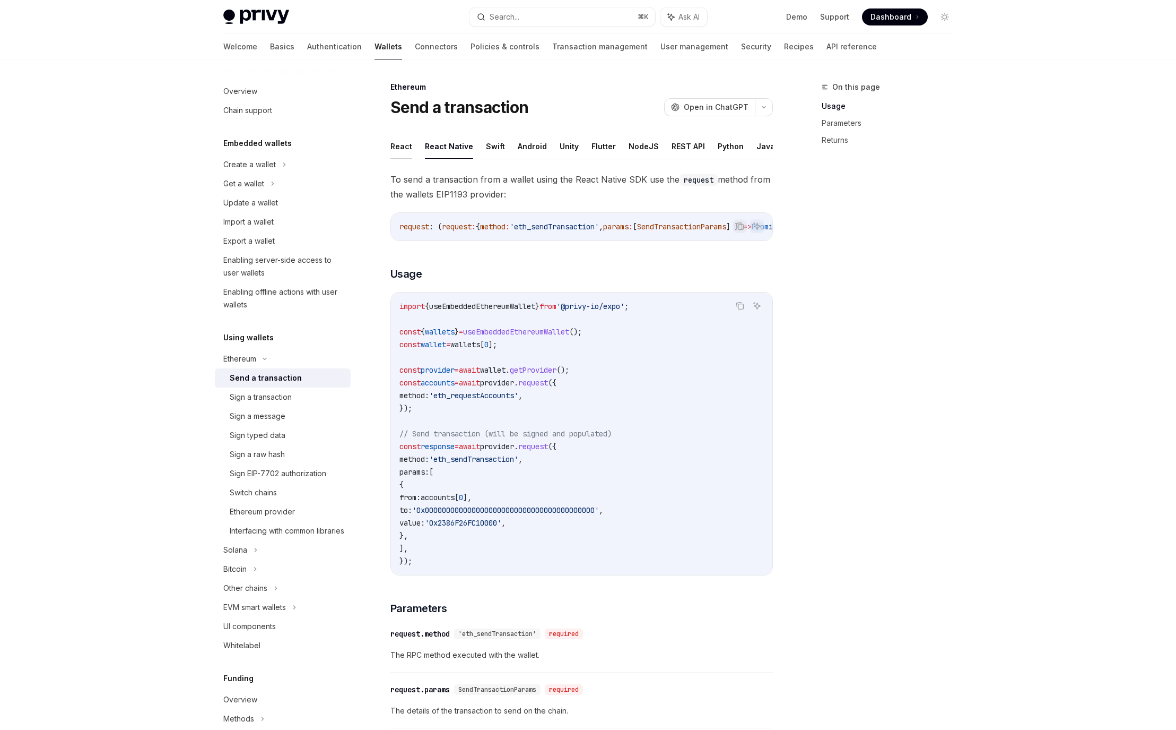
click at [408, 148] on button "React" at bounding box center [402, 146] width 22 height 25
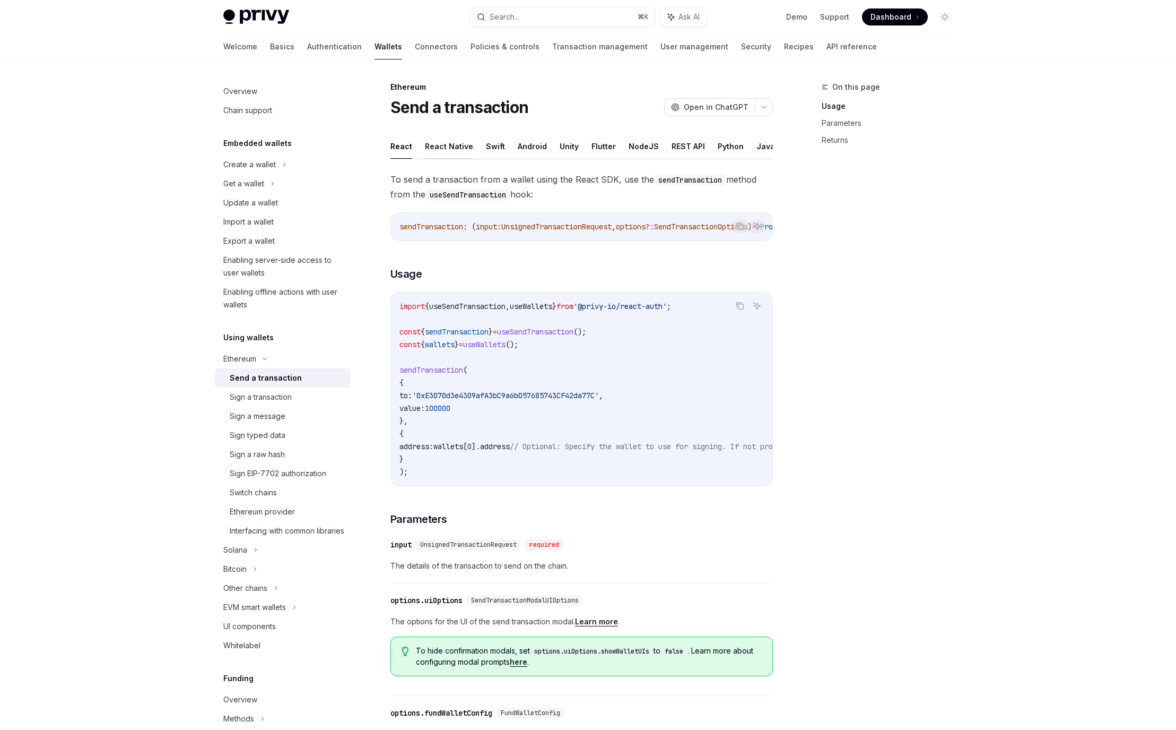
click at [445, 142] on button "React Native" at bounding box center [449, 146] width 48 height 25
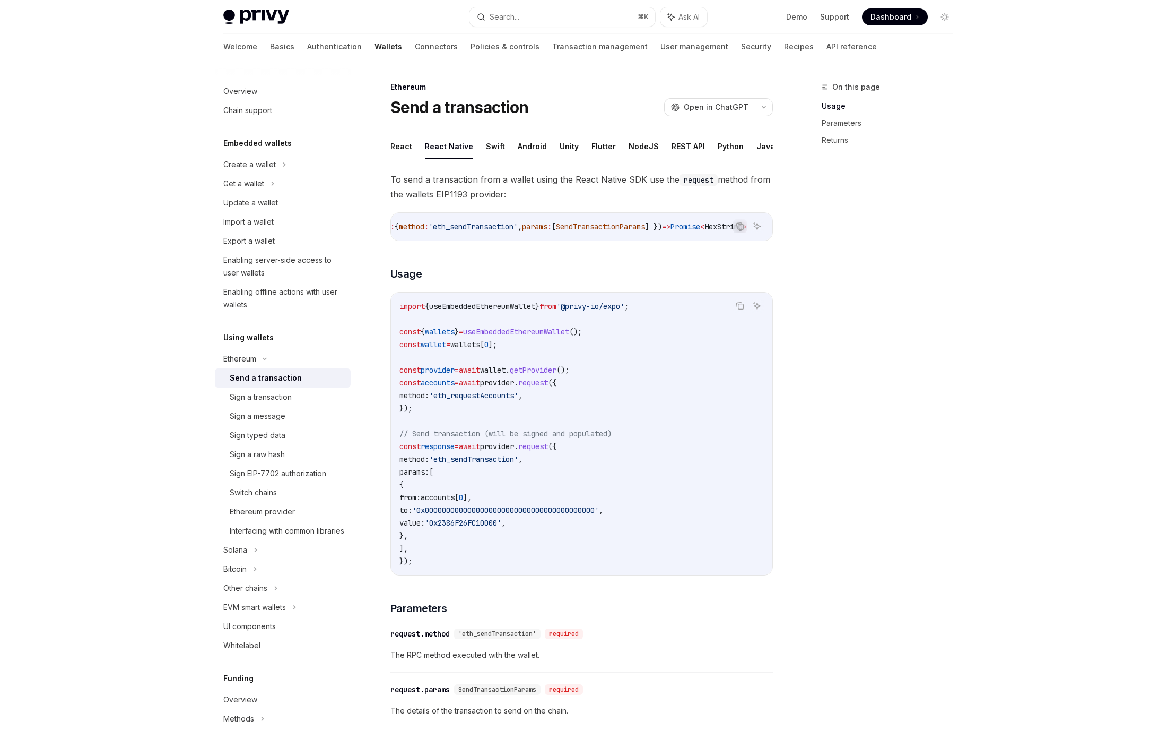
scroll to position [0, 134]
click at [721, 146] on button "Python" at bounding box center [731, 146] width 26 height 25
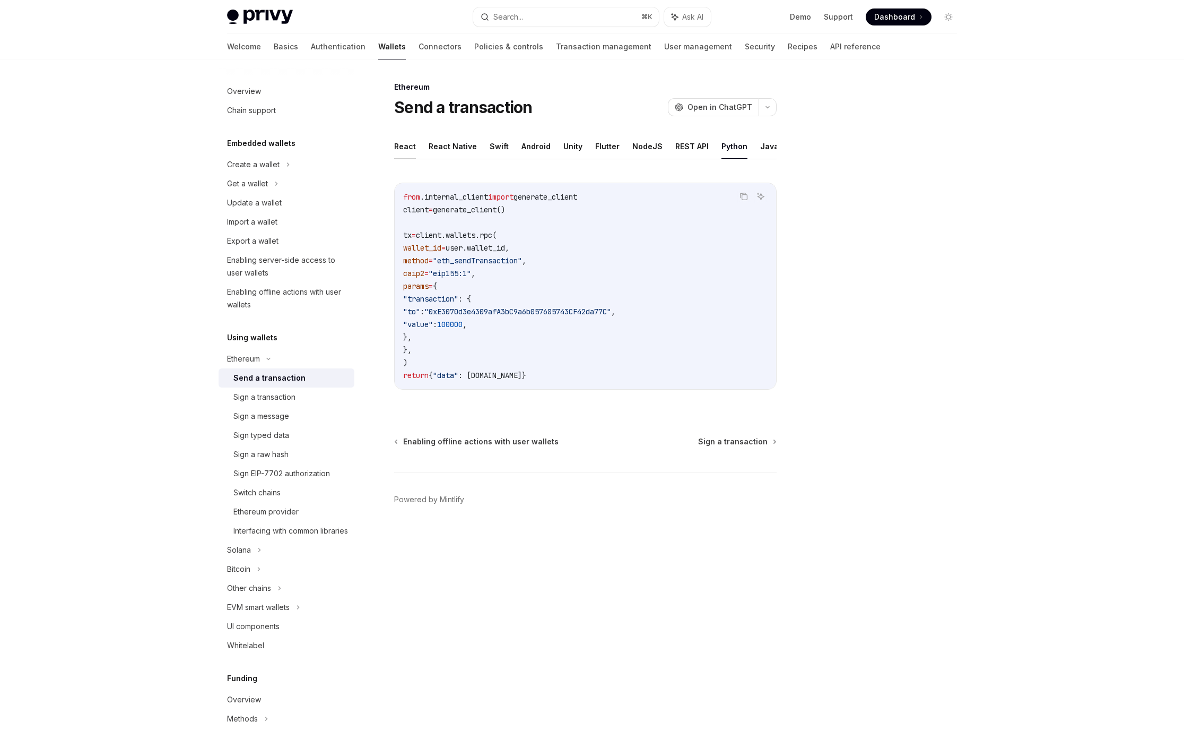
click at [409, 148] on button "React" at bounding box center [405, 146] width 22 height 25
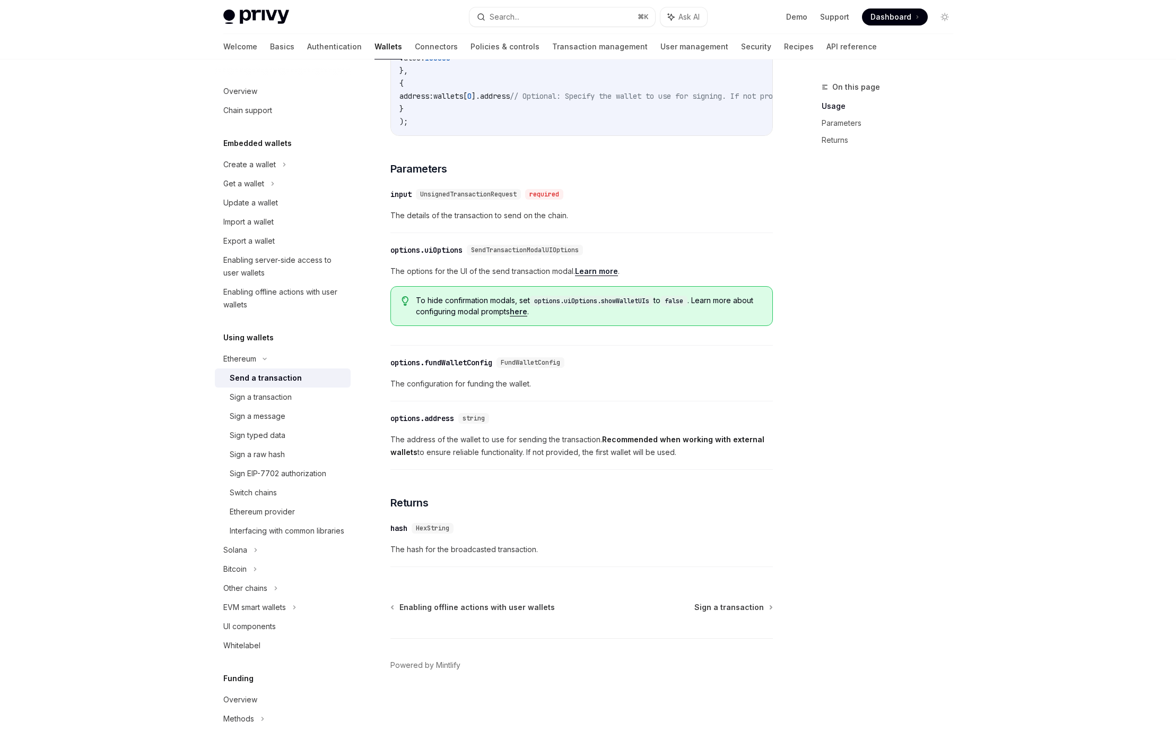
scroll to position [356, 0]
click at [291, 532] on div "Interfacing with common libraries" at bounding box center [287, 530] width 115 height 13
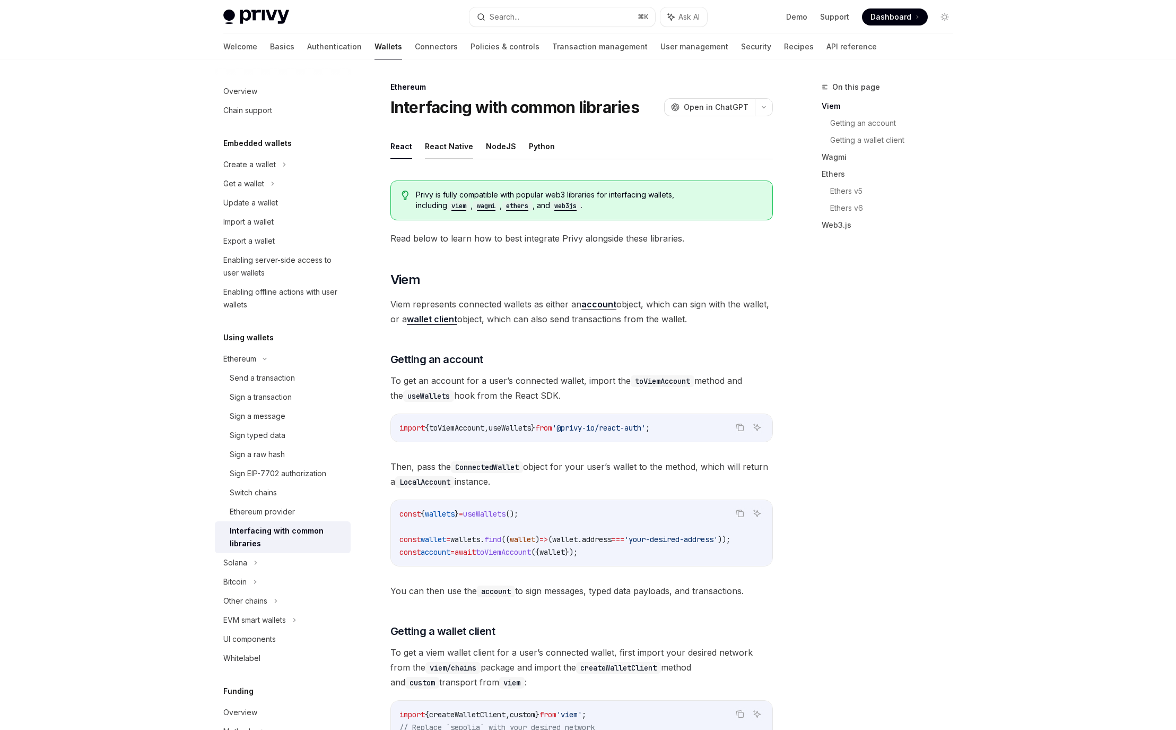
click at [446, 141] on button "React Native" at bounding box center [449, 146] width 48 height 25
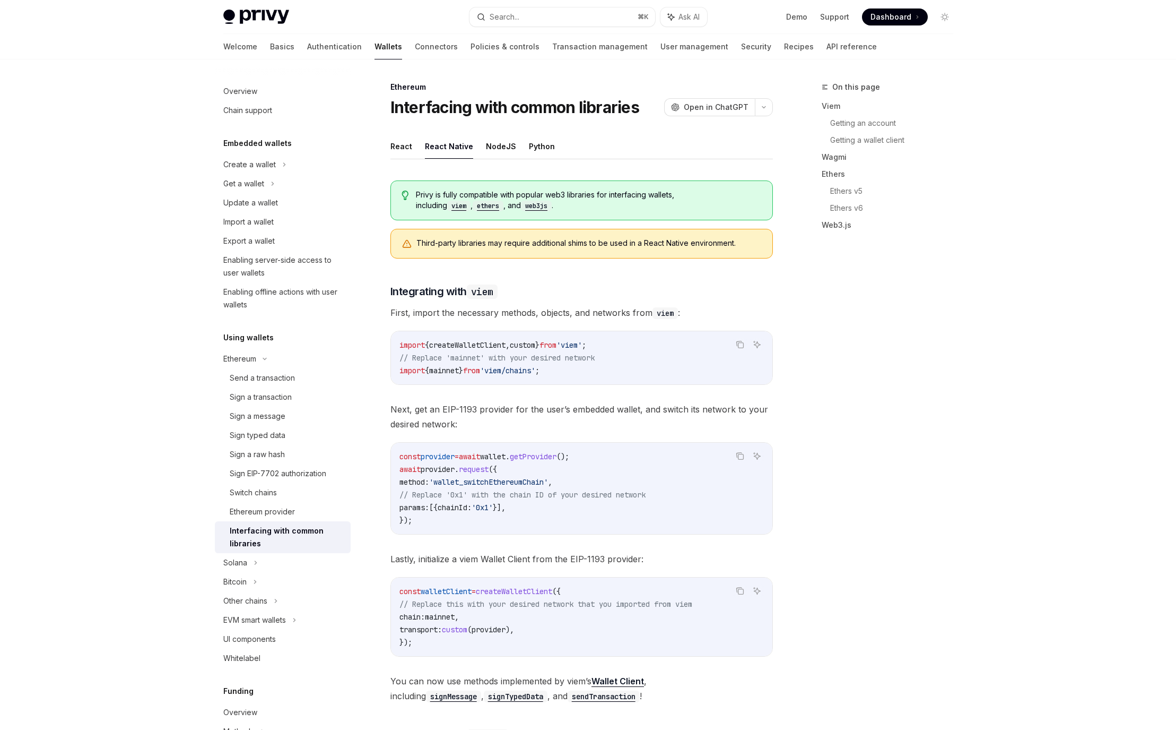
type textarea "*"
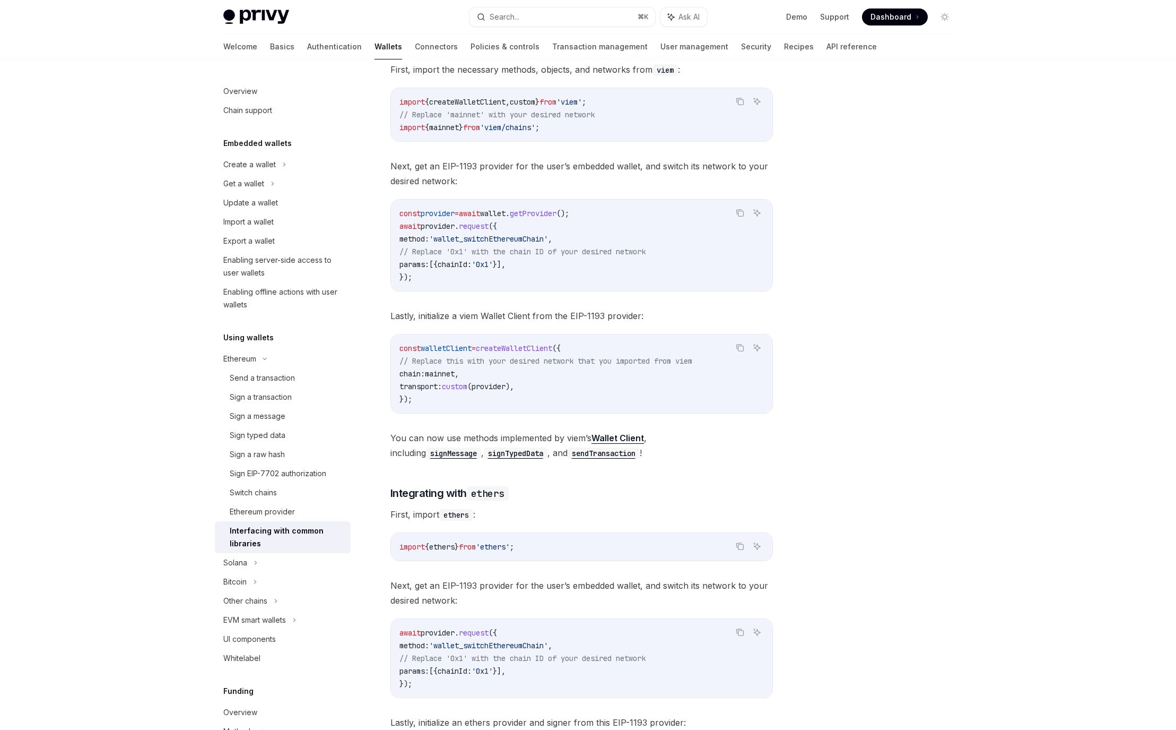
scroll to position [183, 0]
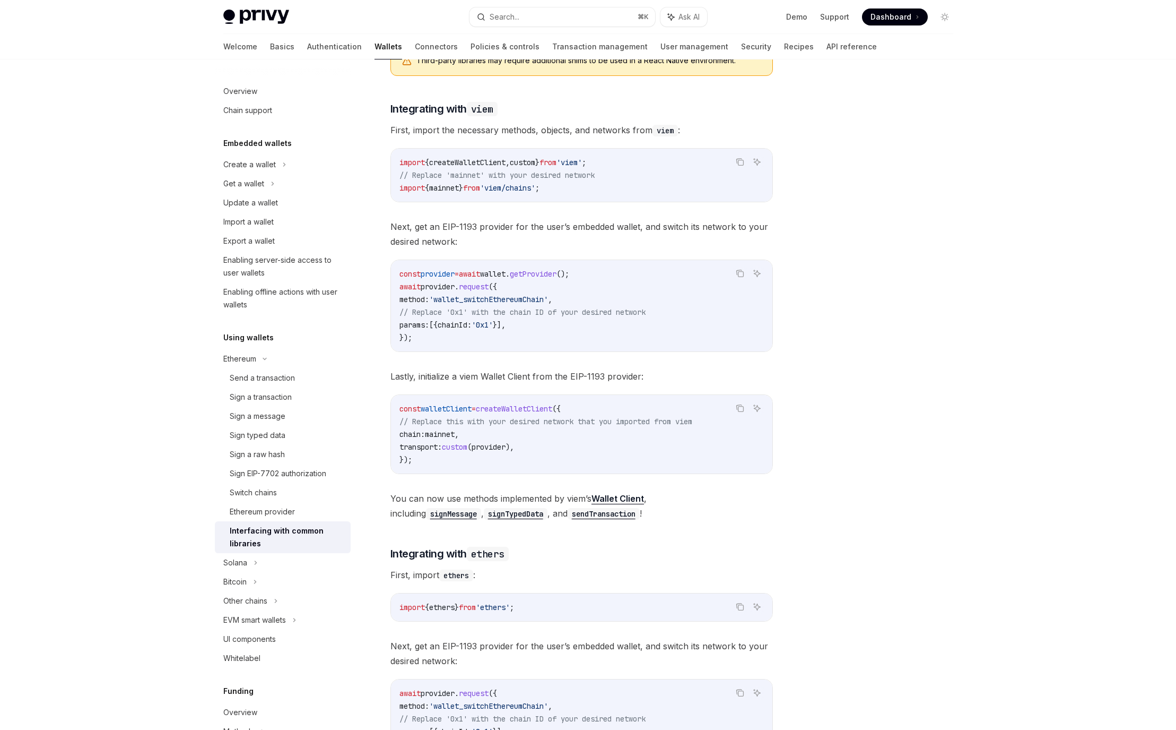
click at [568, 517] on code "sendTransaction" at bounding box center [604, 514] width 72 height 12
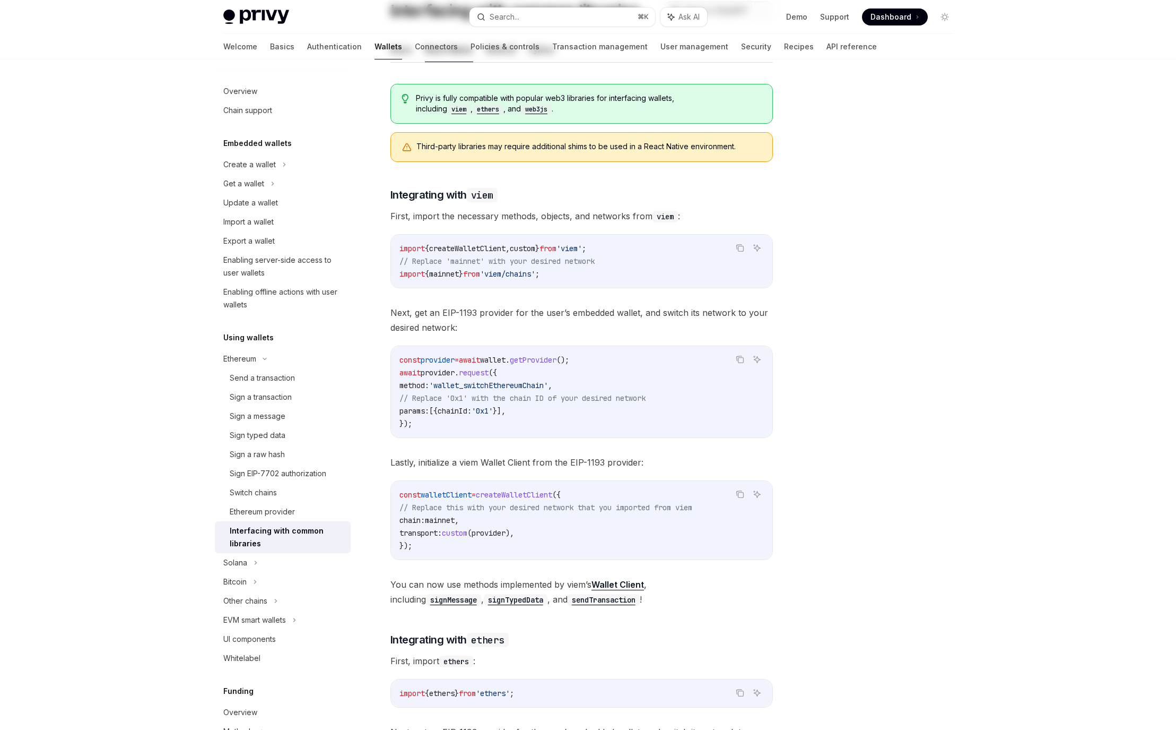
scroll to position [0, 0]
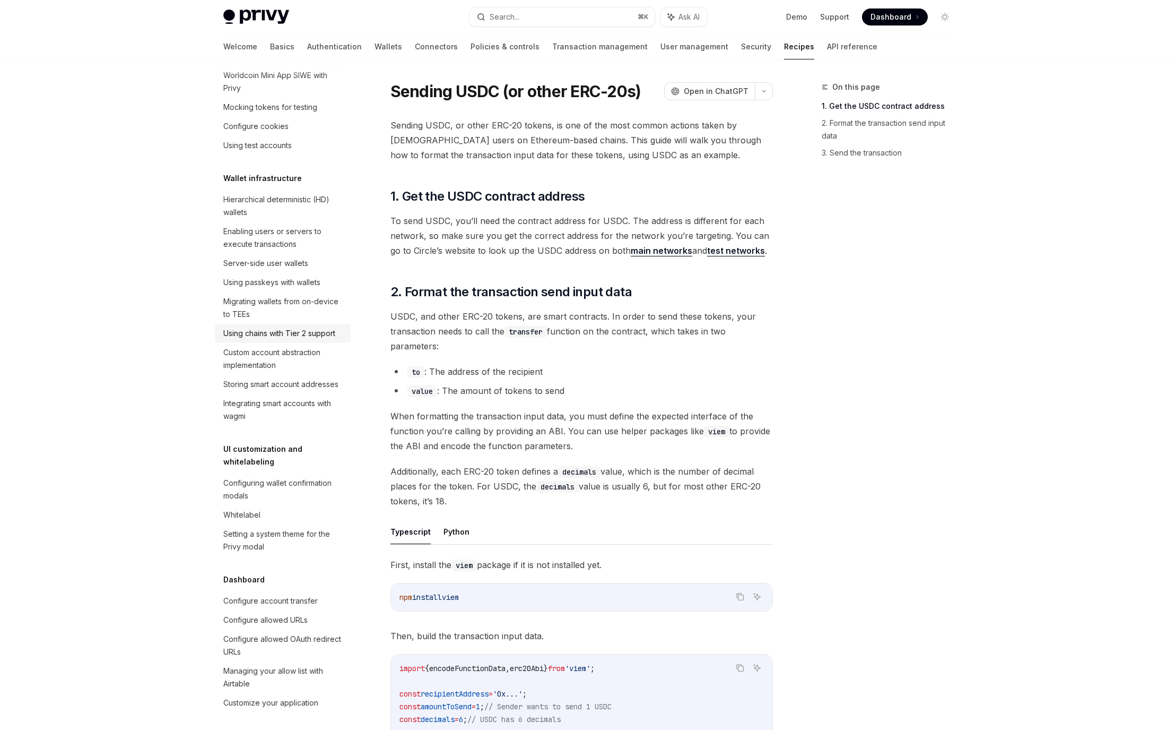
scroll to position [233, 0]
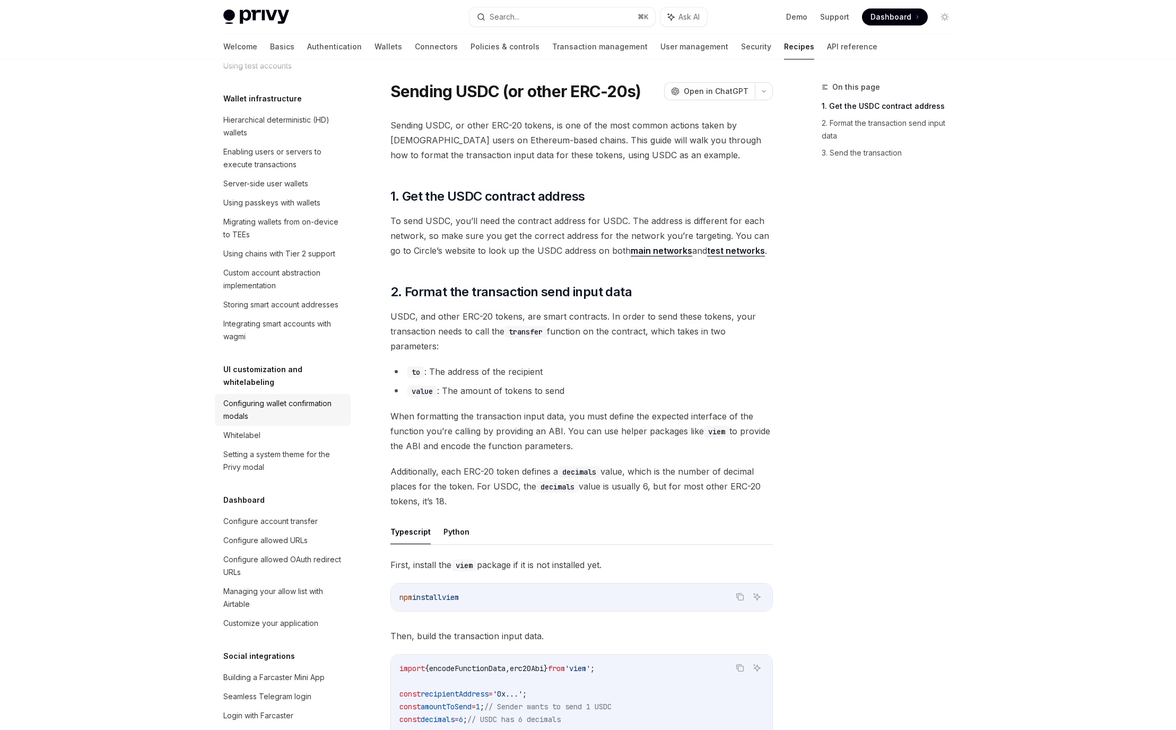
click at [309, 422] on div "Configuring wallet confirmation modals" at bounding box center [283, 409] width 121 height 25
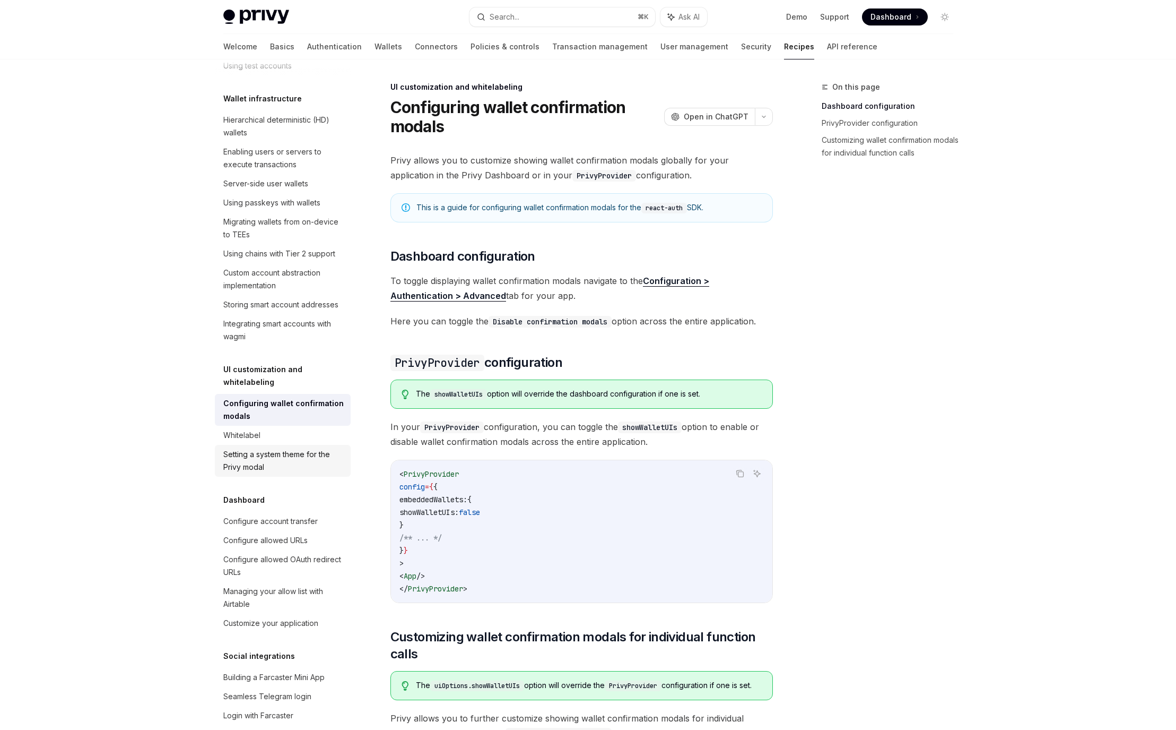
click at [270, 473] on div "Setting a system theme for the Privy modal" at bounding box center [283, 460] width 121 height 25
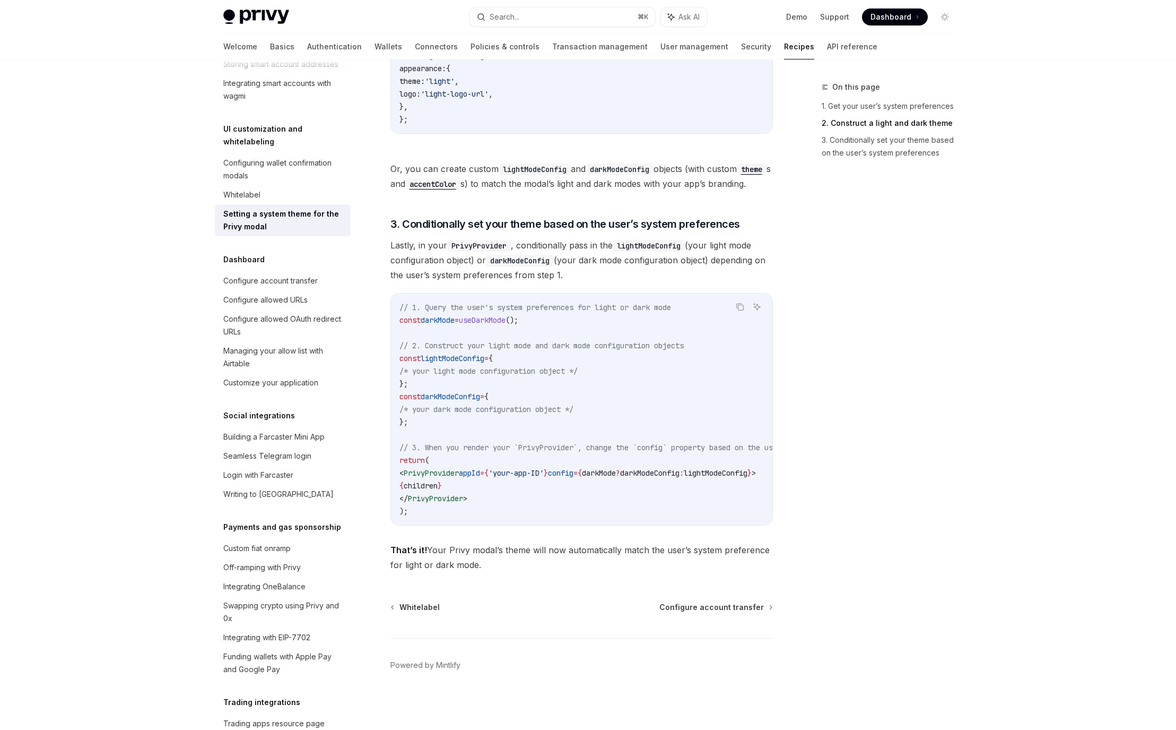
scroll to position [481, 0]
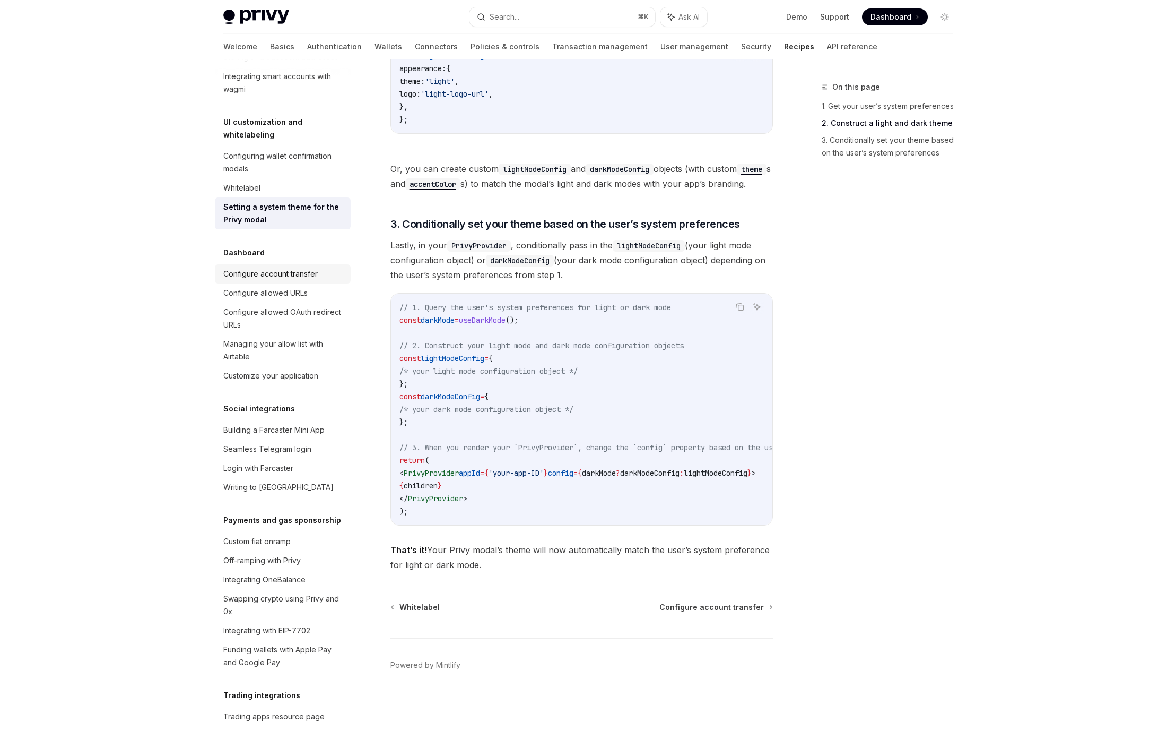
click at [314, 280] on div "Configure account transfer" at bounding box center [270, 273] width 94 height 13
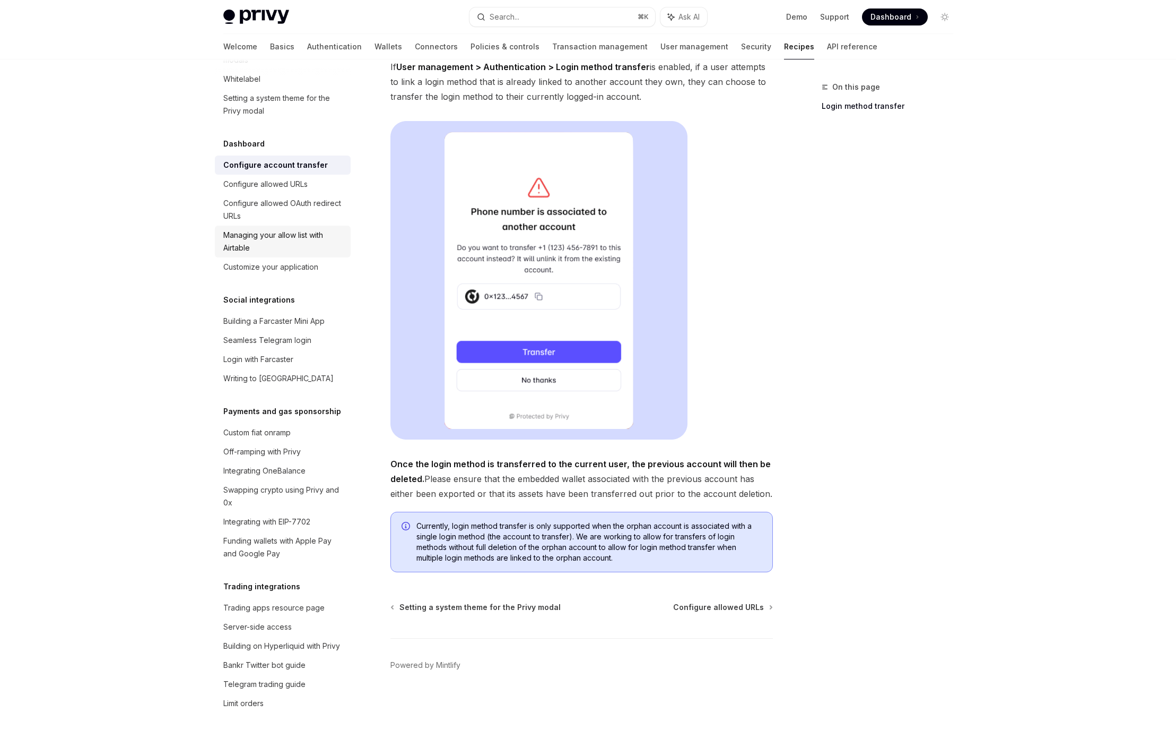
scroll to position [603, 0]
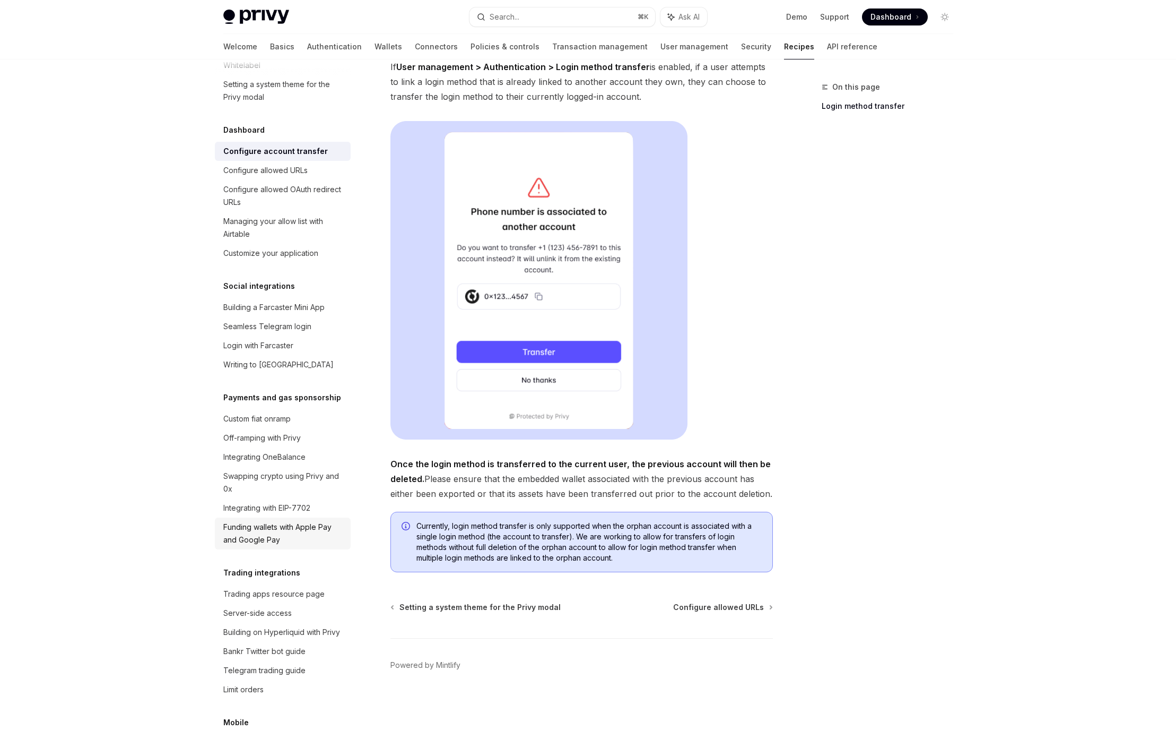
click at [280, 546] on div "Funding wallets with Apple Pay and Google Pay" at bounding box center [283, 533] width 121 height 25
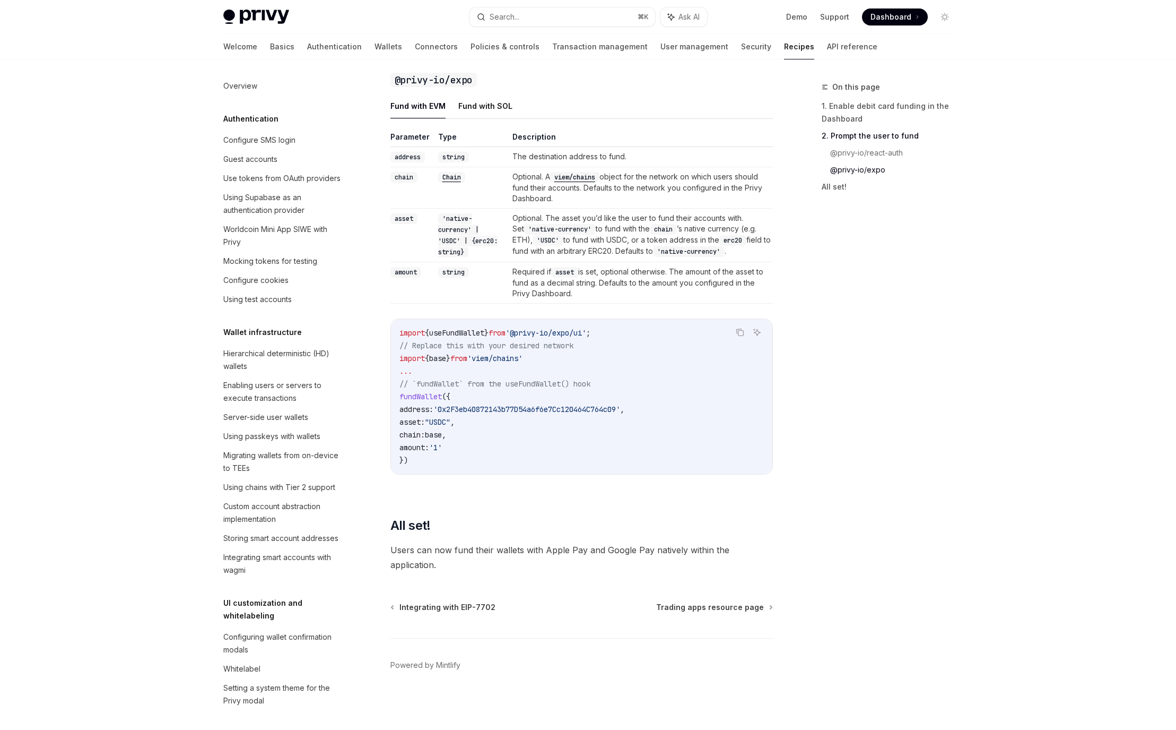
click at [784, 49] on link "Recipes" at bounding box center [799, 46] width 30 height 25
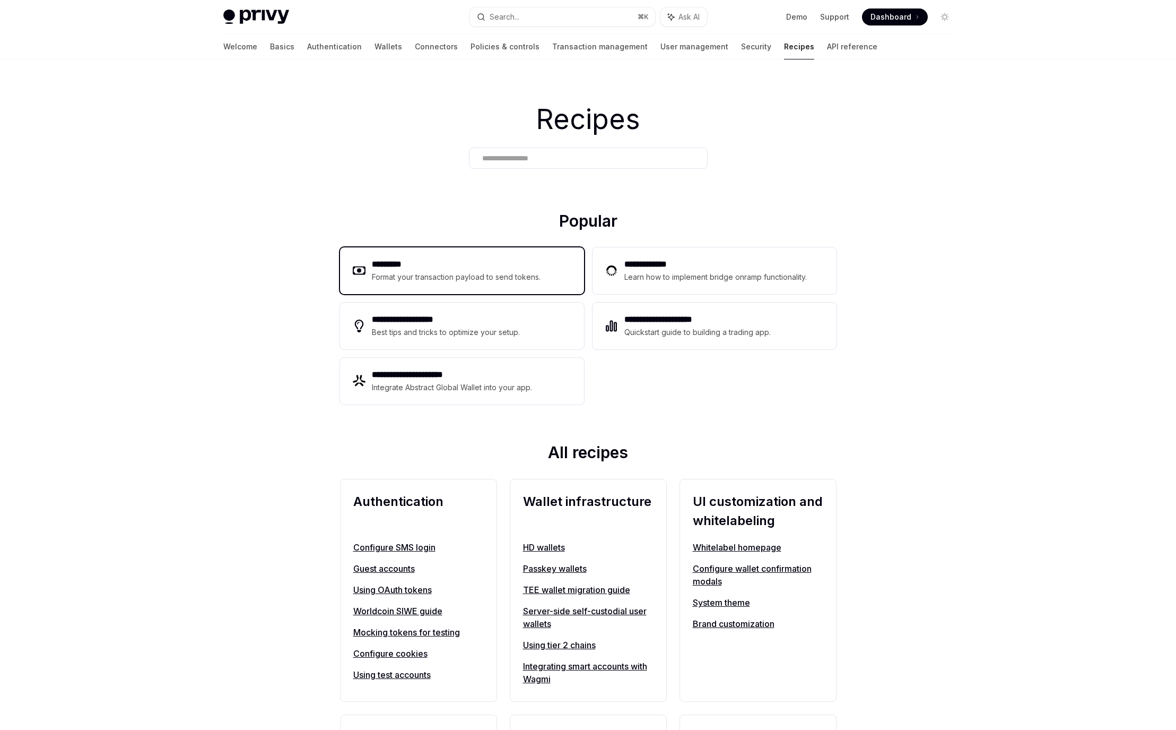
click at [467, 277] on div "Format your transaction payload to send tokens." at bounding box center [456, 277] width 169 height 13
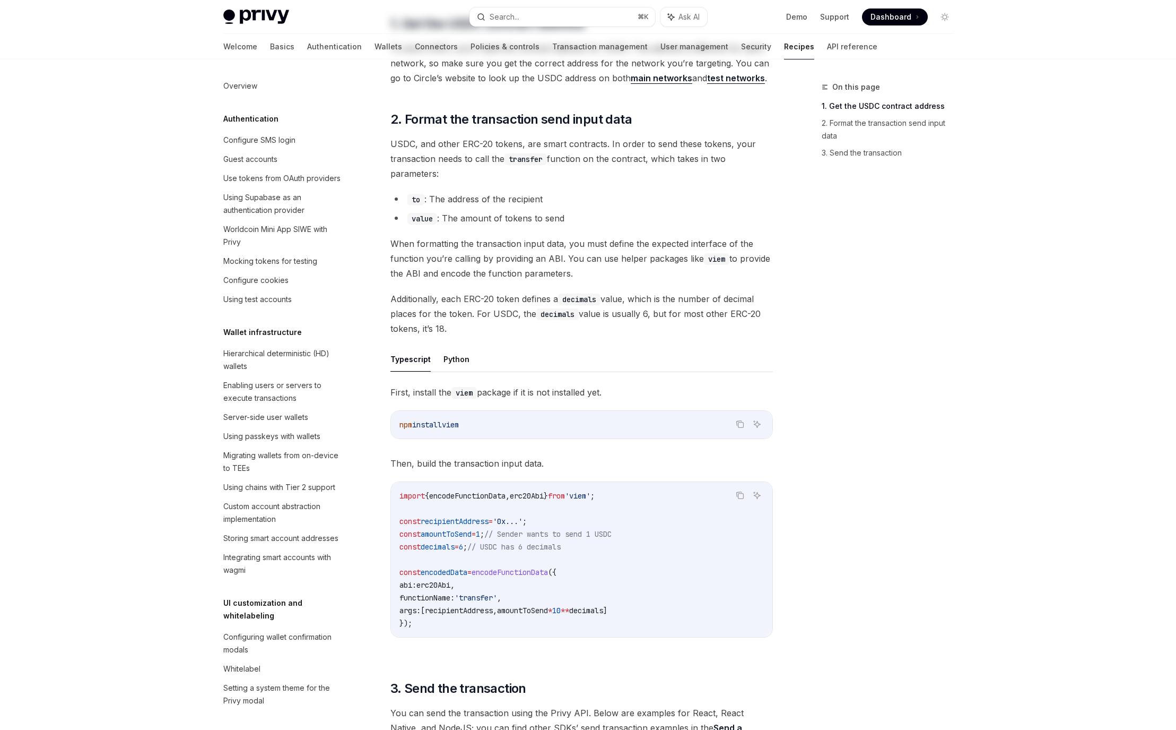
scroll to position [293, 0]
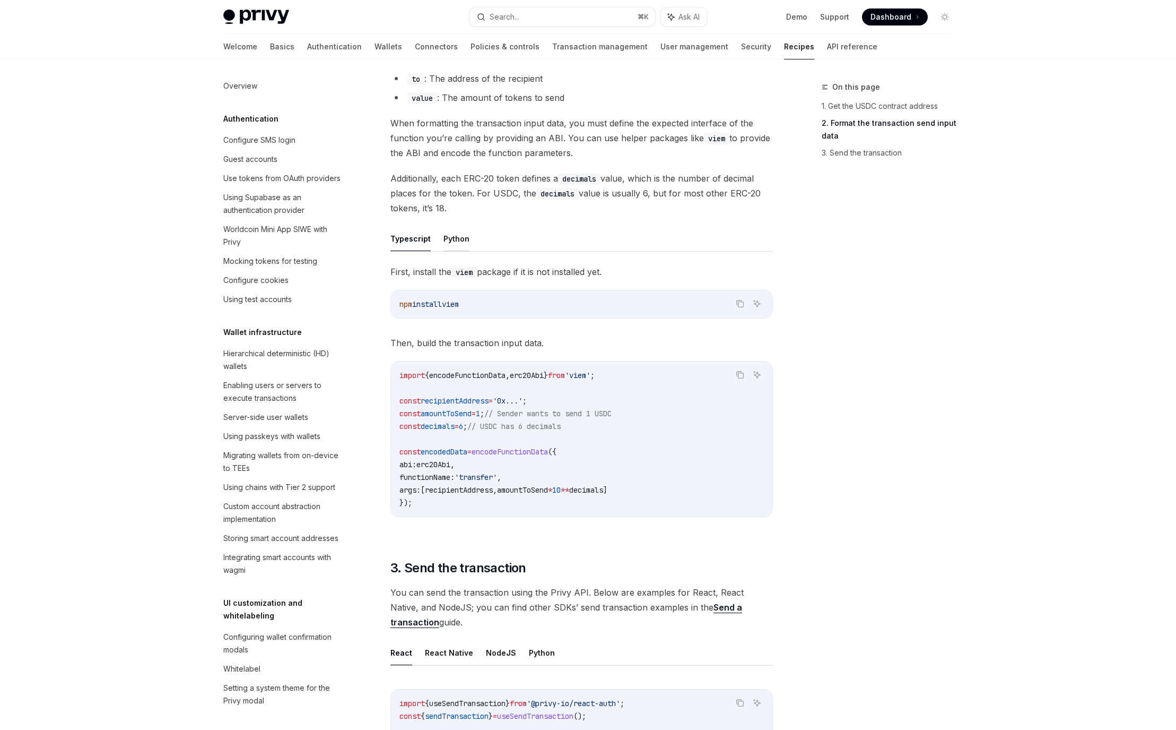
click at [457, 233] on button "Python" at bounding box center [457, 238] width 26 height 25
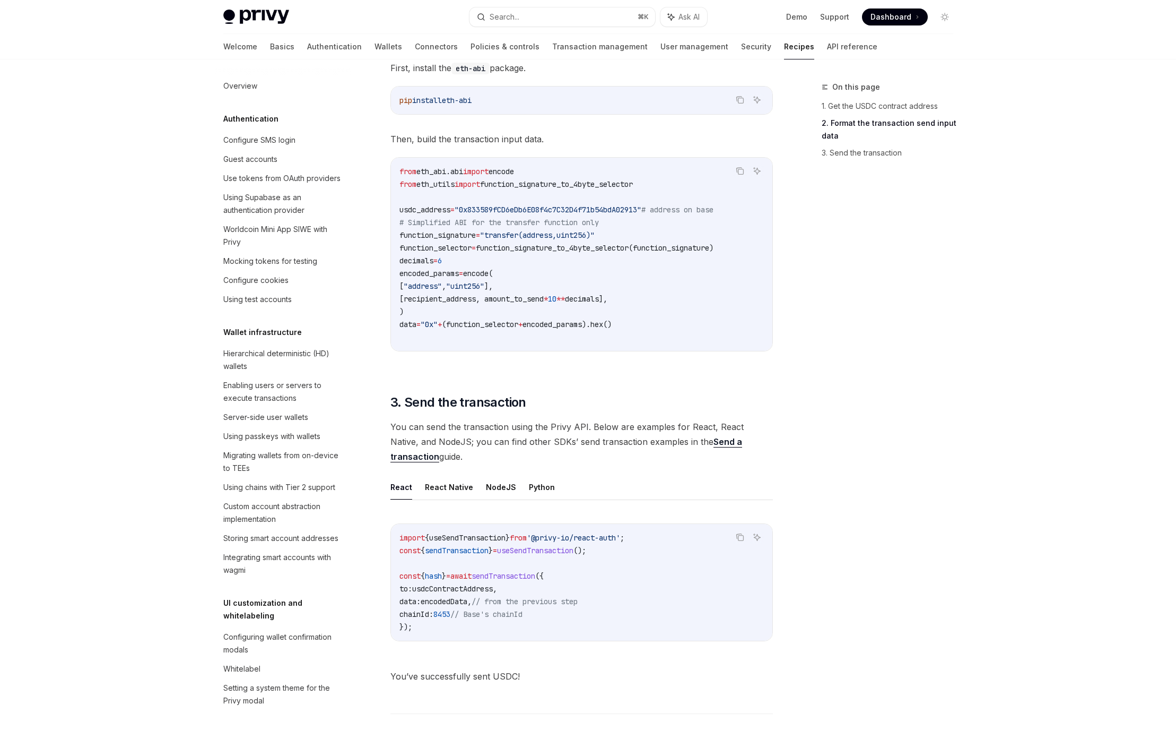
scroll to position [526, 0]
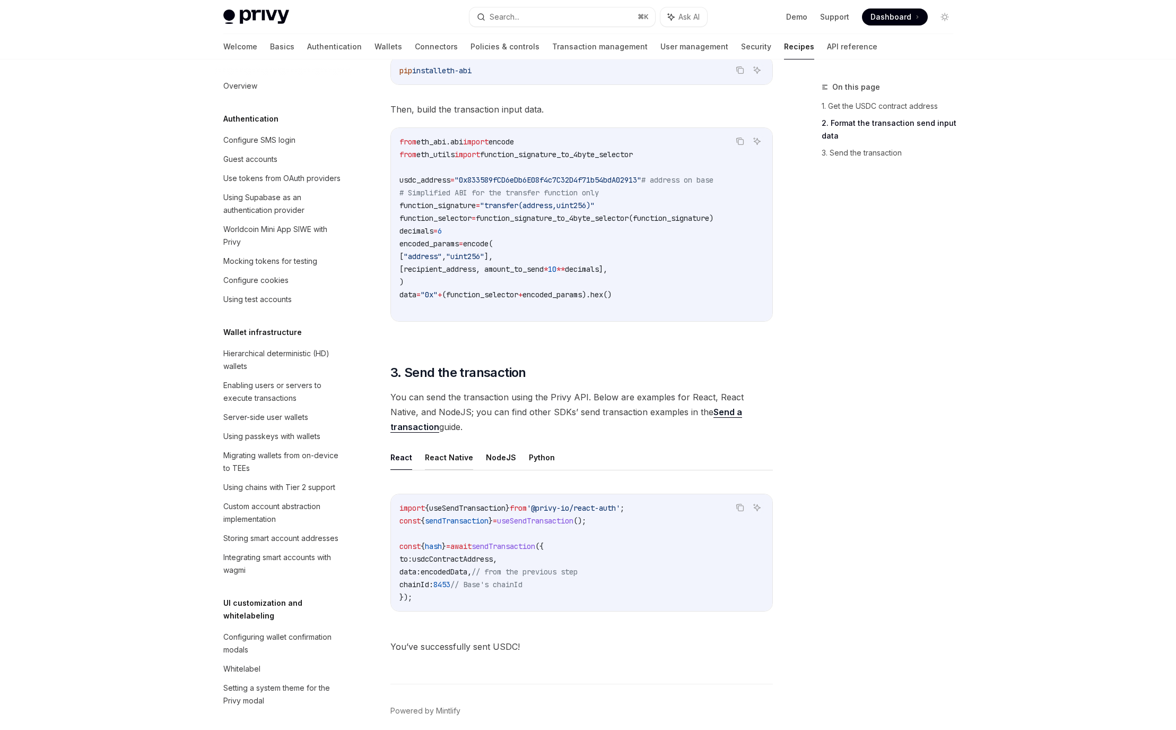
click at [464, 456] on button "React Native" at bounding box center [449, 457] width 48 height 25
type textarea "*"
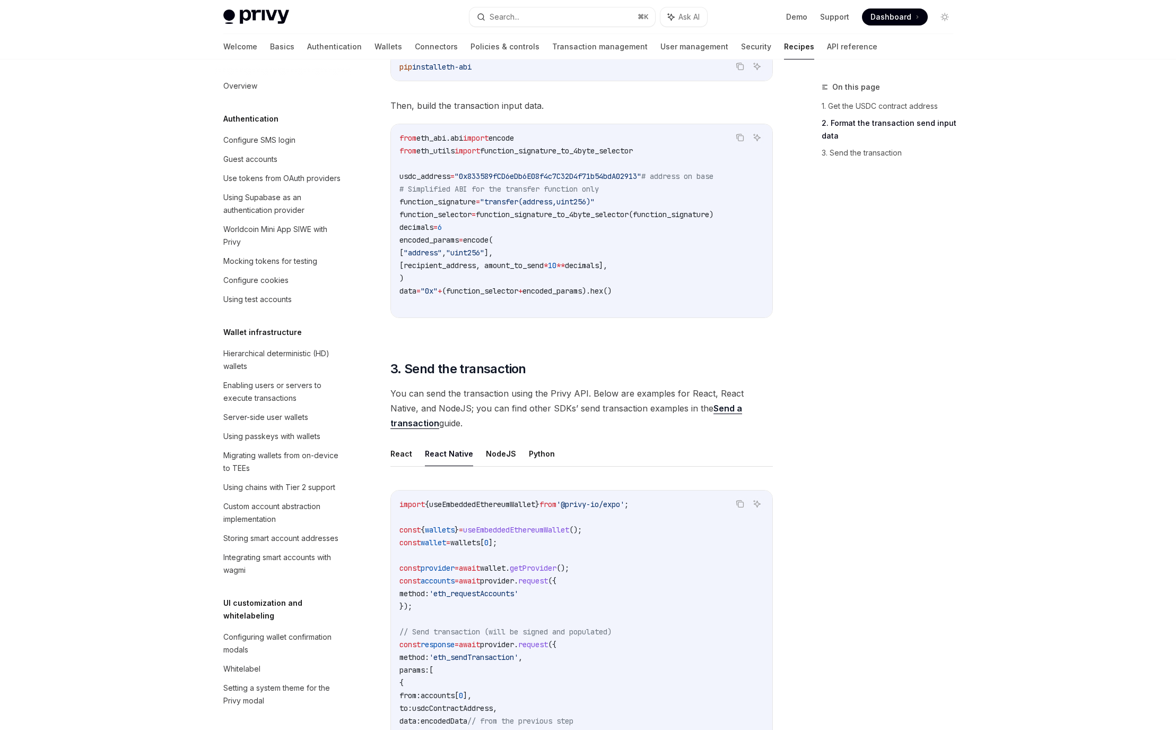
scroll to position [497, 0]
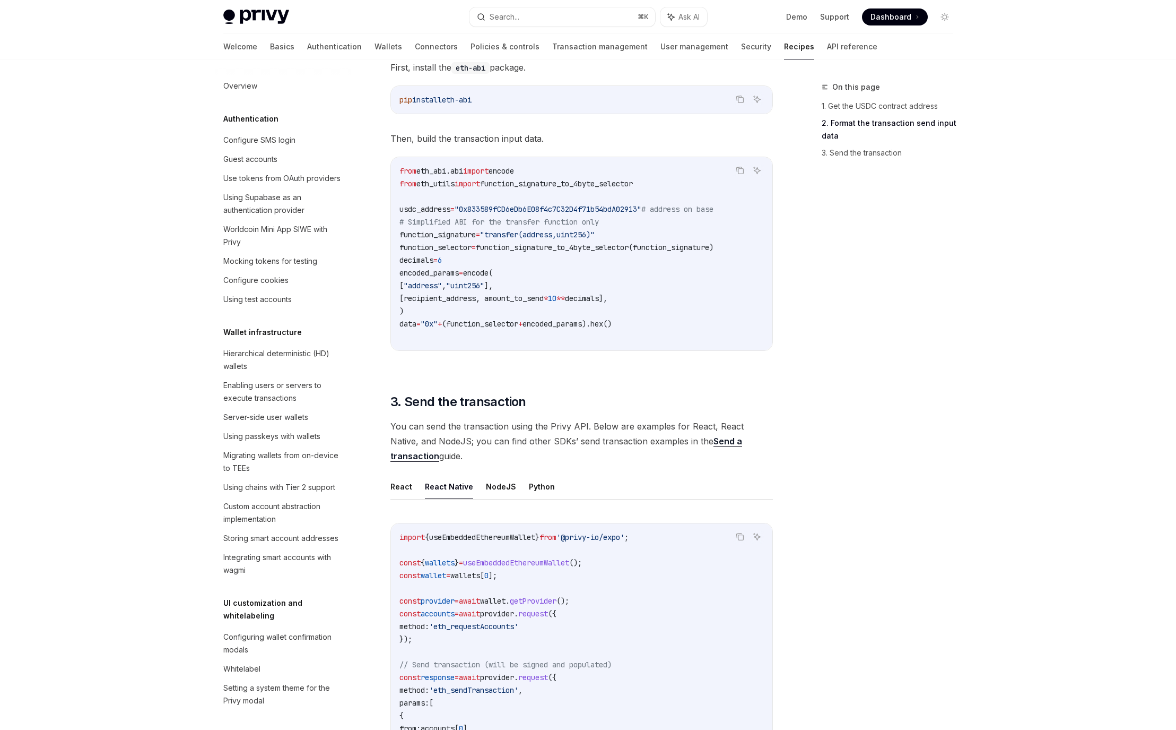
click at [664, 323] on code "from eth_abi.abi import encode from eth_utils import function_signature_to_4byt…" at bounding box center [582, 254] width 365 height 178
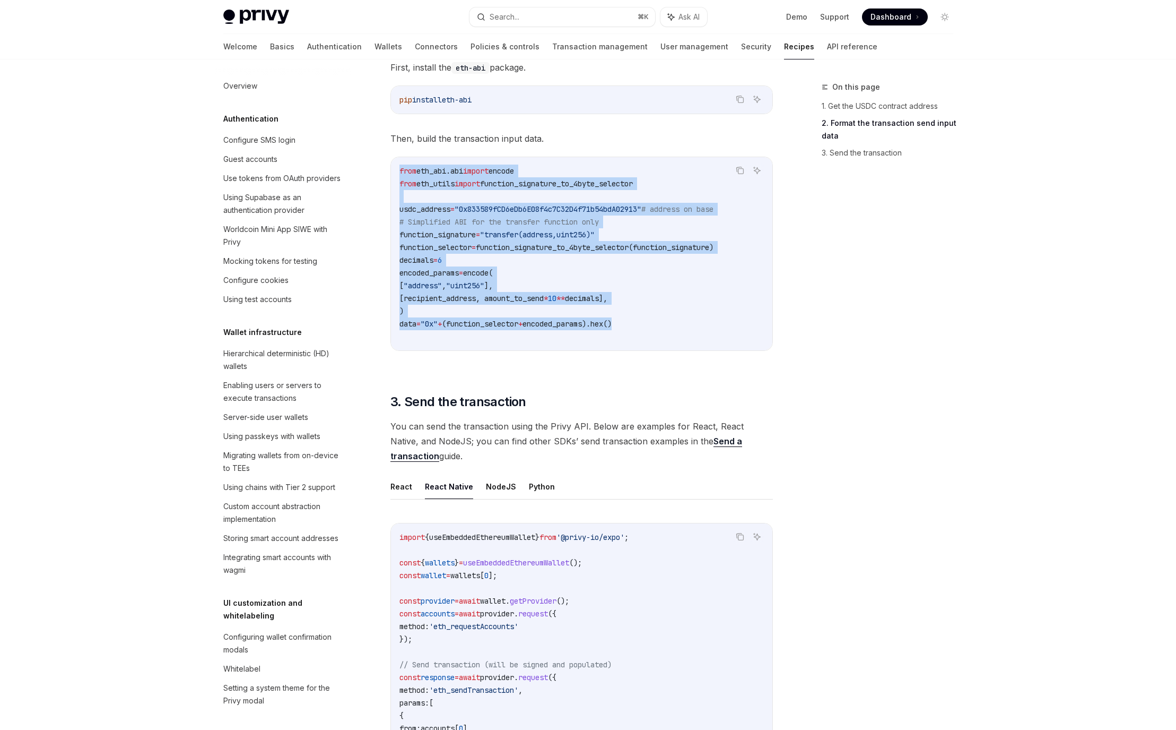
drag, startPoint x: 665, startPoint y: 325, endPoint x: 389, endPoint y: 169, distance: 317.0
click at [391, 169] on div "from eth_abi.abi import encode from eth_utils import function_signature_to_4byt…" at bounding box center [582, 253] width 382 height 193
copy code "from eth_abi.abi import encode from eth_utils import function_signature_to_4byt…"
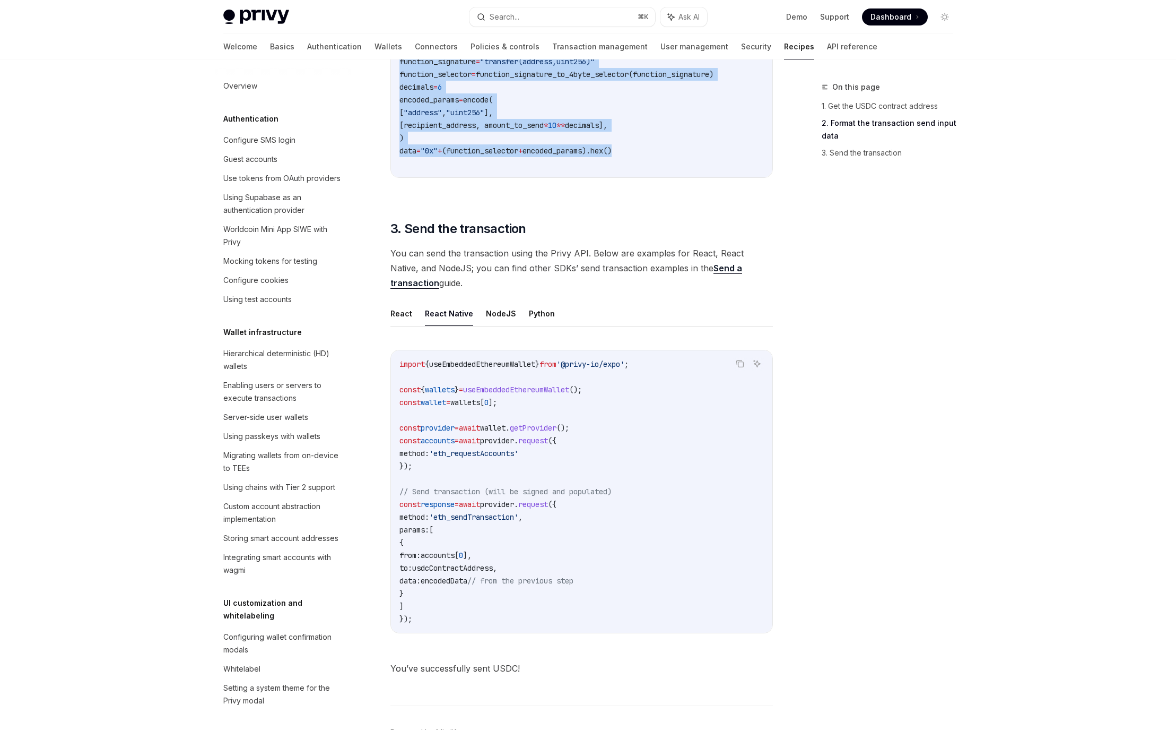
scroll to position [738, 0]
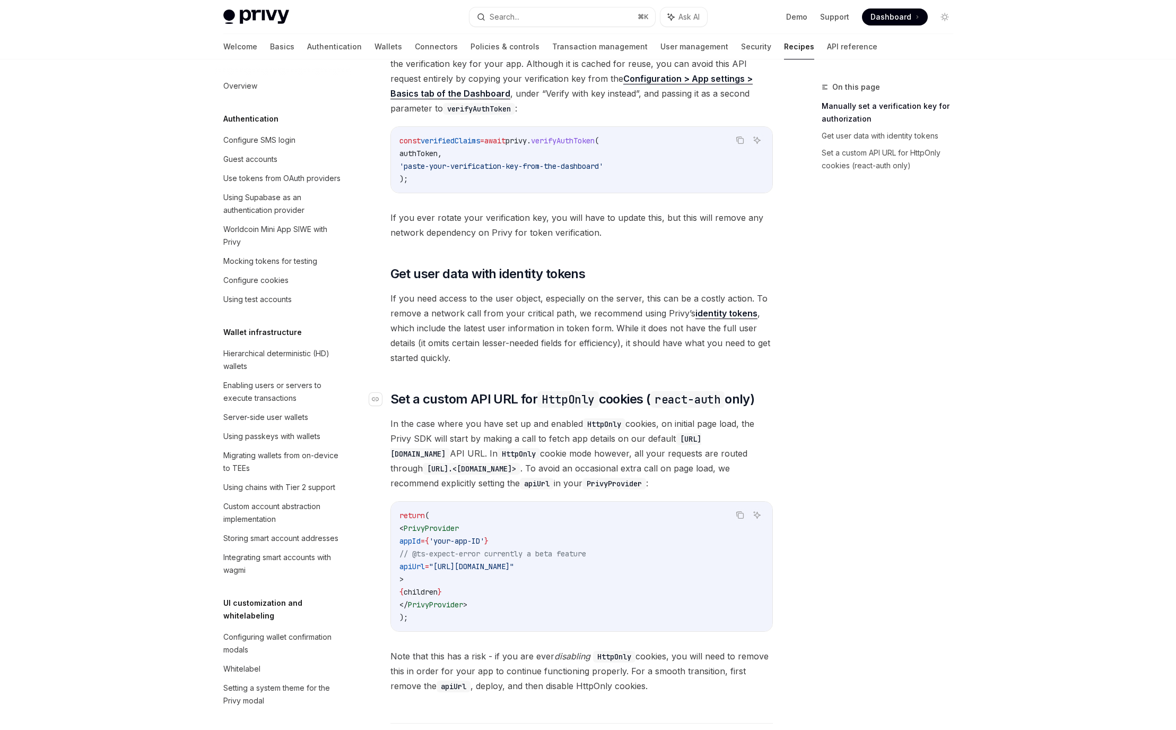
scroll to position [166, 0]
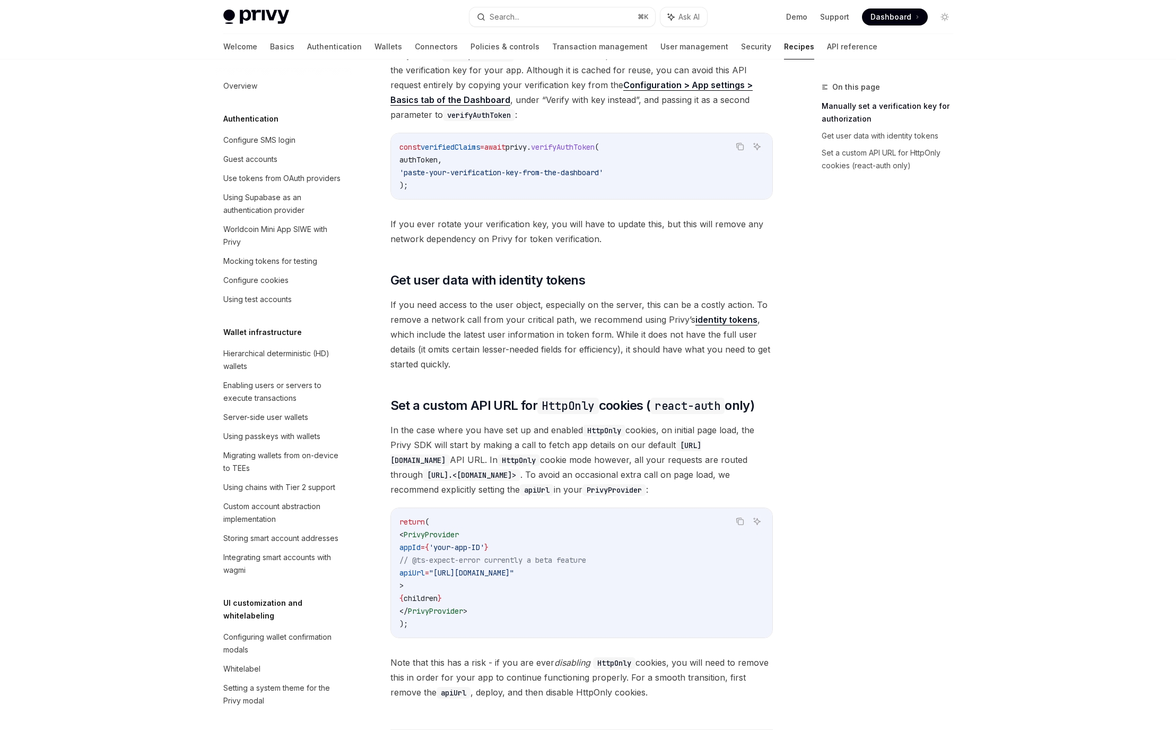
click at [731, 324] on link "identity tokens" at bounding box center [727, 319] width 62 height 11
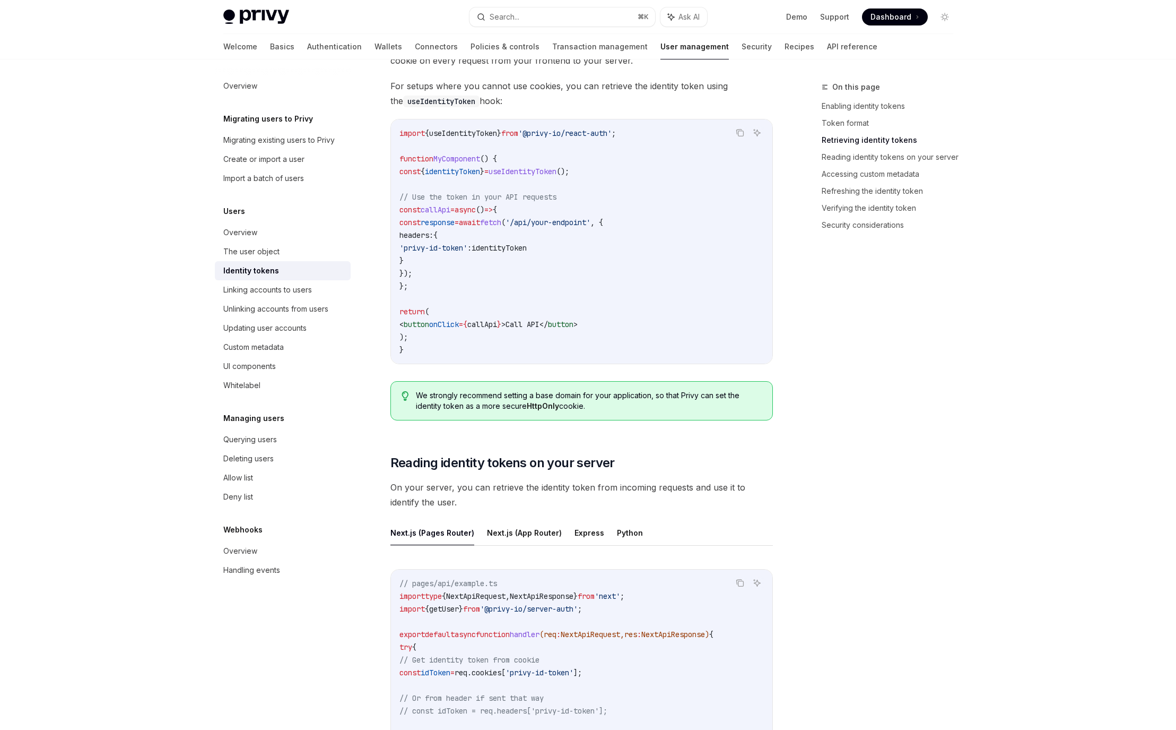
scroll to position [1053, 0]
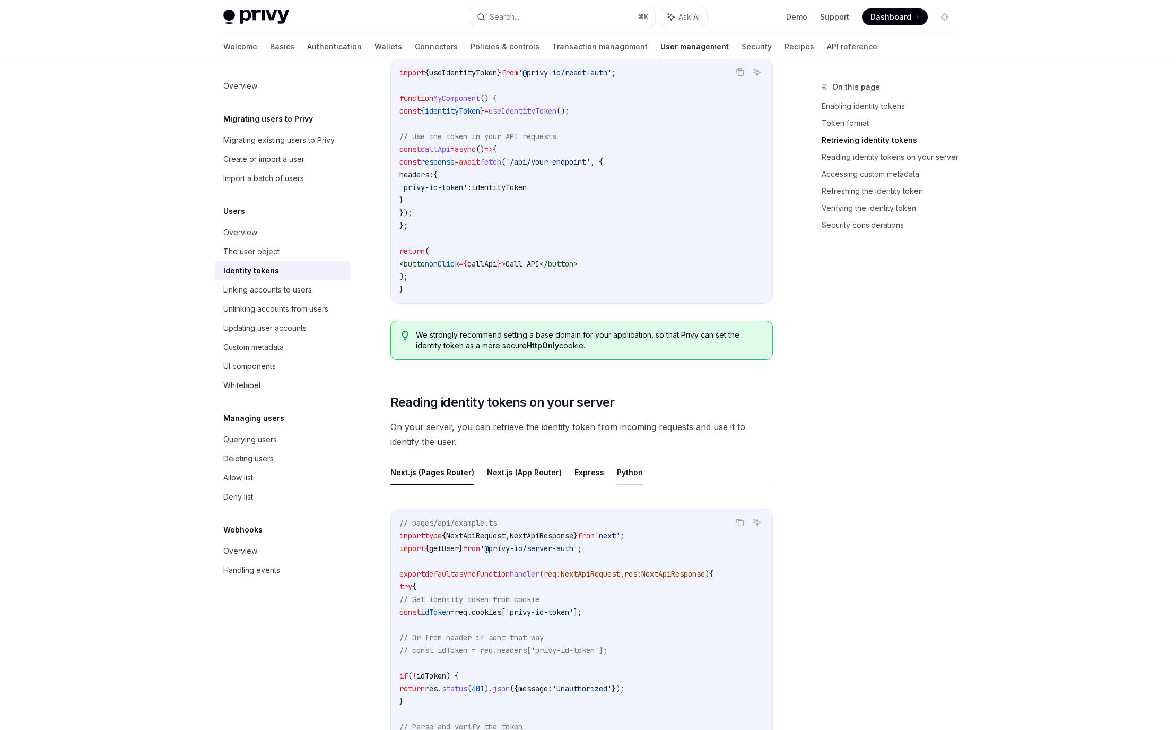
click at [629, 473] on button "Python" at bounding box center [630, 472] width 26 height 25
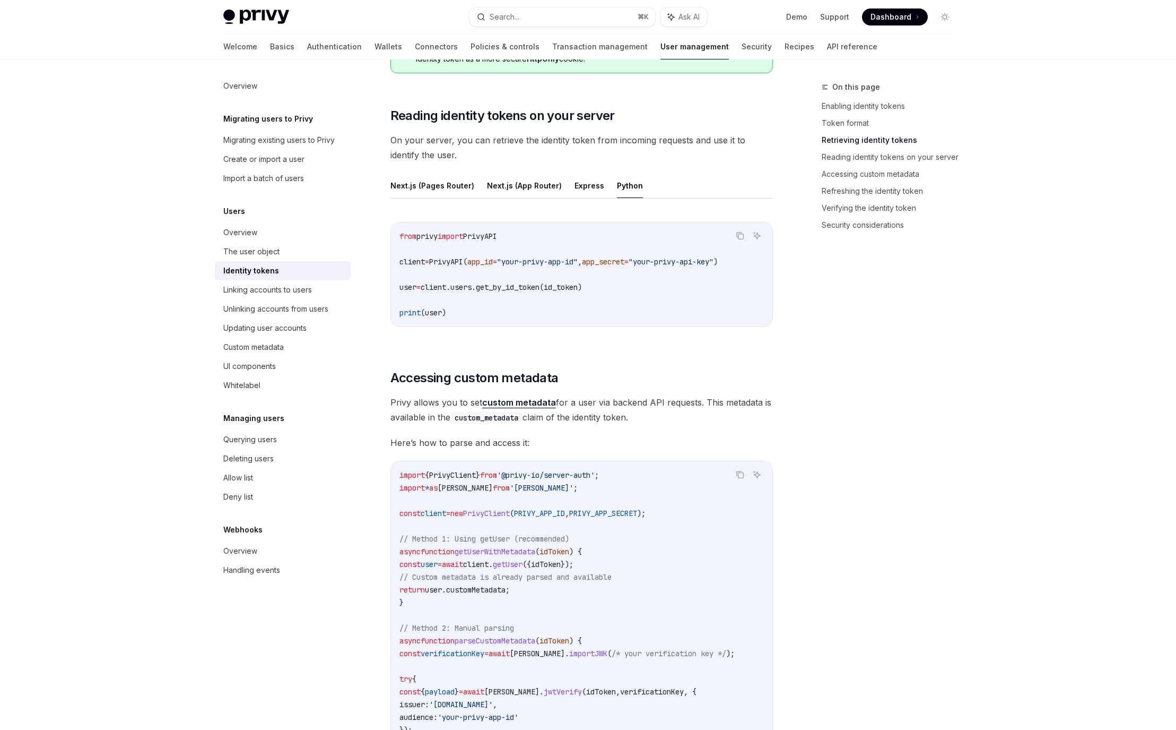
scroll to position [1153, 0]
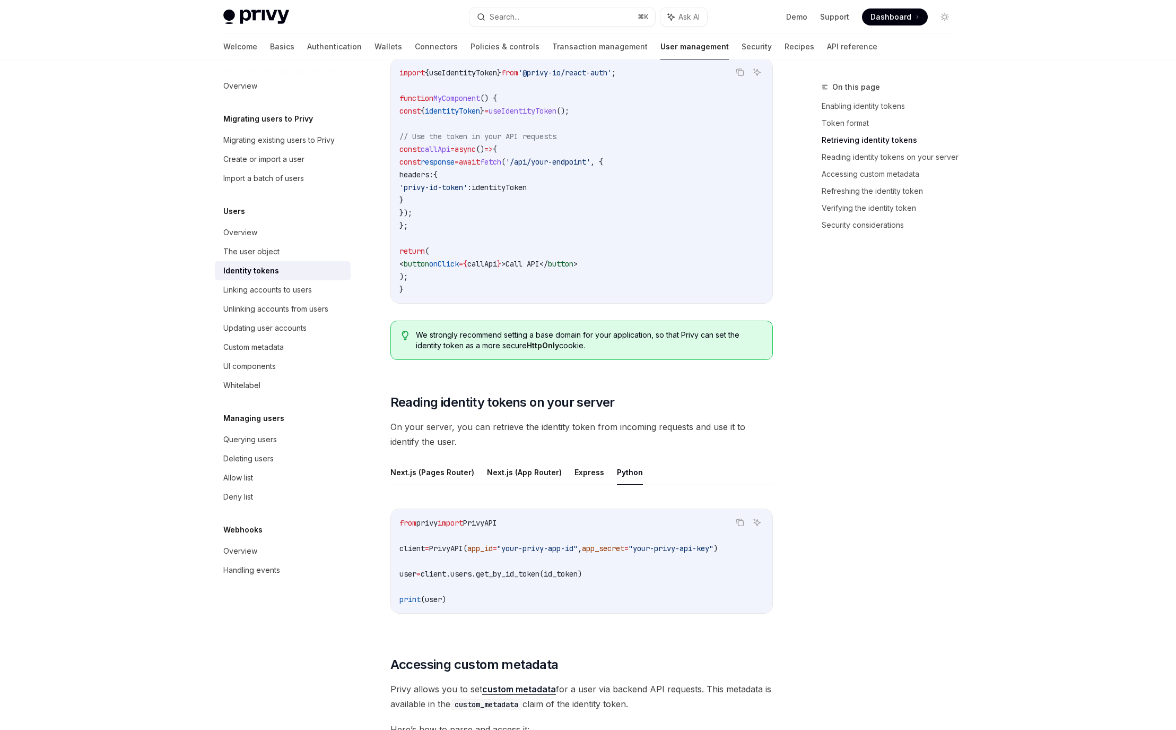
scroll to position [387, 0]
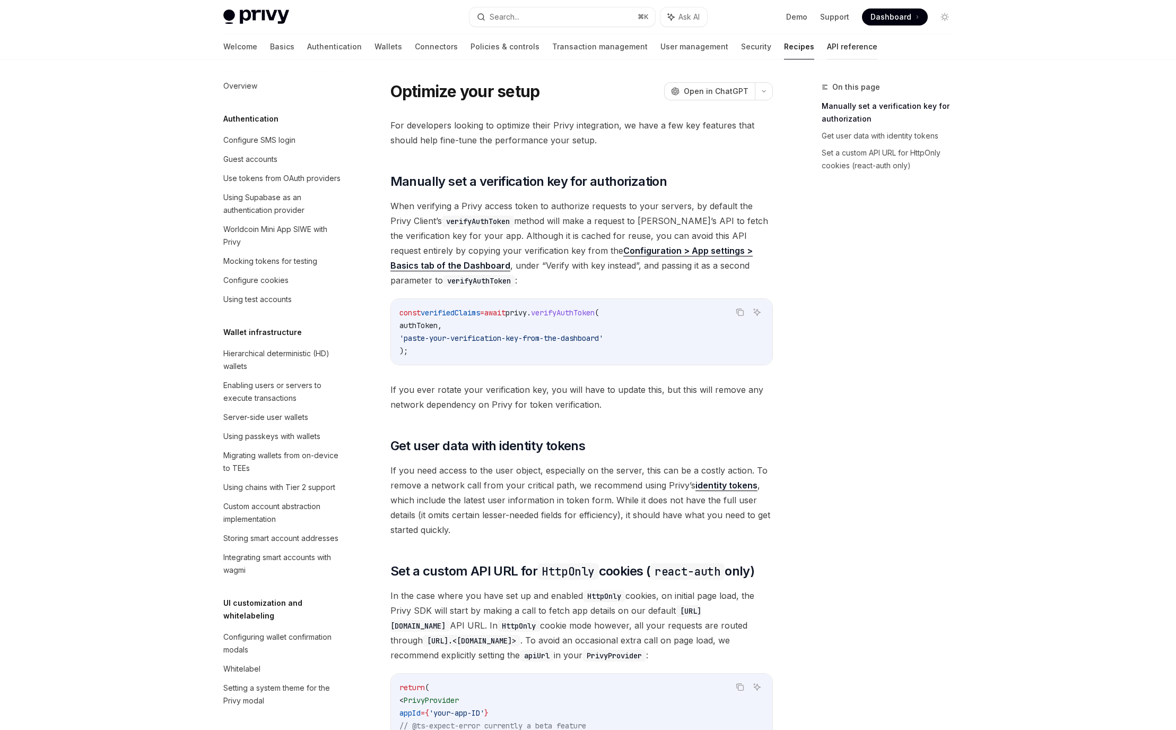
click at [827, 44] on link "API reference" at bounding box center [852, 46] width 50 height 25
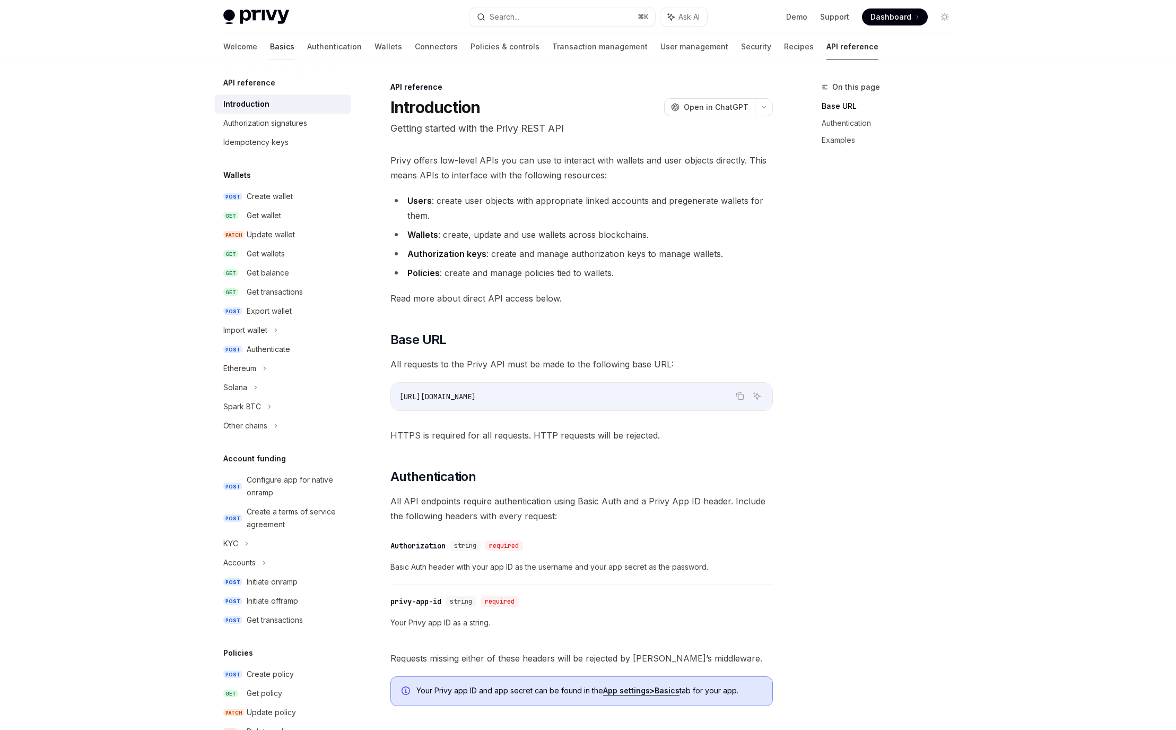
click at [270, 44] on link "Basics" at bounding box center [282, 46] width 24 height 25
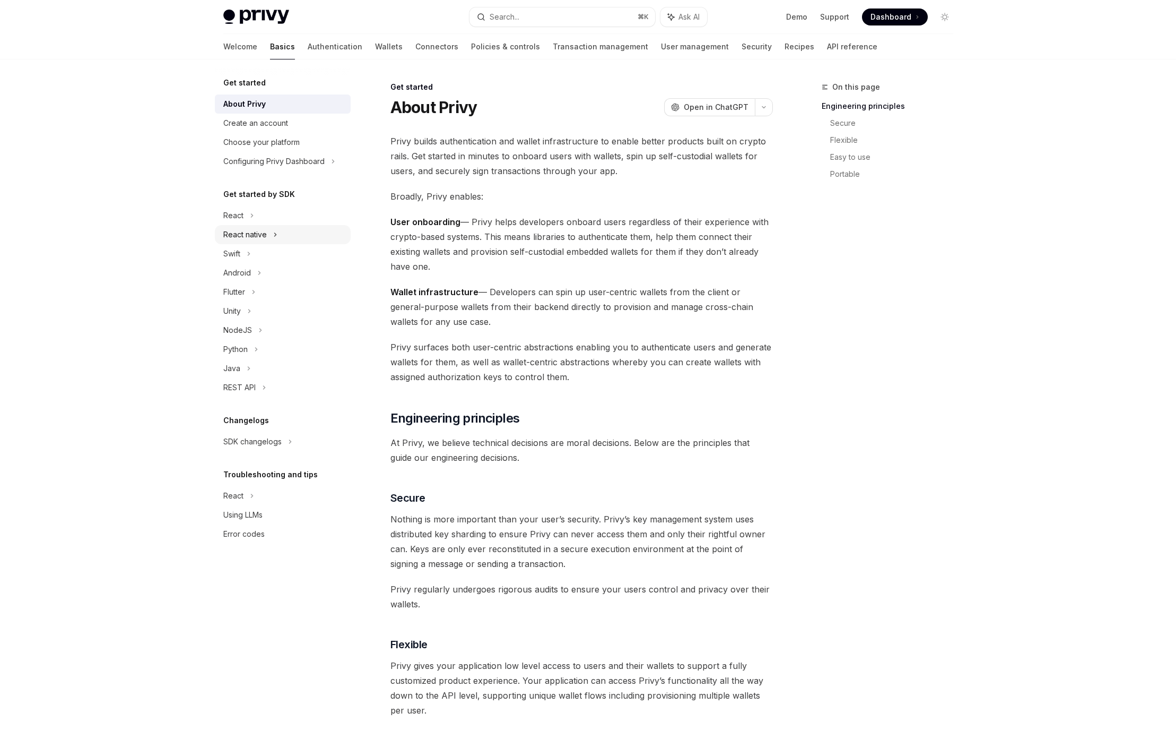
click at [269, 235] on div "React native" at bounding box center [283, 234] width 136 height 19
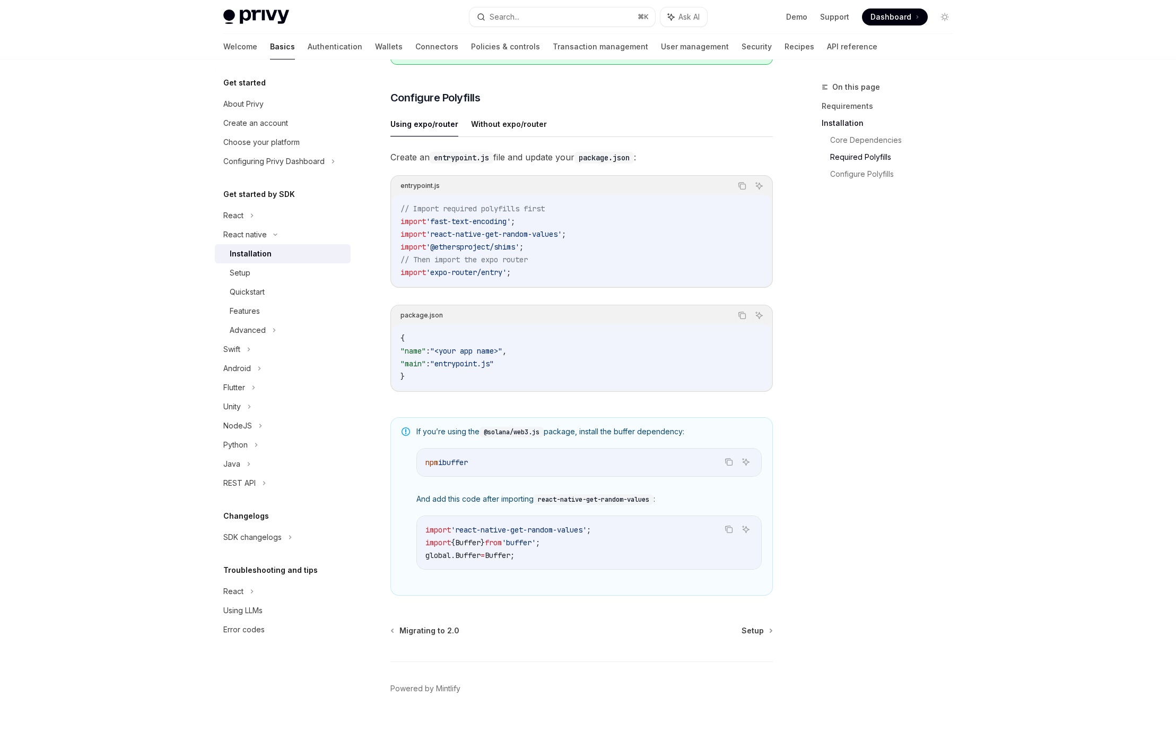
scroll to position [486, 0]
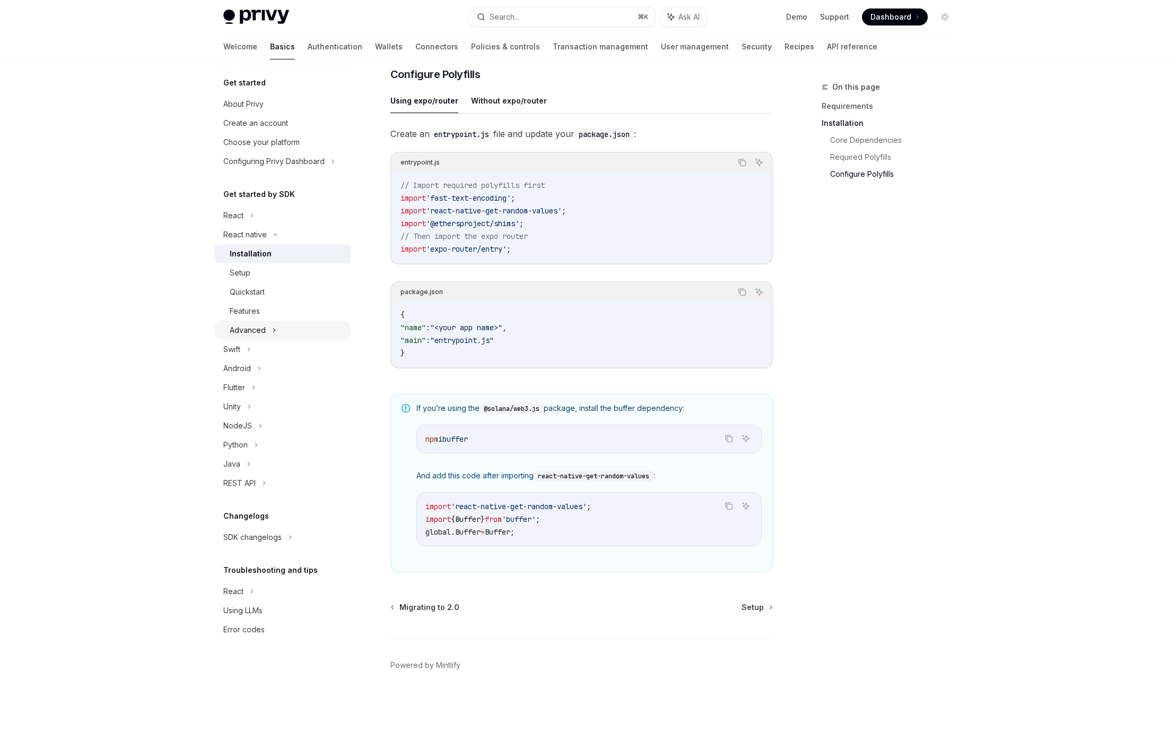
click at [255, 334] on div "Advanced" at bounding box center [248, 330] width 36 height 13
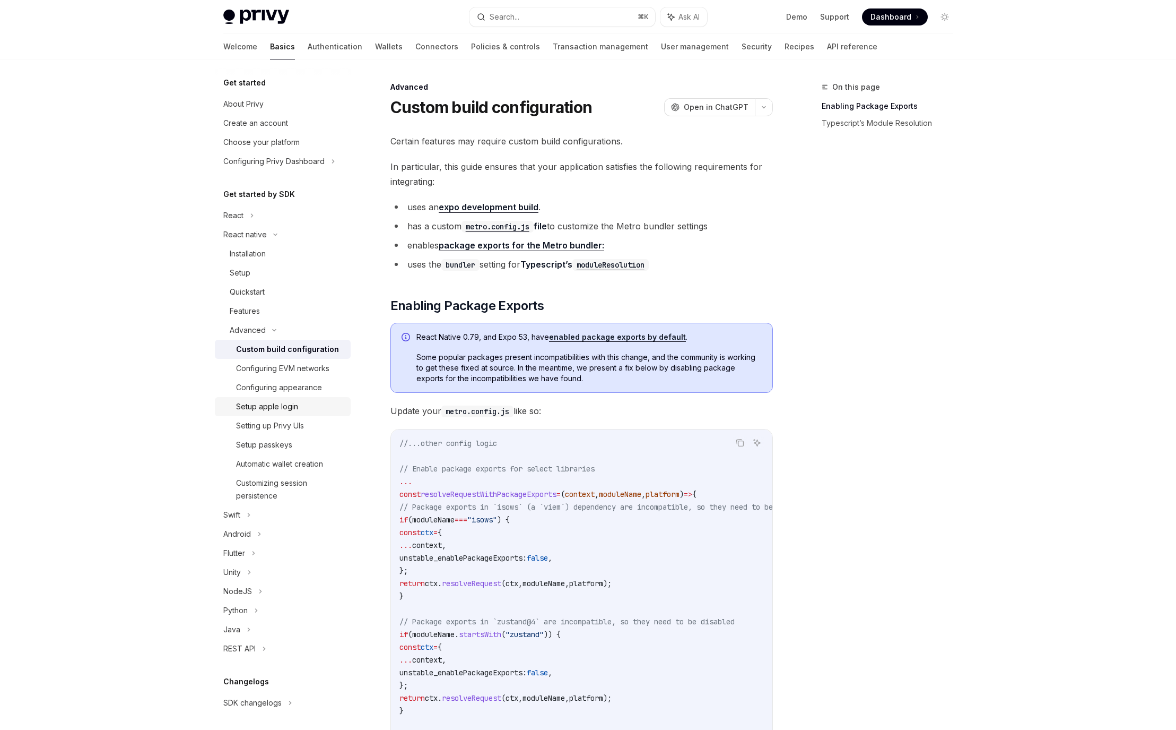
click at [300, 402] on div "Setup apple login" at bounding box center [290, 406] width 108 height 13
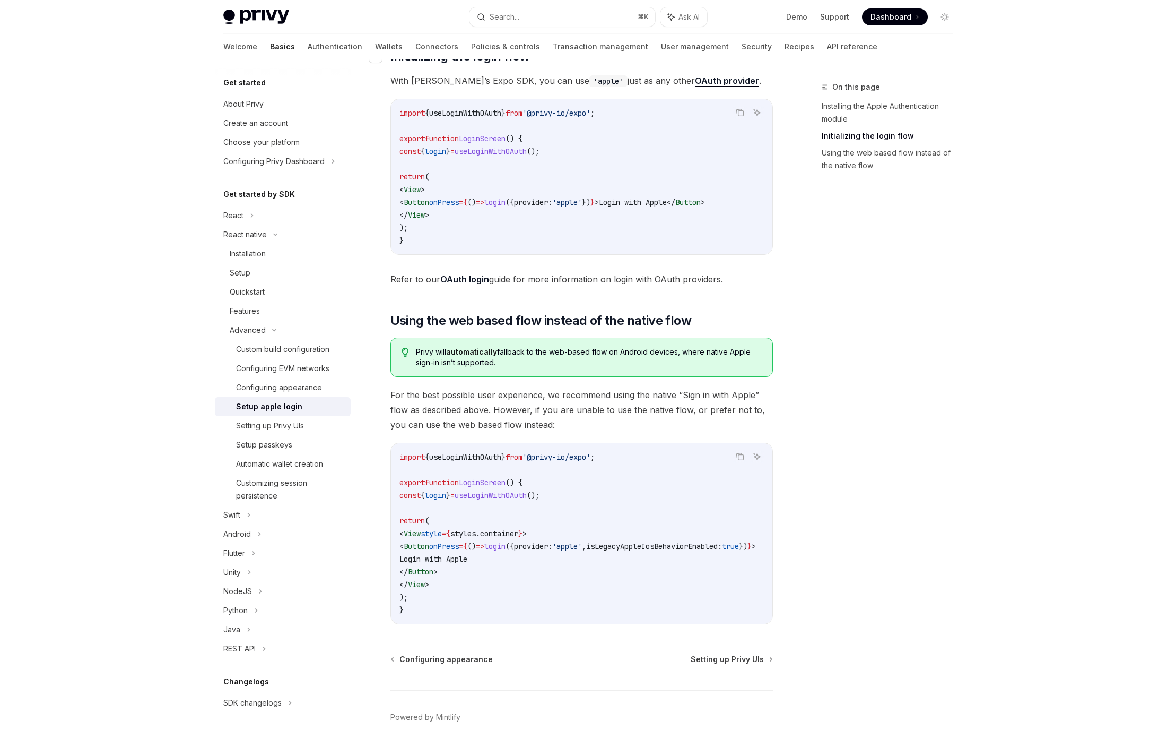
scroll to position [605, 0]
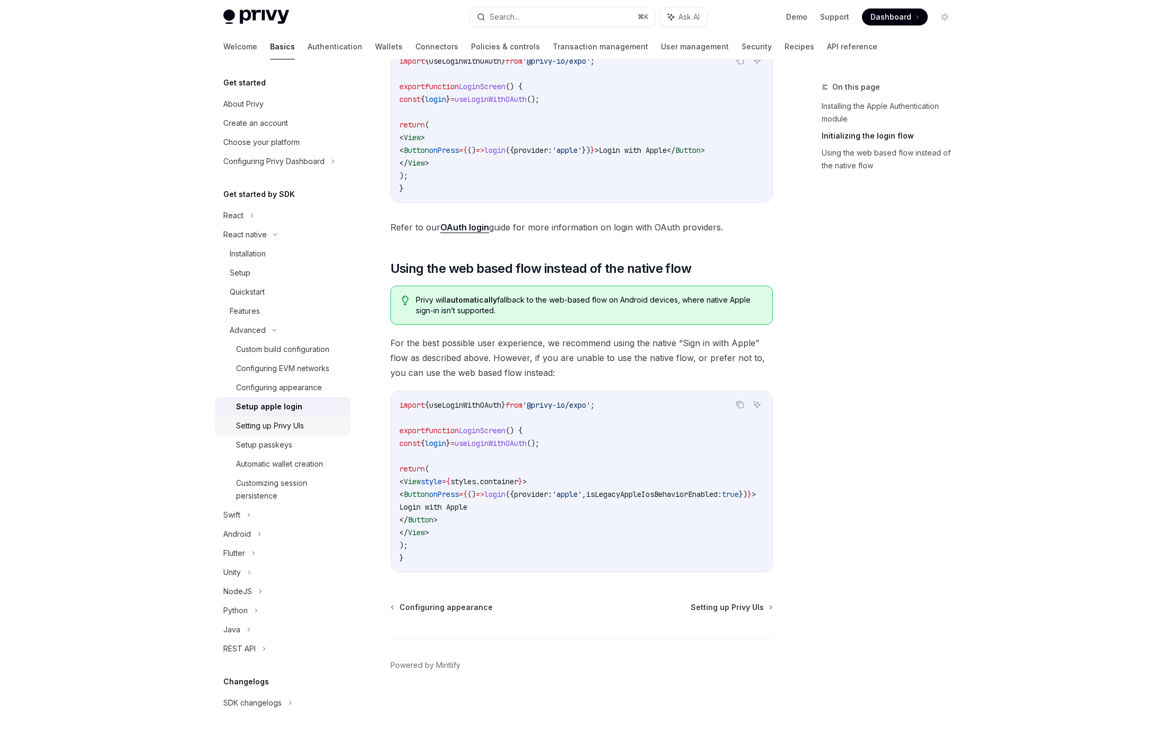
click at [290, 424] on div "Setting up Privy UIs" at bounding box center [270, 425] width 68 height 13
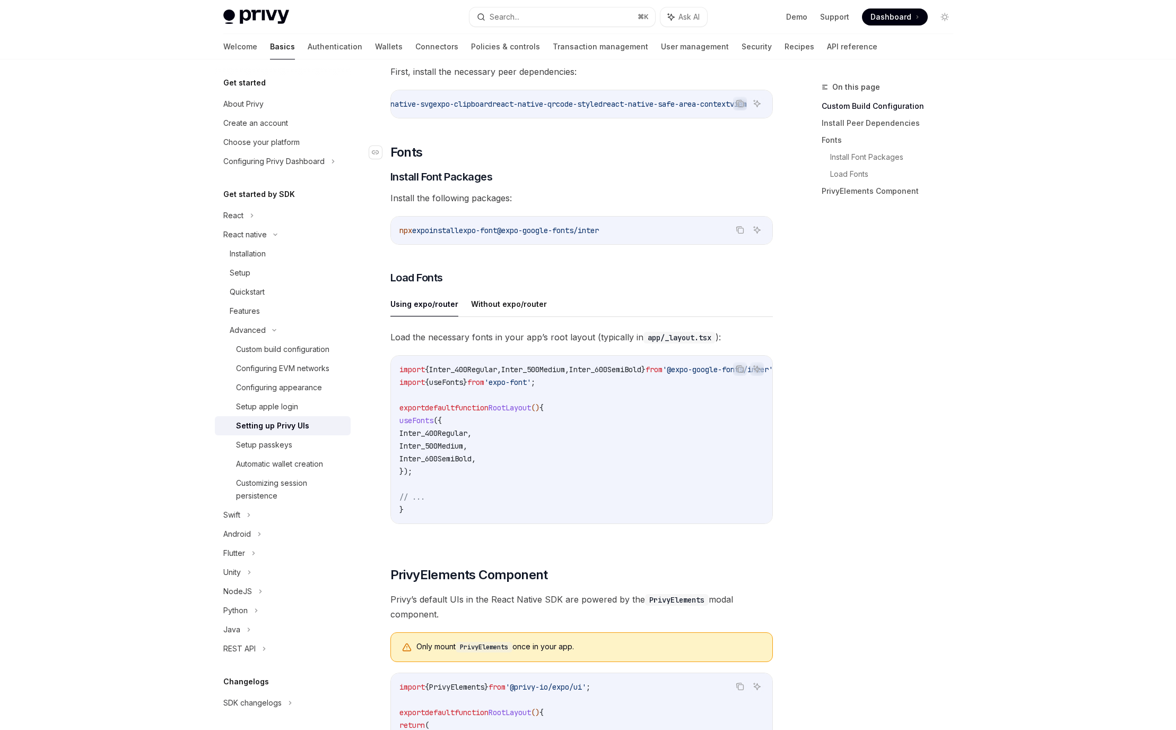
scroll to position [331, 0]
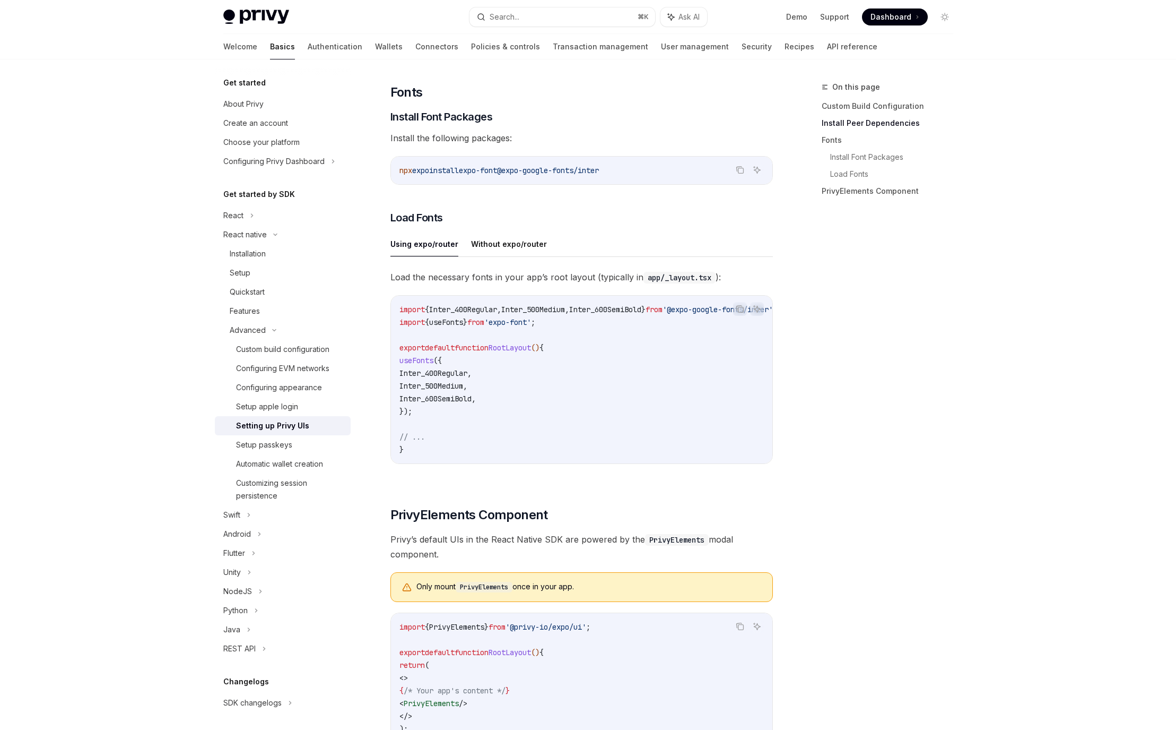
click at [443, 375] on span "Inter_400Regular" at bounding box center [434, 373] width 68 height 10
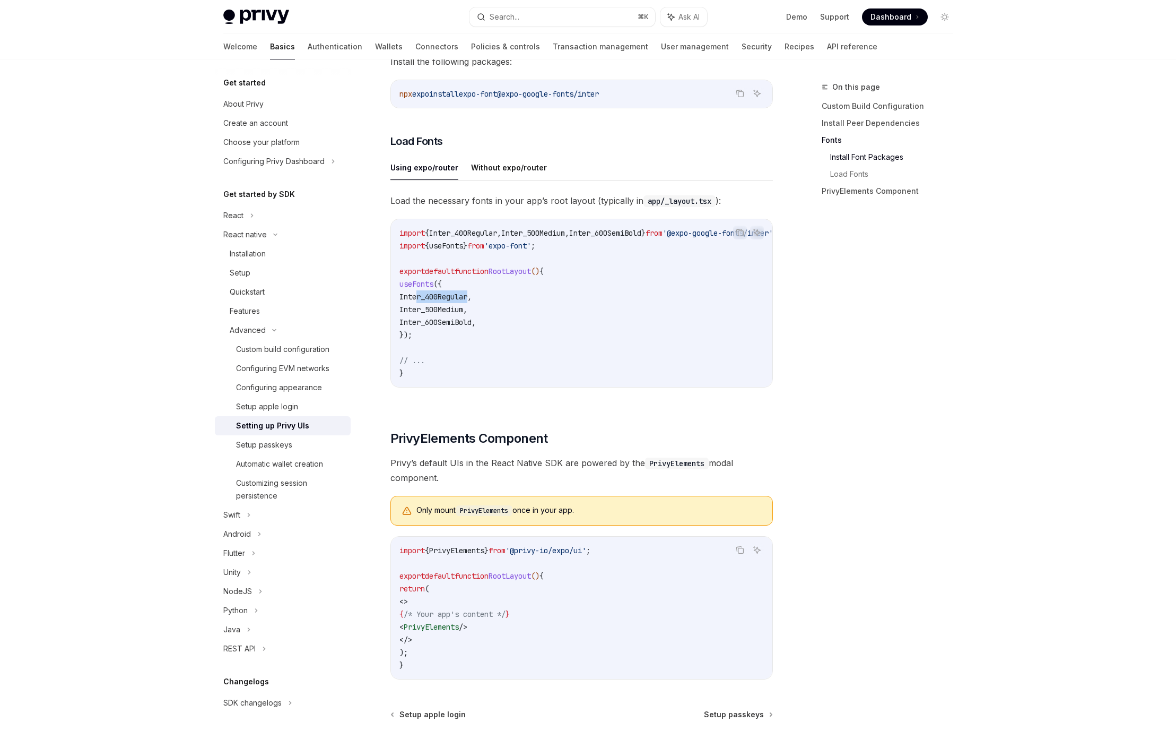
scroll to position [516, 0]
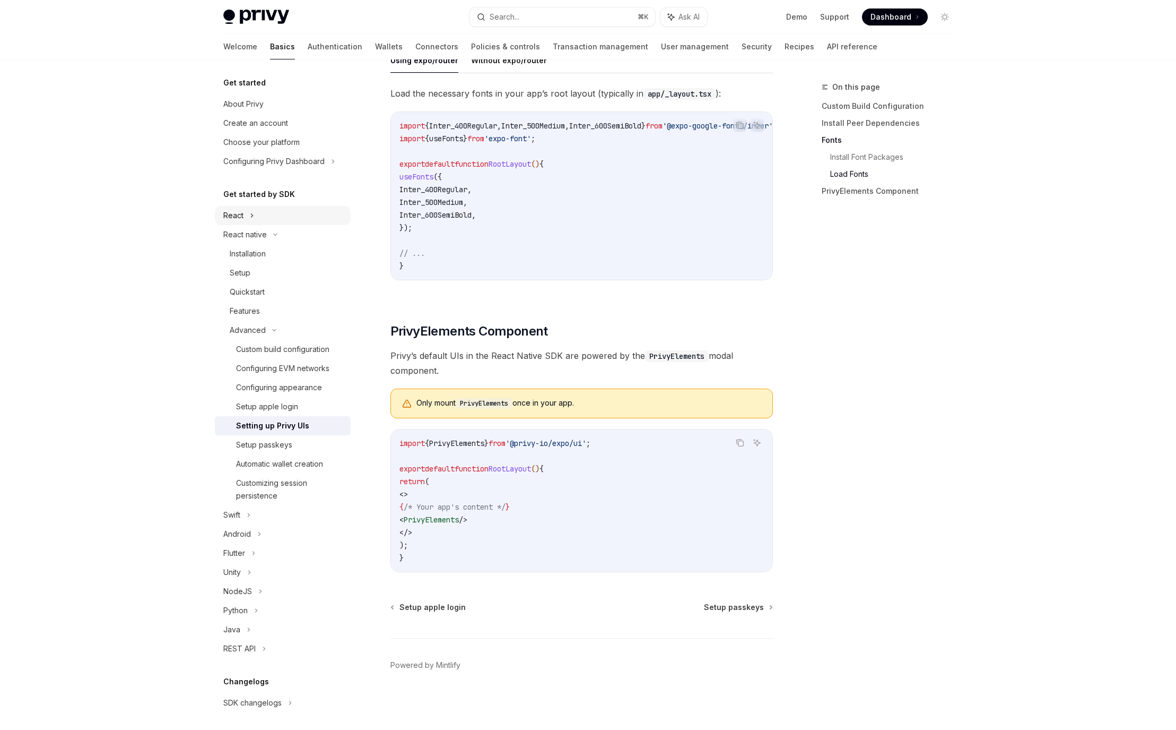
click at [247, 219] on div "React" at bounding box center [283, 215] width 136 height 19
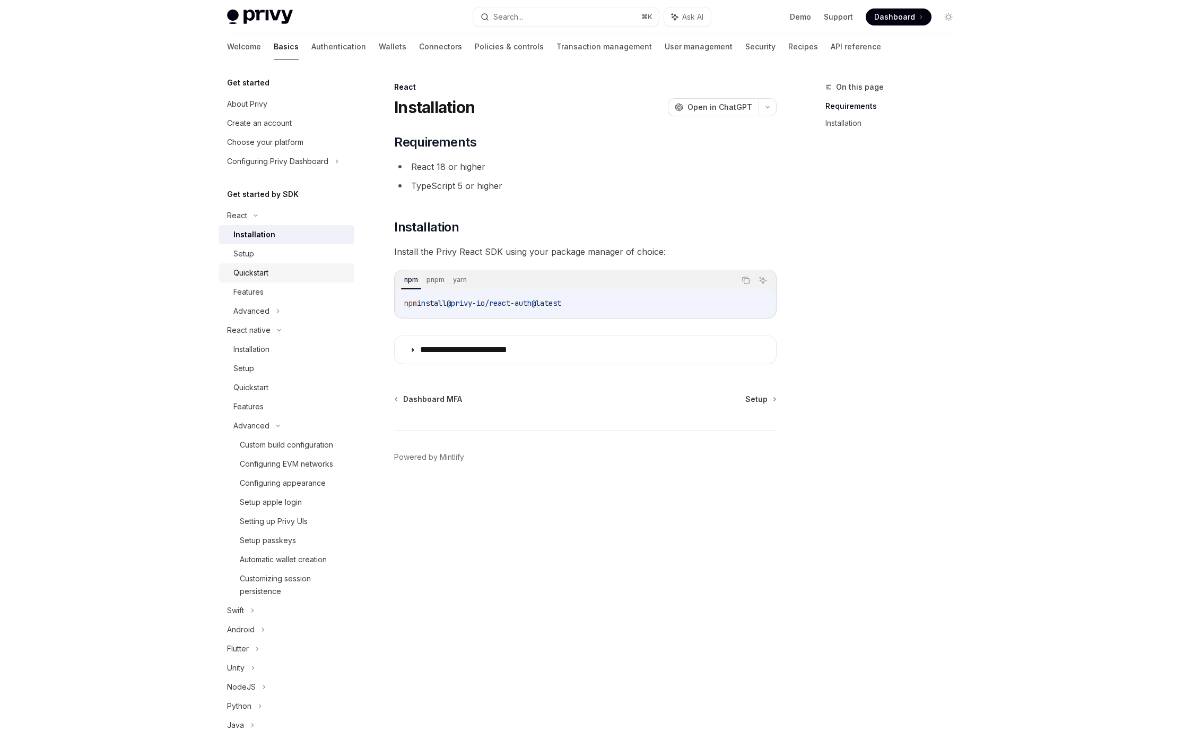
click at [266, 272] on div "Quickstart" at bounding box center [250, 272] width 35 height 13
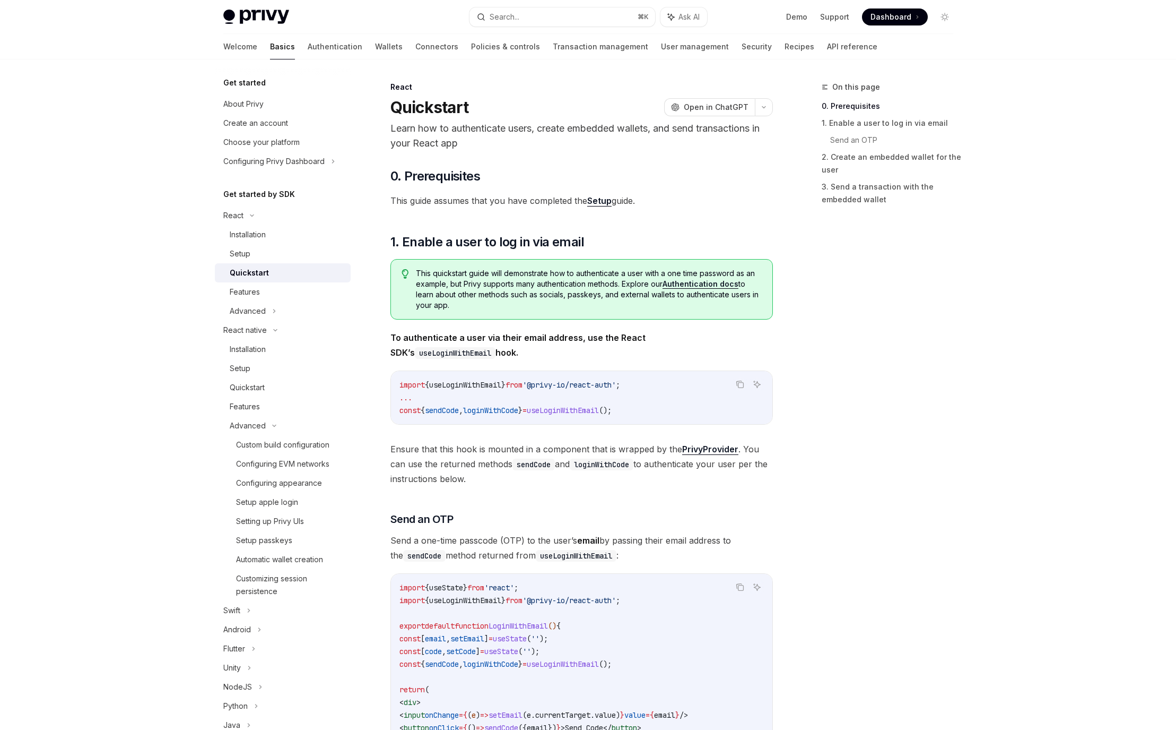
scroll to position [181, 0]
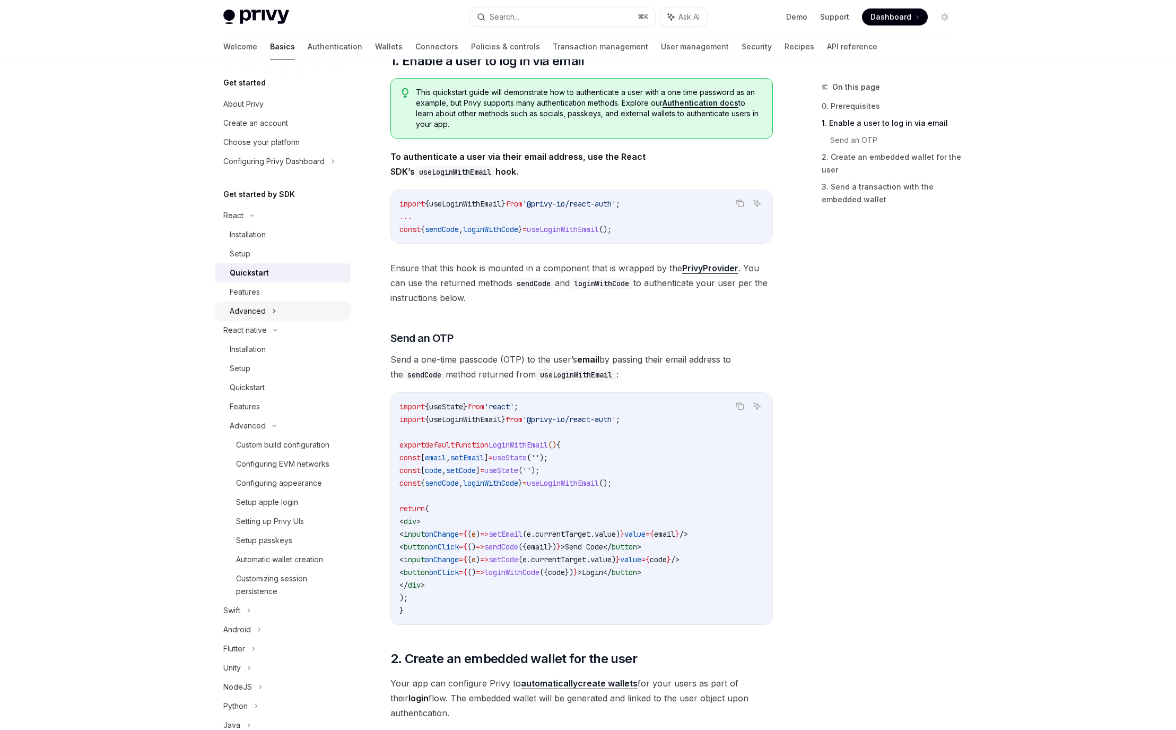
click at [295, 312] on div "Advanced" at bounding box center [283, 310] width 136 height 19
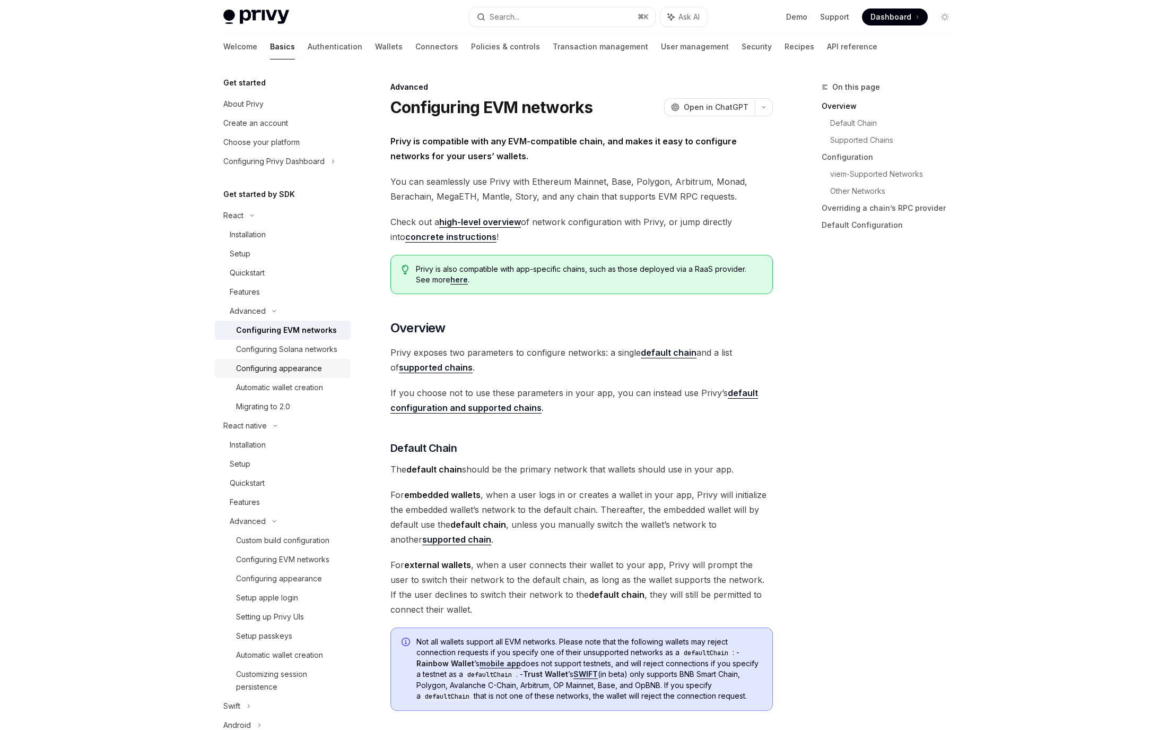
click at [311, 375] on div "Configuring appearance" at bounding box center [279, 368] width 86 height 13
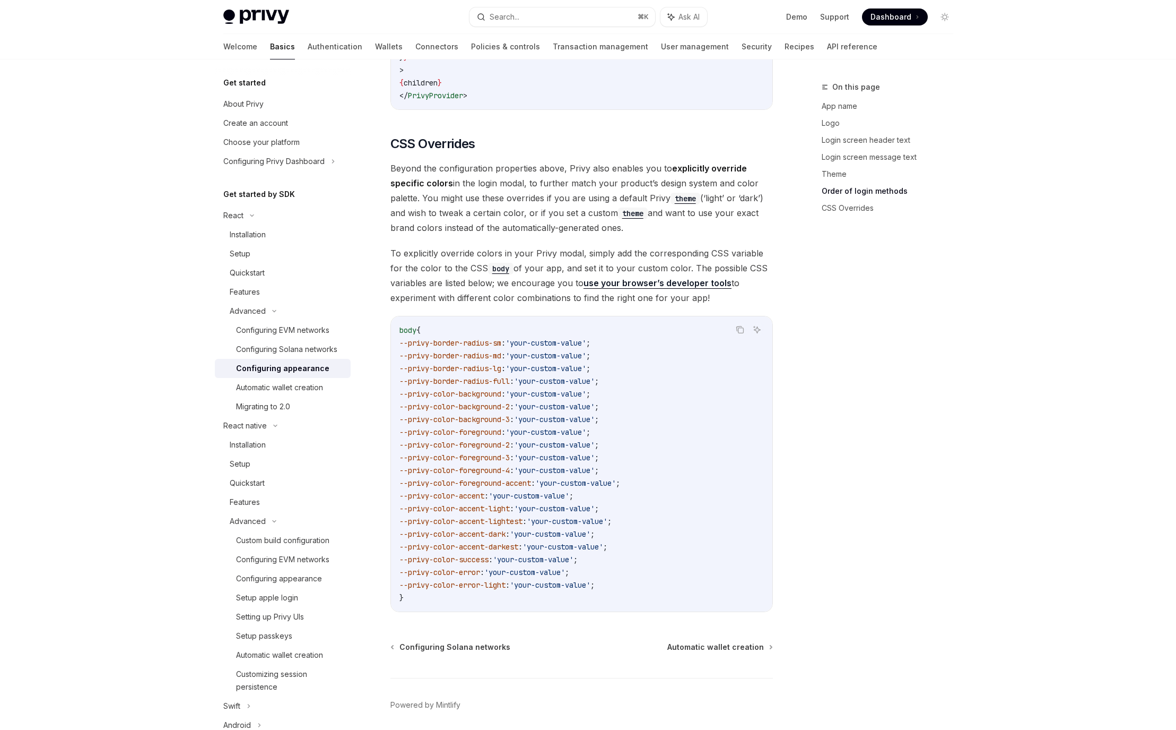
scroll to position [2438, 0]
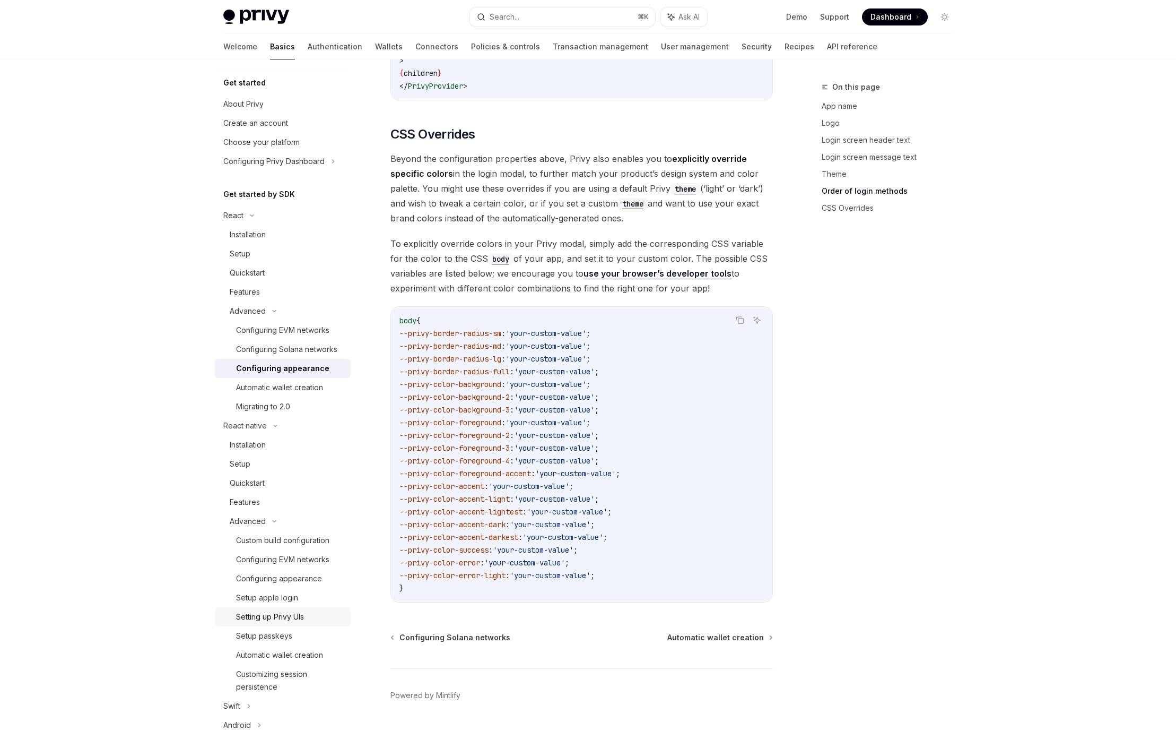
click at [288, 623] on div "Setting up Privy UIs" at bounding box center [270, 616] width 68 height 13
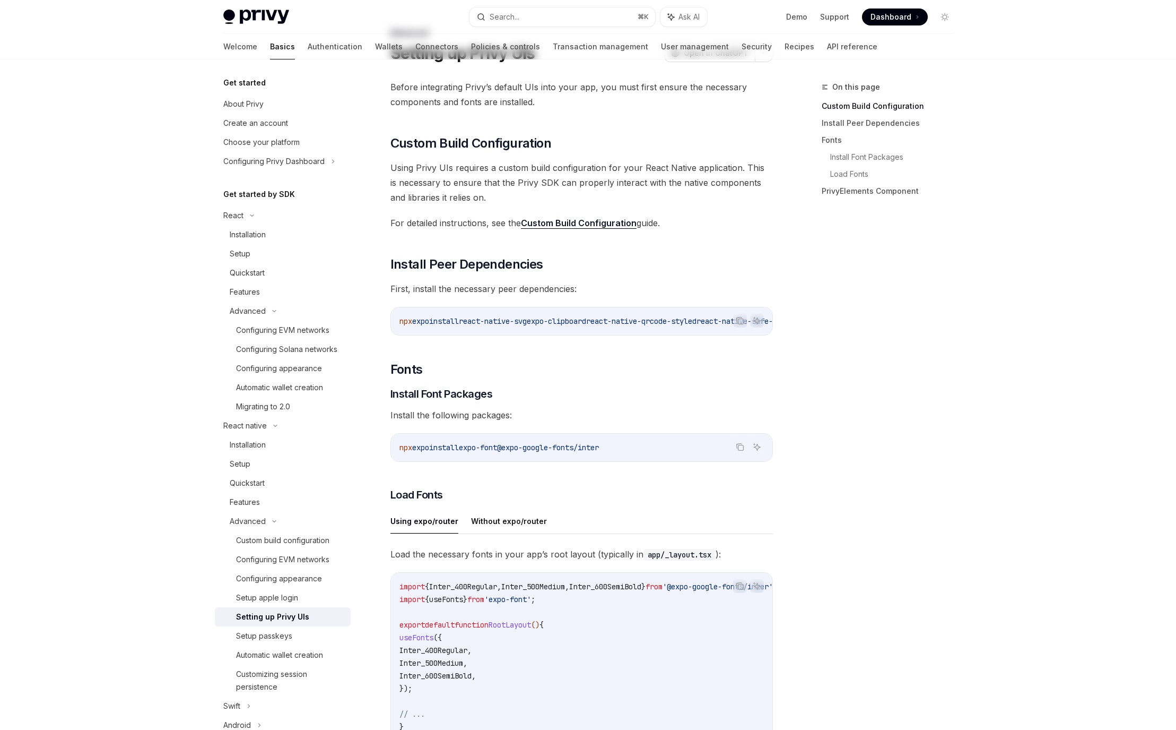
scroll to position [476, 0]
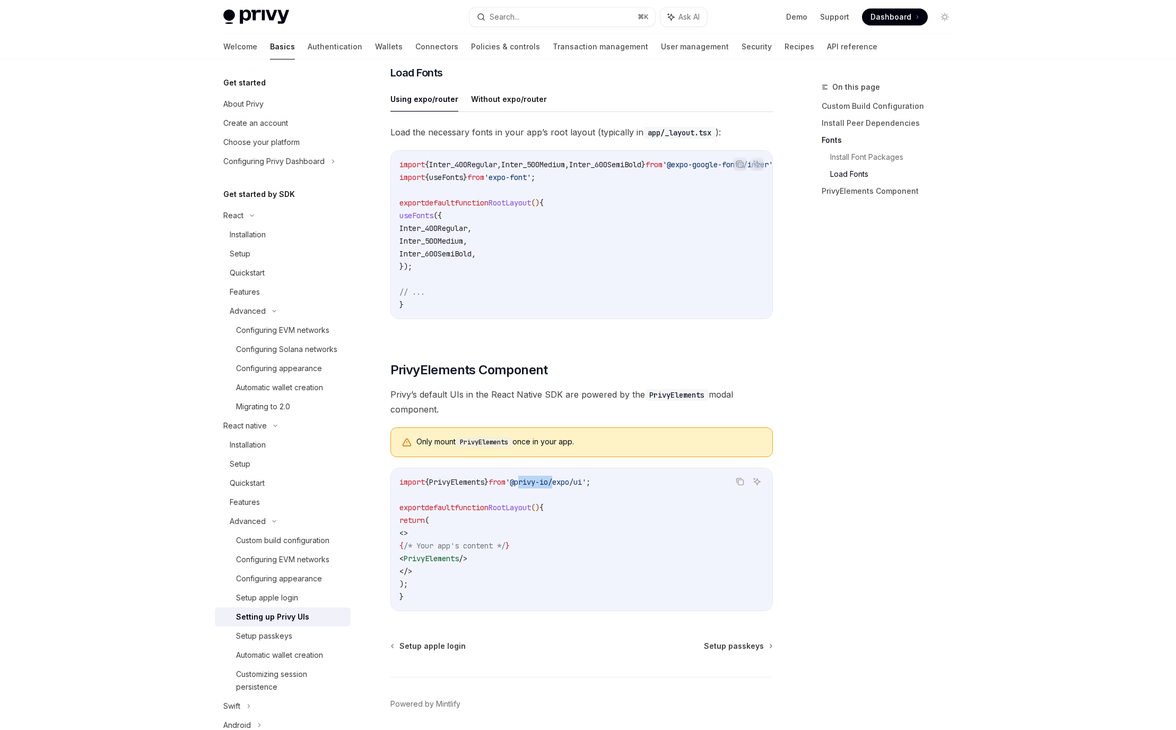
drag, startPoint x: 567, startPoint y: 494, endPoint x: 530, endPoint y: 490, distance: 37.3
click at [535, 487] on span "'@privy-io/expo/ui'" at bounding box center [546, 482] width 81 height 10
click at [488, 447] on code "PrivyElements" at bounding box center [484, 442] width 57 height 11
click at [531, 512] on span "RootLayout" at bounding box center [510, 508] width 42 height 10
drag, startPoint x: 569, startPoint y: 495, endPoint x: 534, endPoint y: 498, distance: 34.6
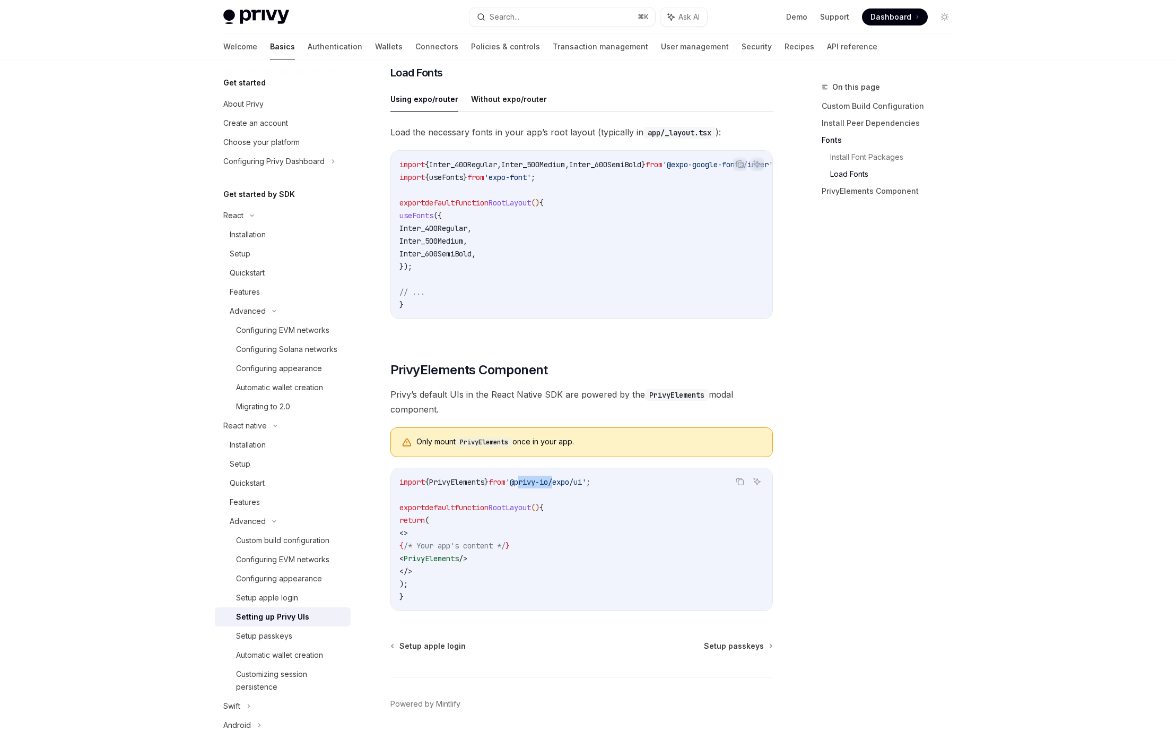
click at [534, 487] on span "'@privy-io/expo/ui'" at bounding box center [546, 482] width 81 height 10
click at [554, 487] on span "'@privy-io/expo/ui'" at bounding box center [546, 482] width 81 height 10
click at [573, 504] on code "import { PrivyElements } from '@privy-io/expo/ui' ; export default function Roo…" at bounding box center [582, 538] width 365 height 127
drag, startPoint x: 566, startPoint y: 494, endPoint x: 534, endPoint y: 497, distance: 31.5
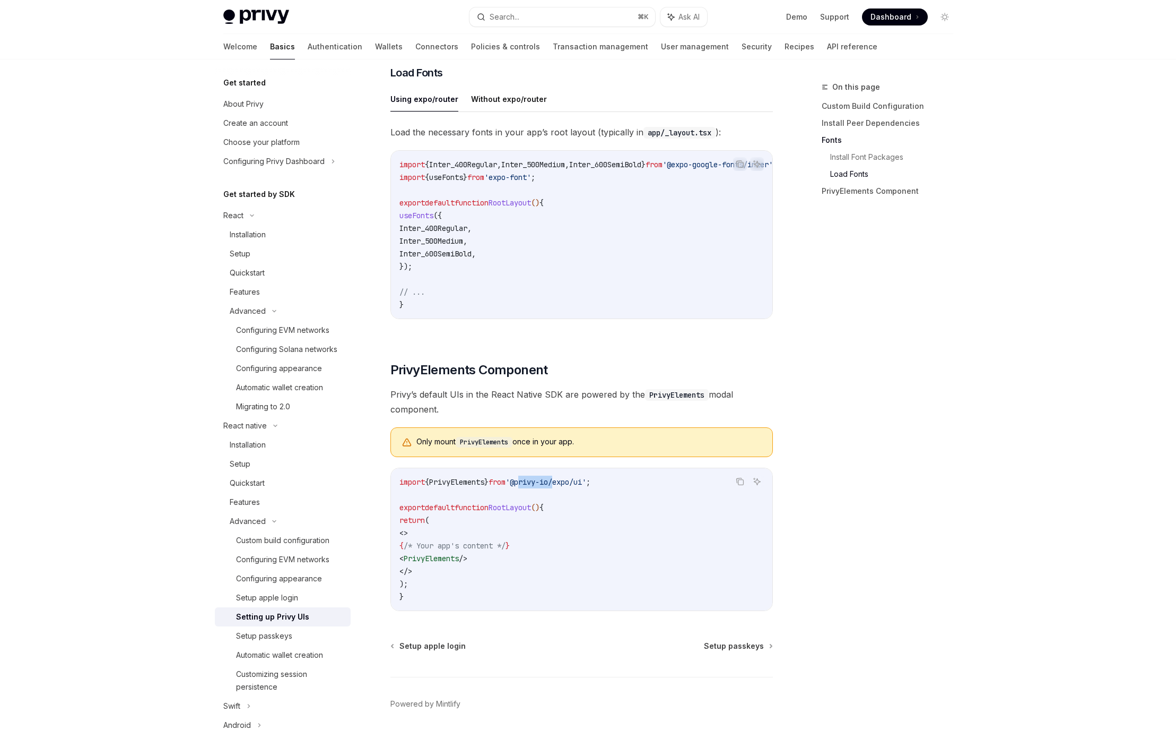
click at [534, 487] on span "'@privy-io/expo/ui'" at bounding box center [546, 482] width 81 height 10
copy span "privy-io"
click at [313, 661] on div "Automatic wallet creation" at bounding box center [279, 654] width 87 height 13
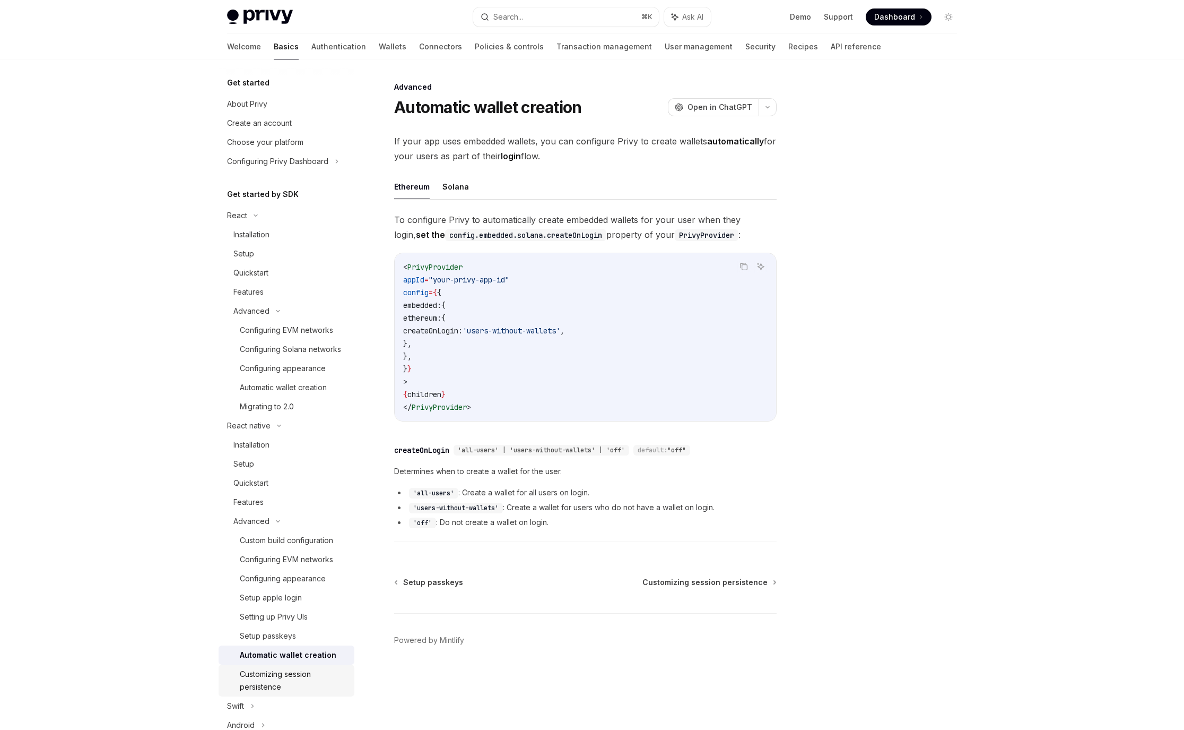
click at [285, 693] on div "Customizing session persistence" at bounding box center [294, 680] width 108 height 25
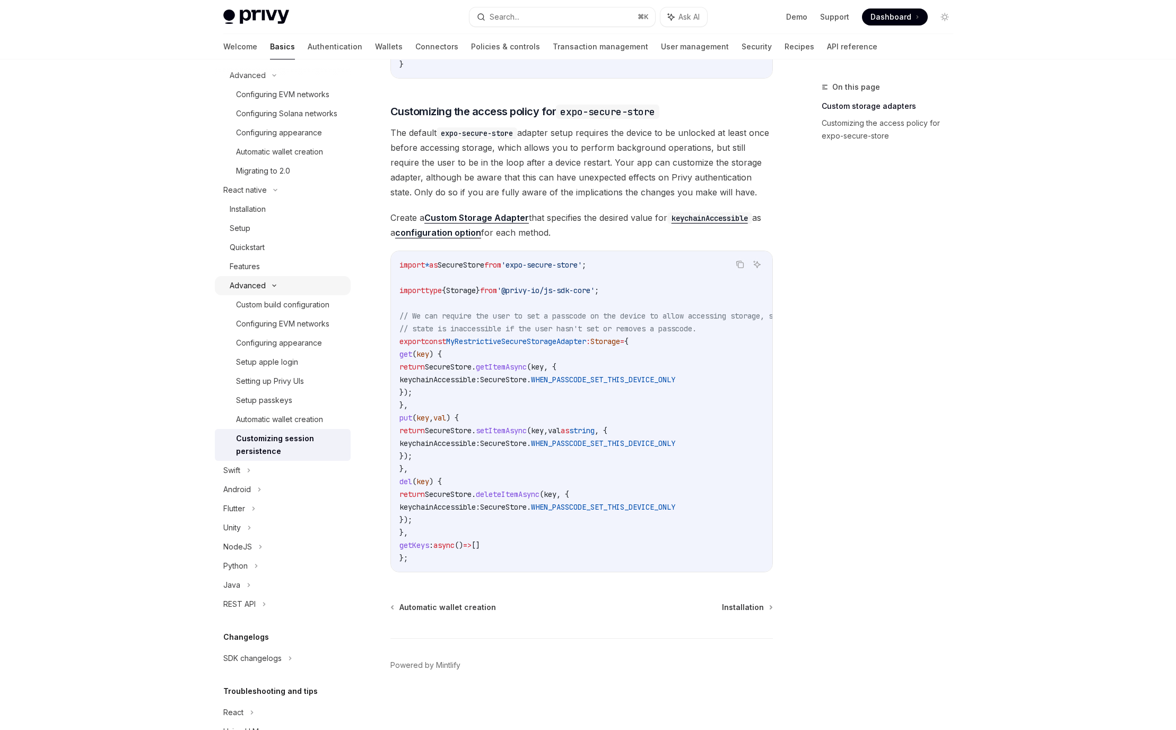
scroll to position [300, 0]
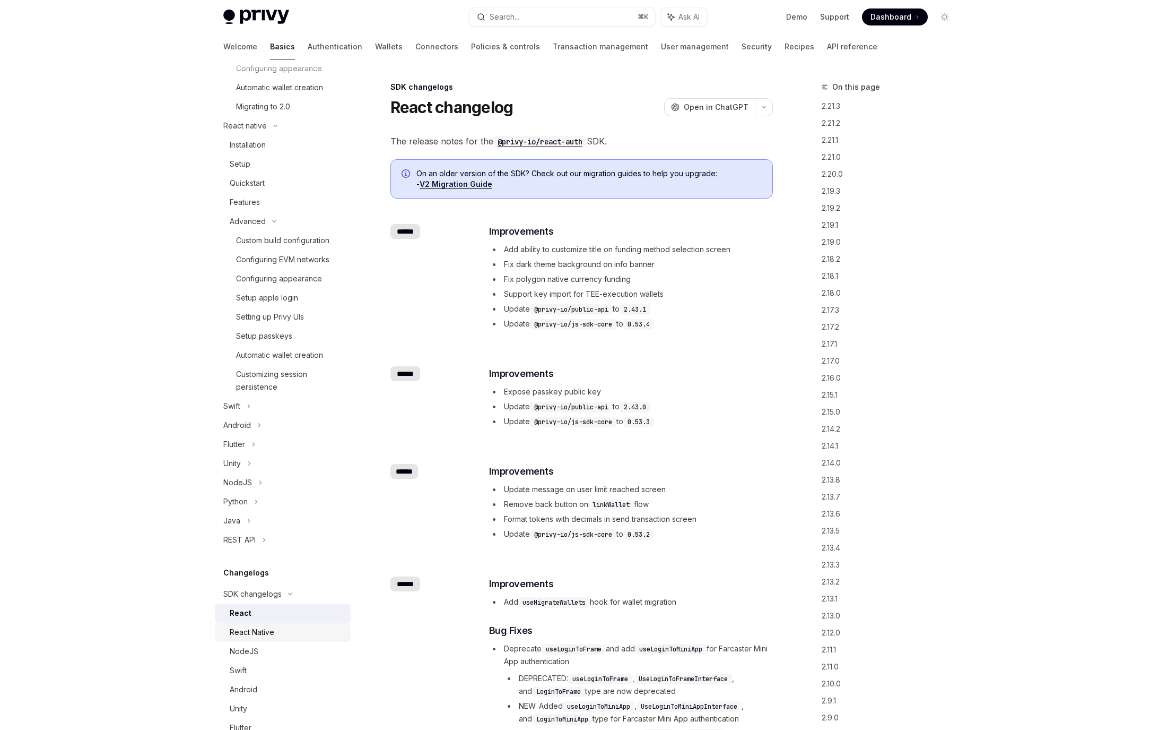
click at [262, 638] on div "React Native" at bounding box center [252, 632] width 45 height 13
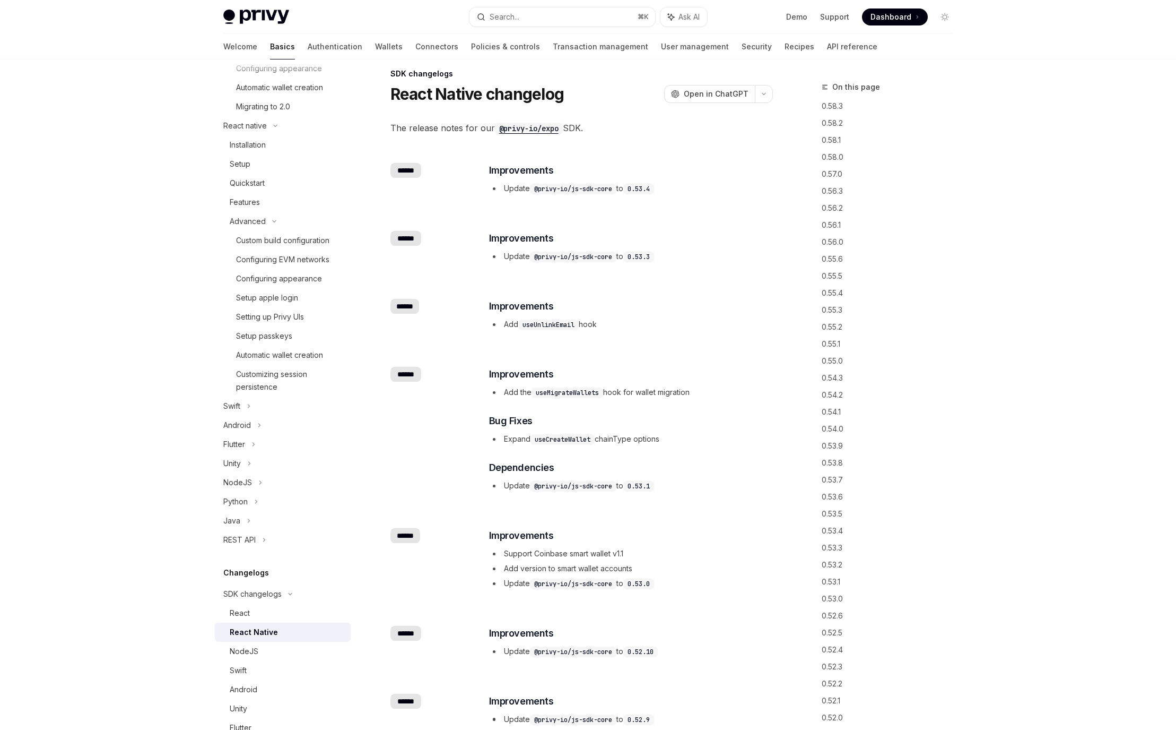
scroll to position [27, 0]
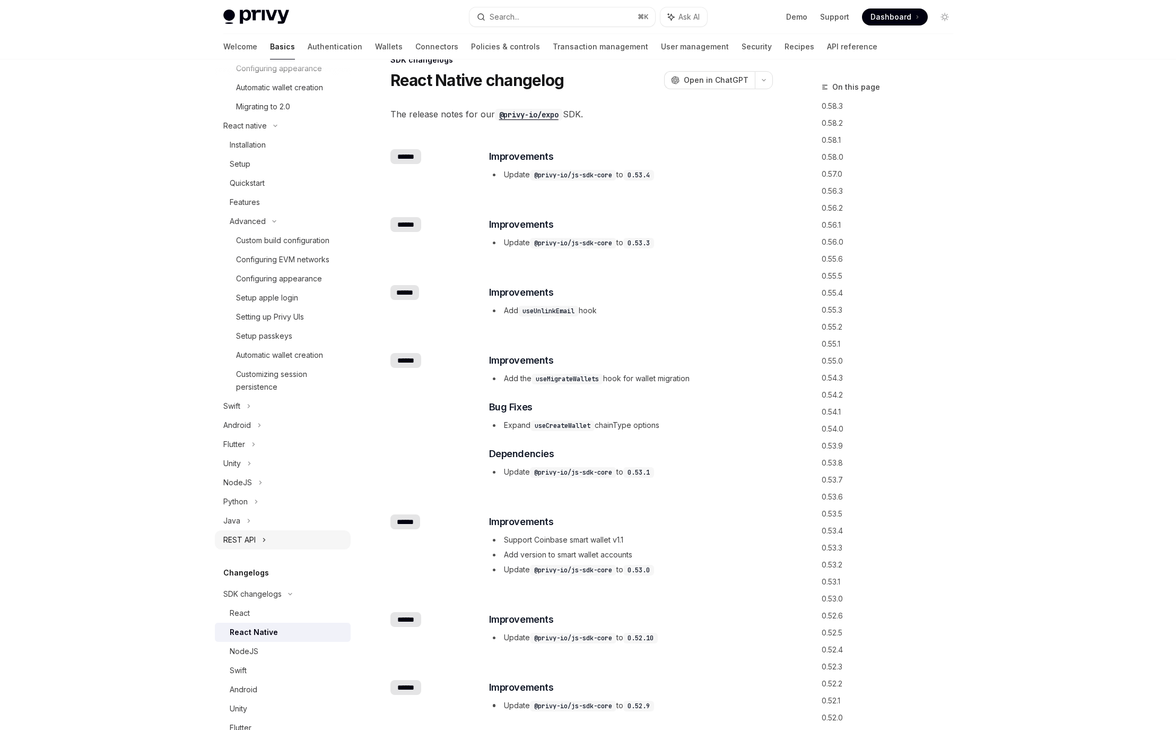
click at [265, 546] on icon at bounding box center [264, 539] width 4 height 13
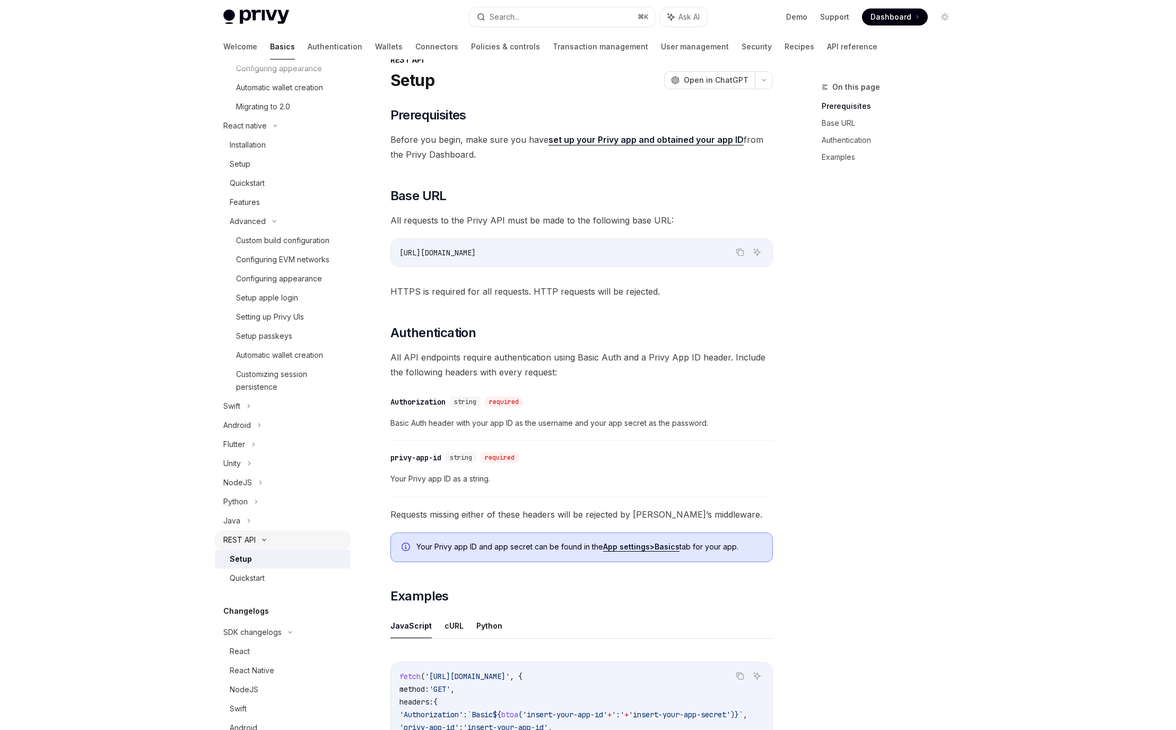
click at [265, 542] on icon at bounding box center [264, 540] width 13 height 4
click at [264, 619] on link "React" at bounding box center [283, 612] width 136 height 19
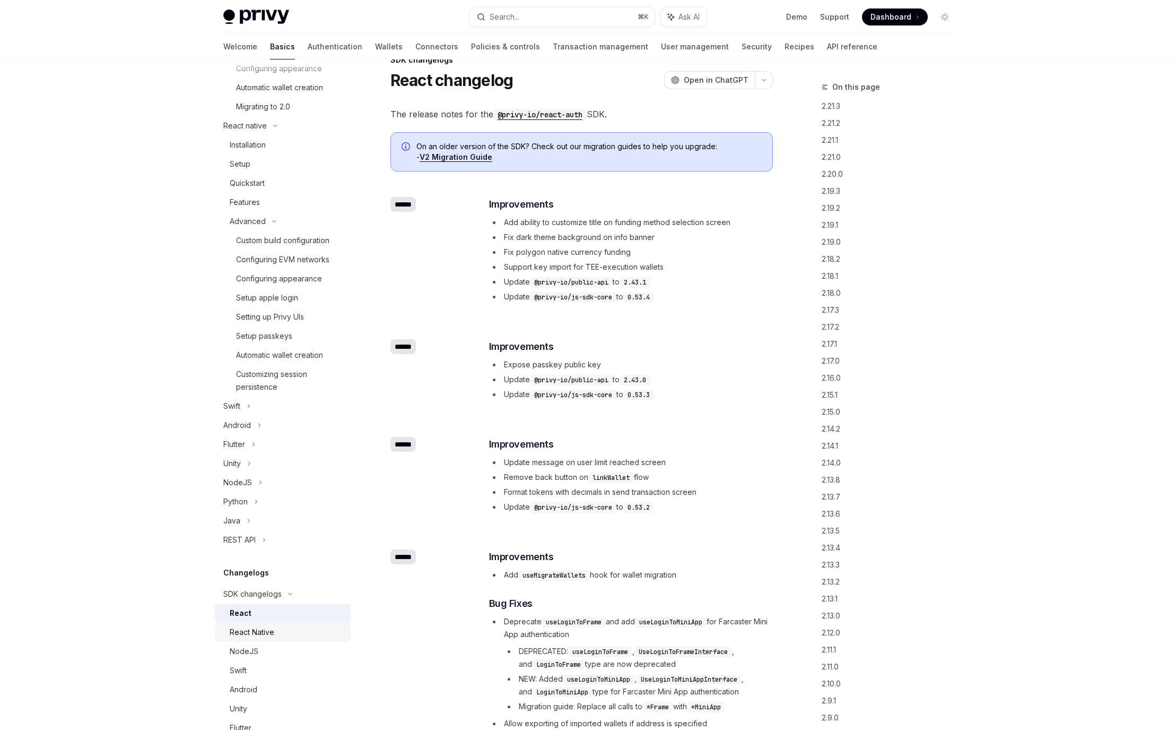
click at [275, 638] on div "React Native" at bounding box center [287, 632] width 115 height 13
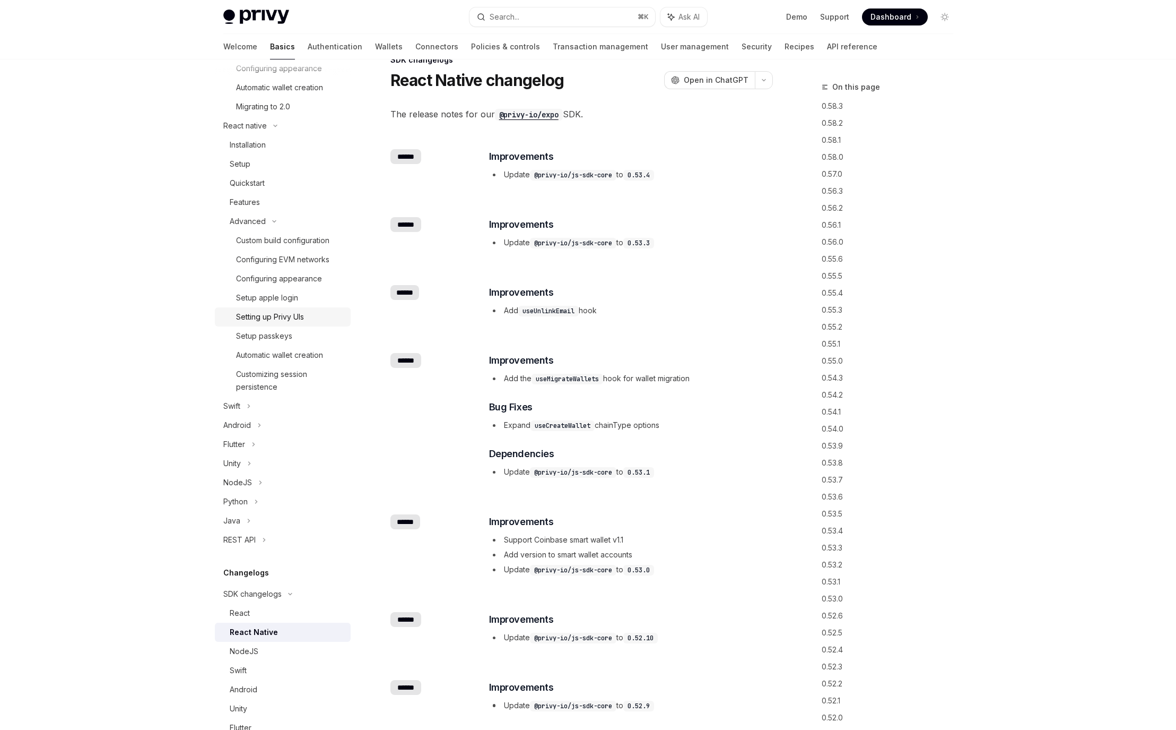
click at [285, 323] on div "Setting up Privy UIs" at bounding box center [270, 316] width 68 height 13
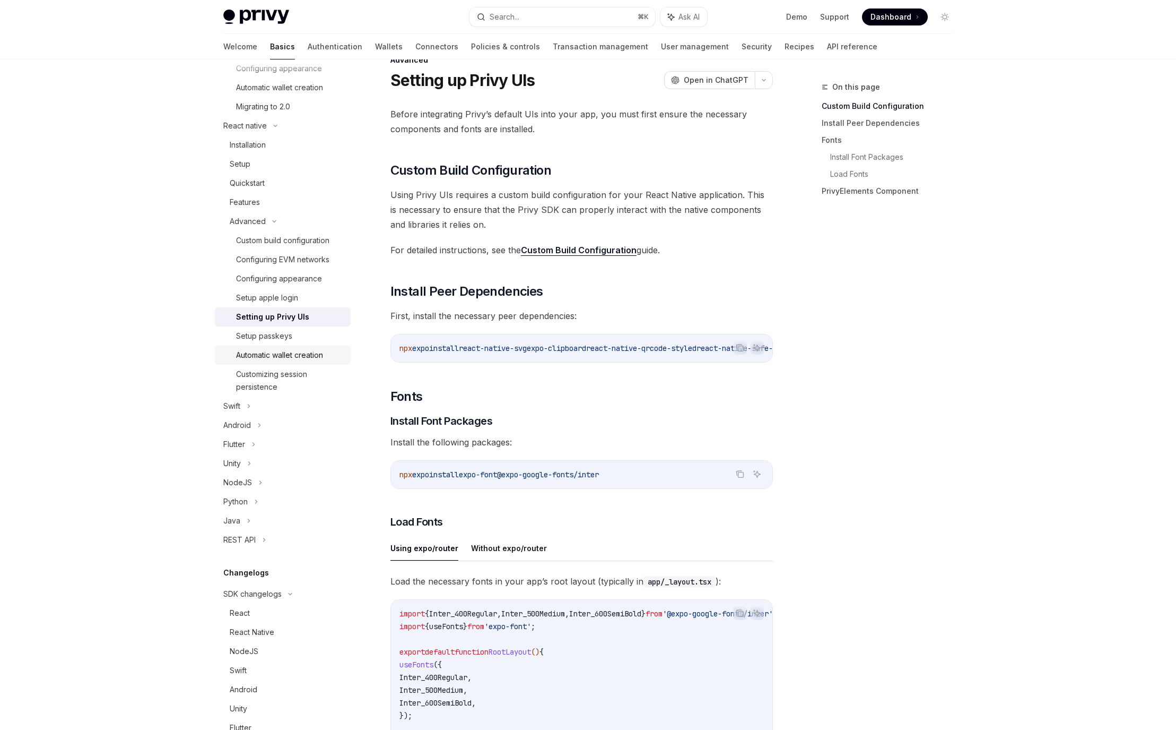
click at [316, 361] on div "Automatic wallet creation" at bounding box center [279, 355] width 87 height 13
type textarea "*"
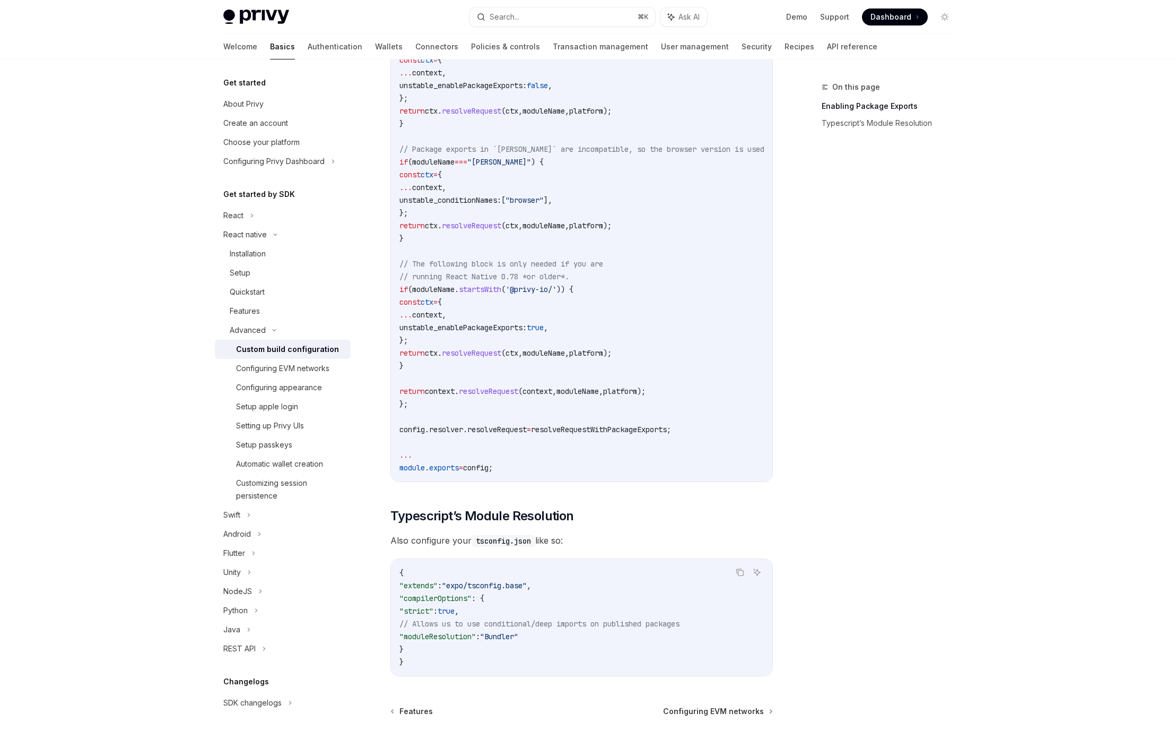
scroll to position [697, 0]
